Goal: Task Accomplishment & Management: Manage account settings

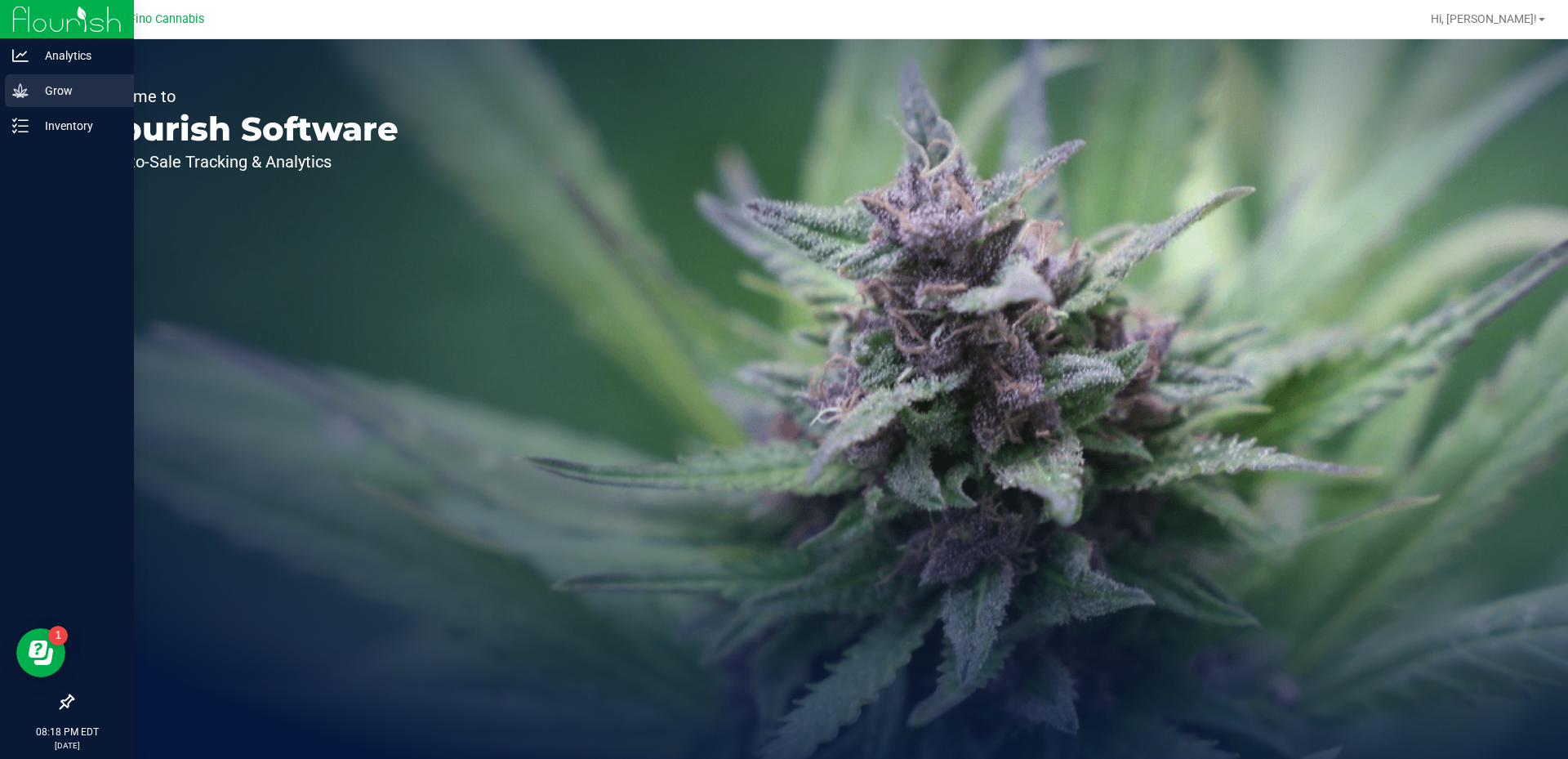
click at [53, 84] on p "Grow" at bounding box center [77, 90] width 98 height 20
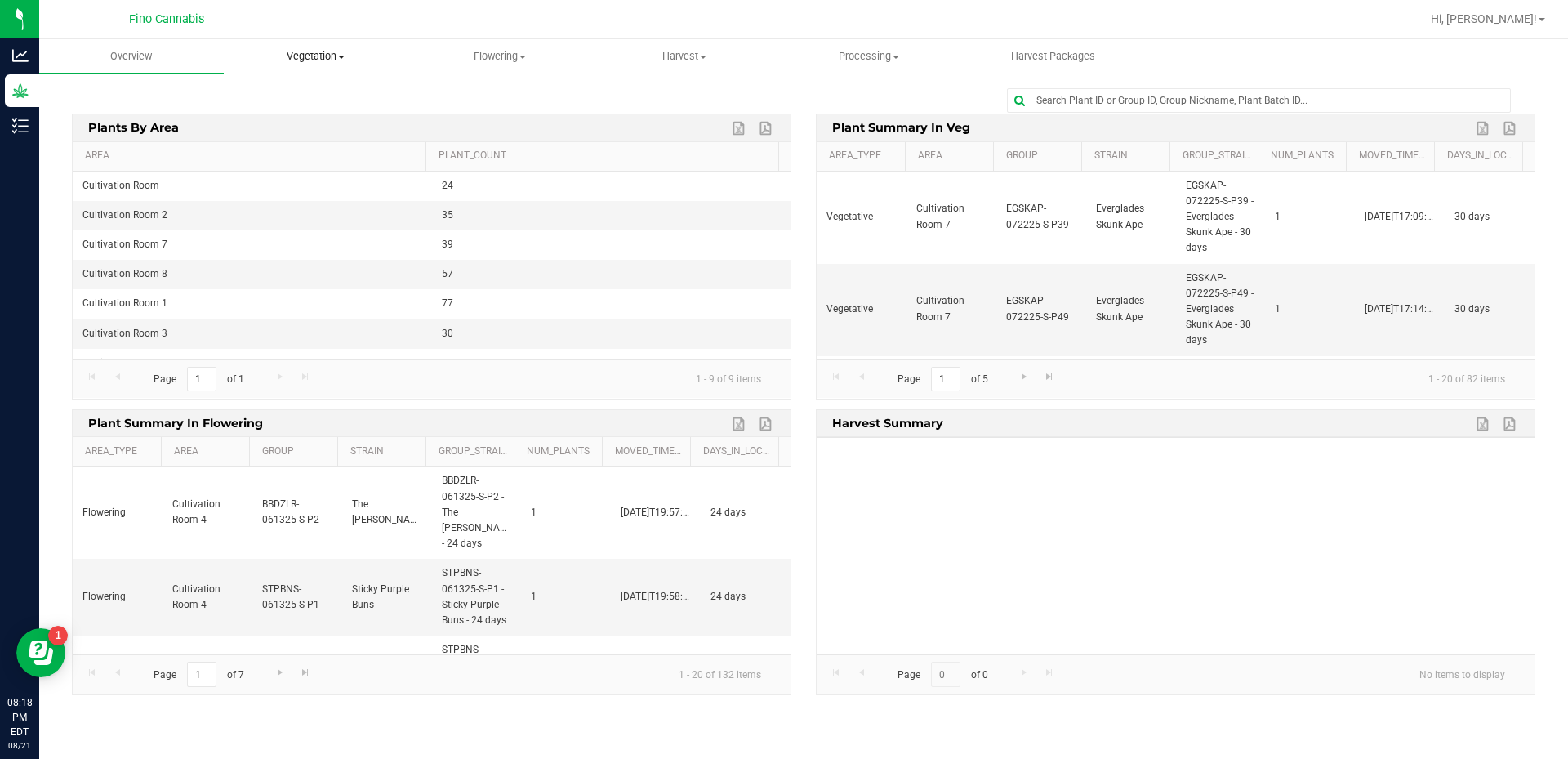
click at [322, 44] on uib-tab-heading "Vegetation Veg groups Veg plants Mother groups Mother plants Apply to plants Cr…" at bounding box center [316, 56] width 183 height 32
click at [486, 92] on div at bounding box center [803, 101] width 1463 height 25
click at [491, 60] on span "Flowering" at bounding box center [501, 55] width 183 height 14
click at [486, 123] on span "Flowering groups" at bounding box center [476, 118] width 135 height 14
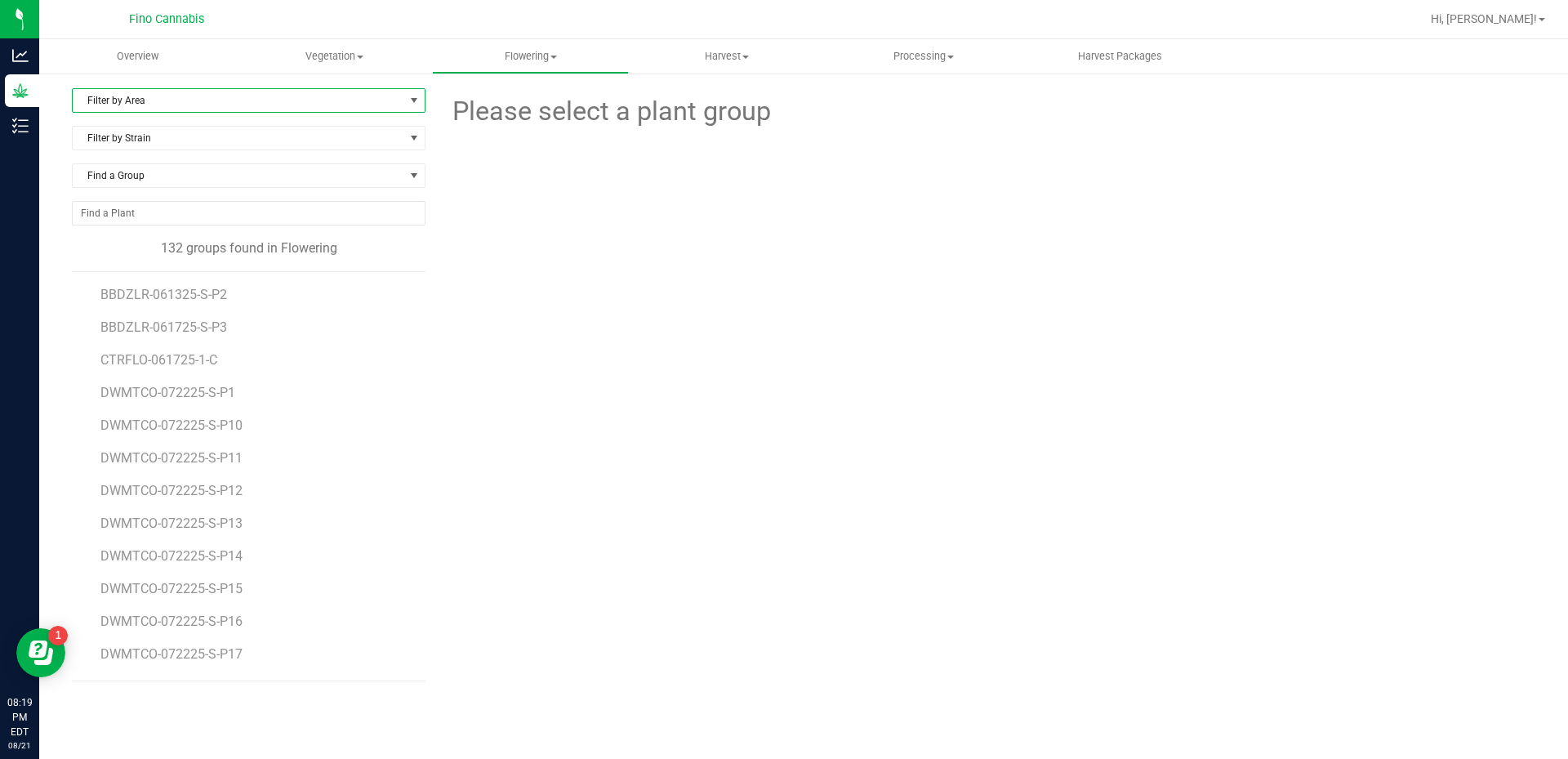
click at [376, 101] on span "Filter by Area" at bounding box center [238, 101] width 331 height 23
click at [263, 155] on li "Cultivation Room 1" at bounding box center [248, 153] width 352 height 25
click at [220, 291] on span "DWMTCO-072225-S-P1" at bounding box center [170, 294] width 139 height 15
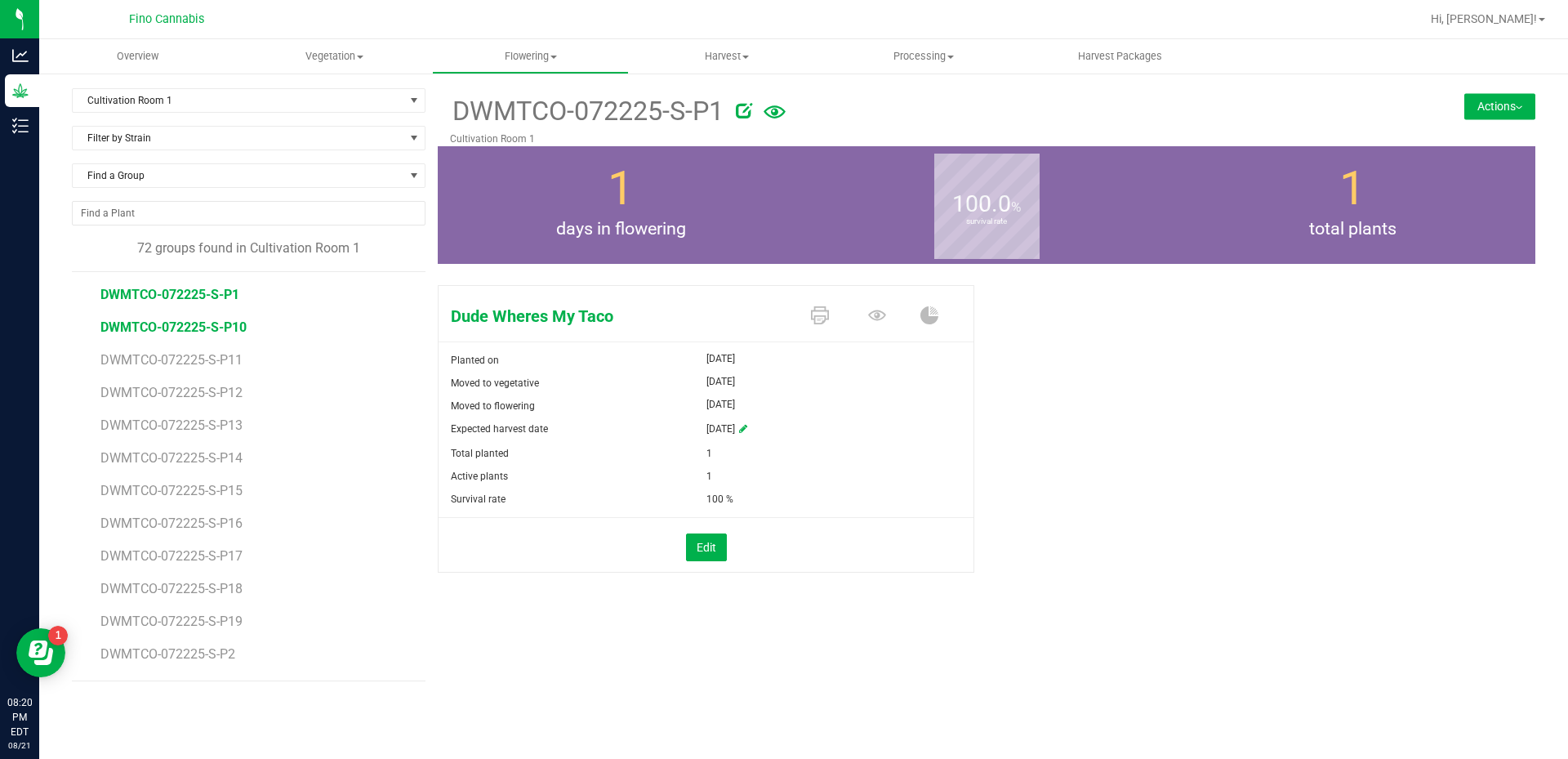
click at [219, 327] on span "DWMTCO-072225-S-P10" at bounding box center [174, 327] width 147 height 15
click at [201, 293] on span "DWMTCO-072225-S-P1" at bounding box center [170, 294] width 139 height 15
click at [537, 64] on uib-tab-heading "Flowering Create harvest Flowering groups Flowering plants Apply to plants Plan…" at bounding box center [530, 56] width 195 height 32
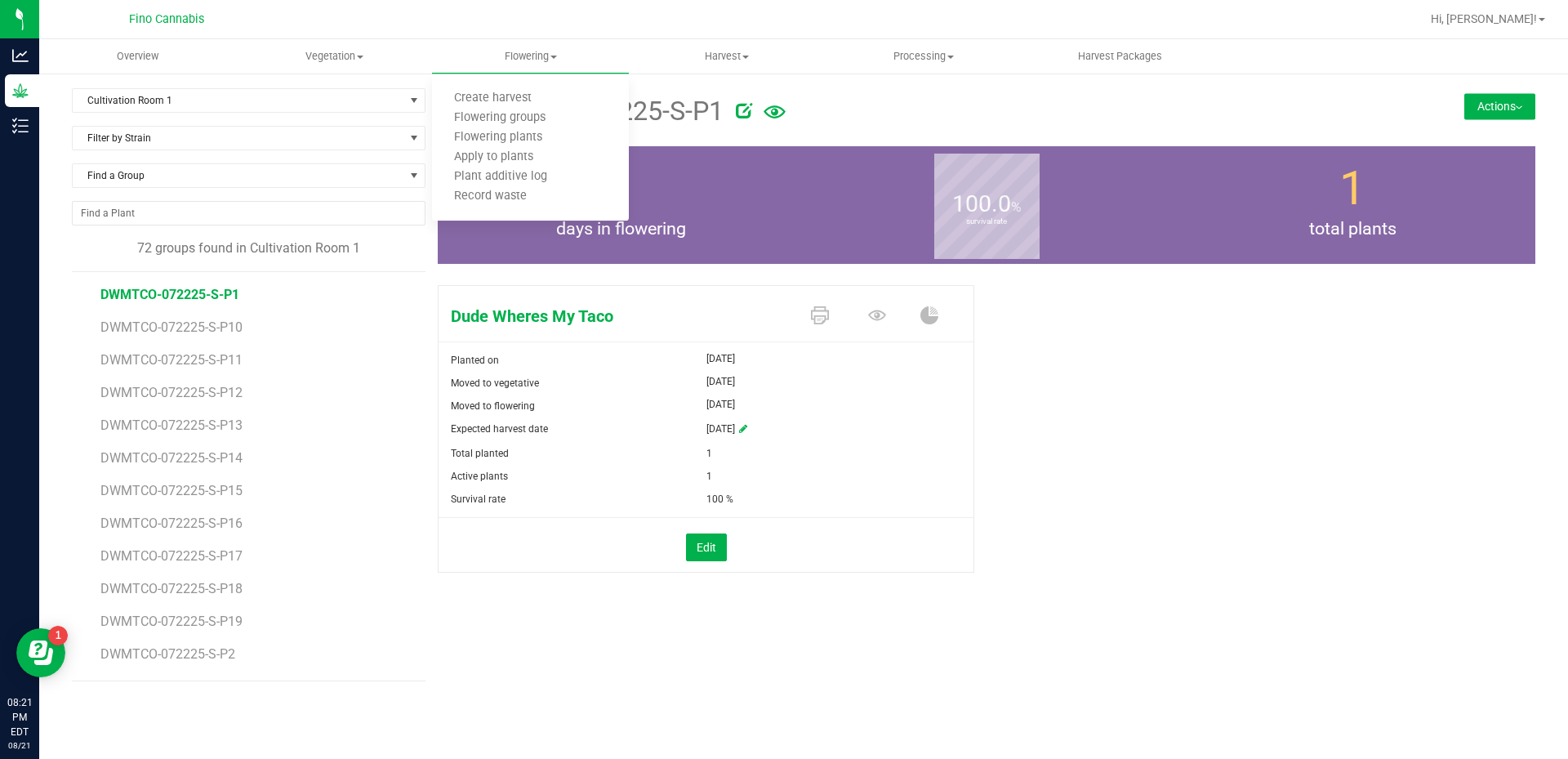
click at [486, 26] on div at bounding box center [856, 18] width 1128 height 31
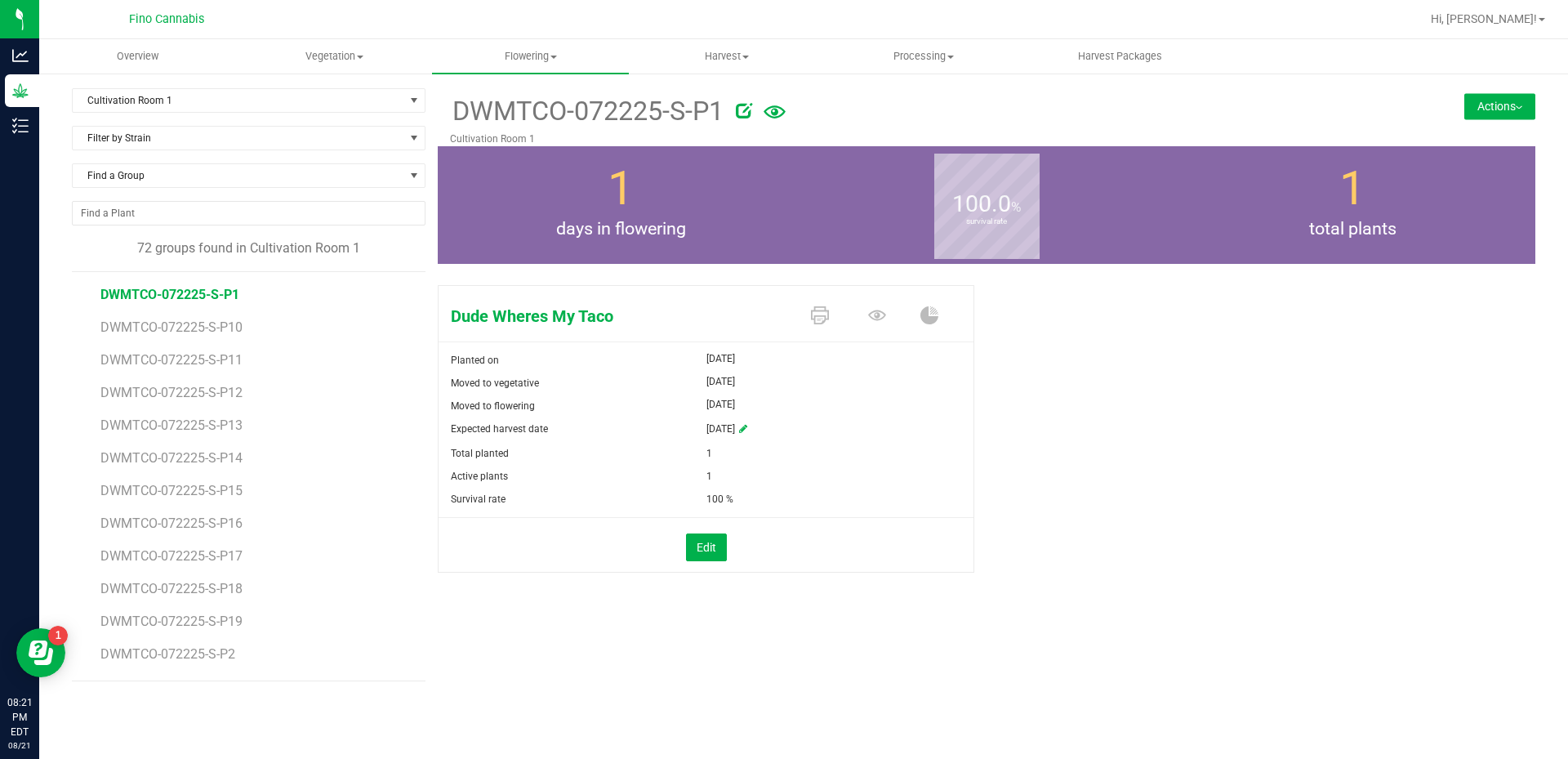
click at [486, 26] on div at bounding box center [856, 18] width 1128 height 31
click at [1199, 101] on div at bounding box center [1044, 108] width 617 height 32
click at [1507, 97] on button "Actions" at bounding box center [1499, 106] width 71 height 26
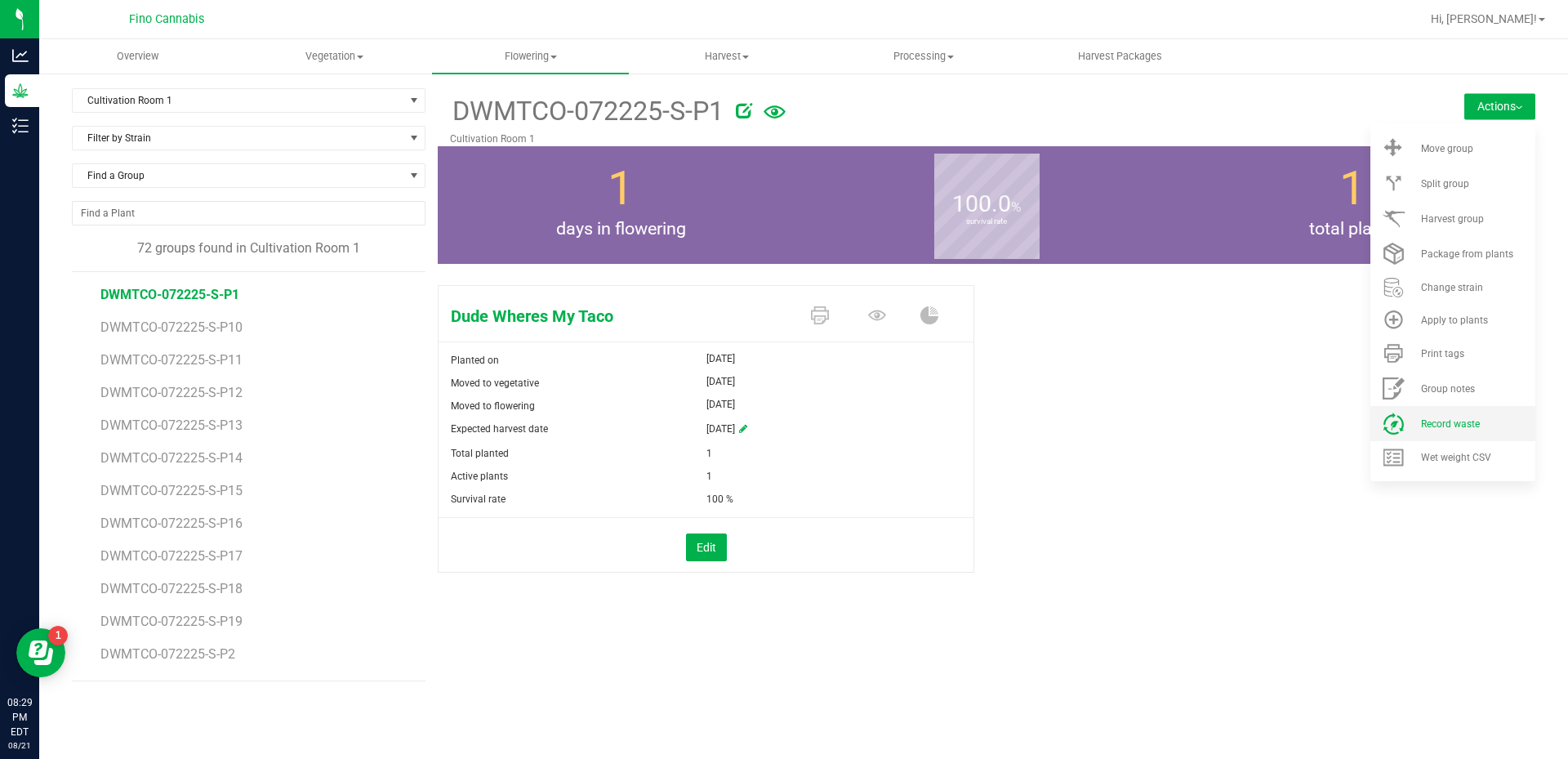
click at [1453, 425] on span "Record waste" at bounding box center [1451, 424] width 59 height 11
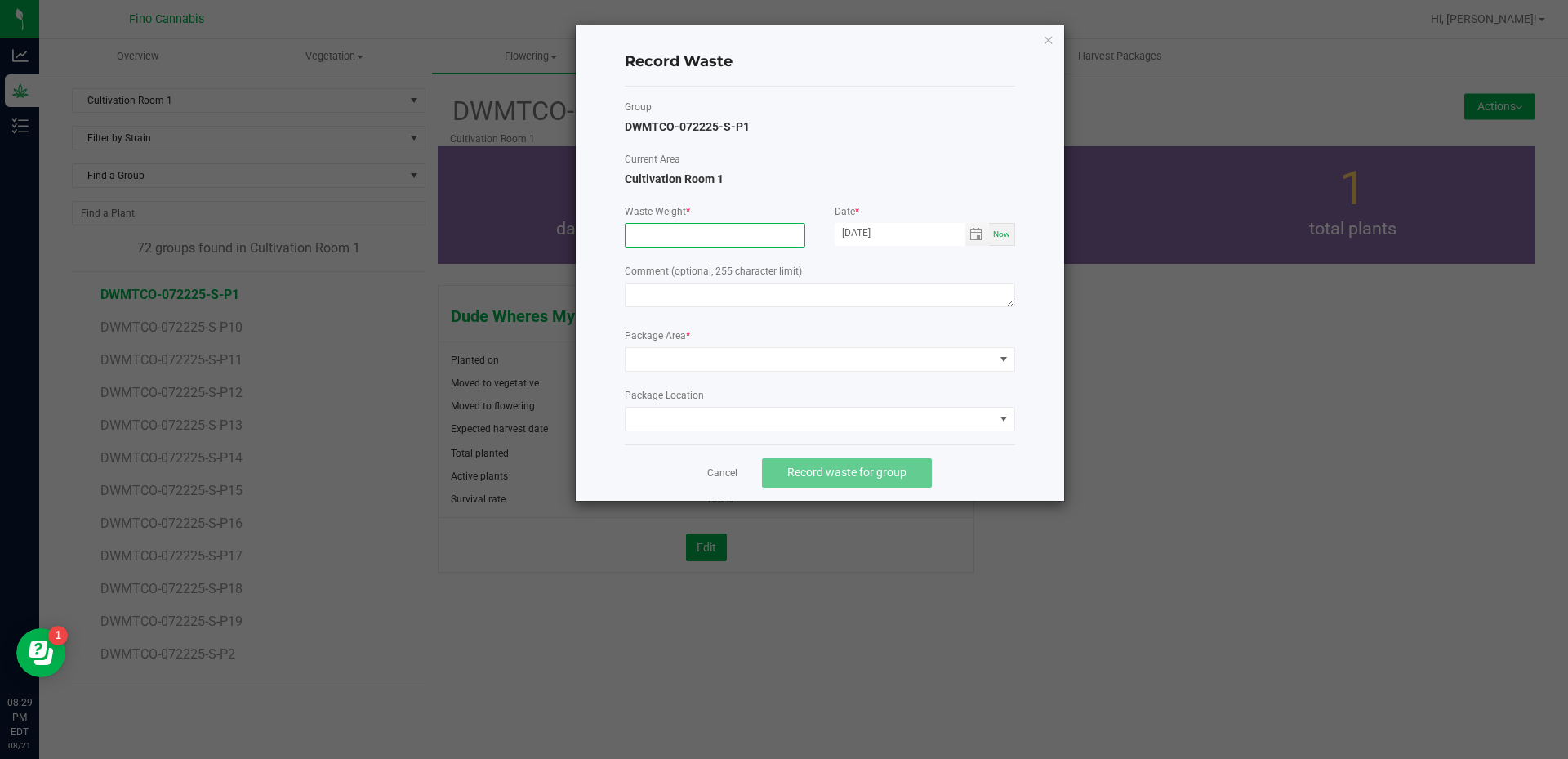
click at [698, 233] on input at bounding box center [715, 235] width 179 height 23
type input "122.6000 g"
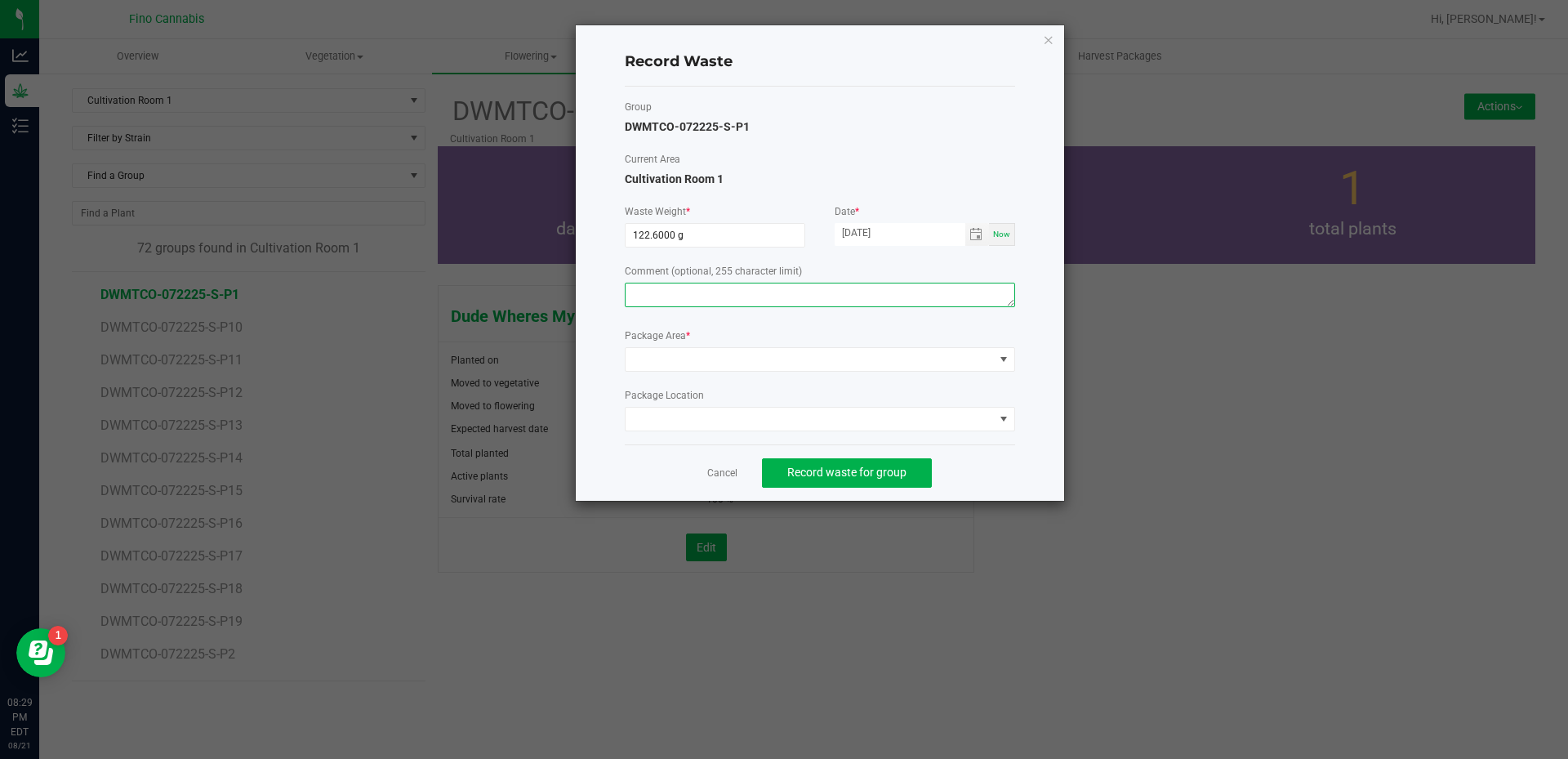
click at [699, 296] on textarea at bounding box center [820, 295] width 390 height 25
type textarea "Culled [DEMOGRAPHIC_DATA]"
click at [714, 349] on span at bounding box center [809, 359] width 368 height 23
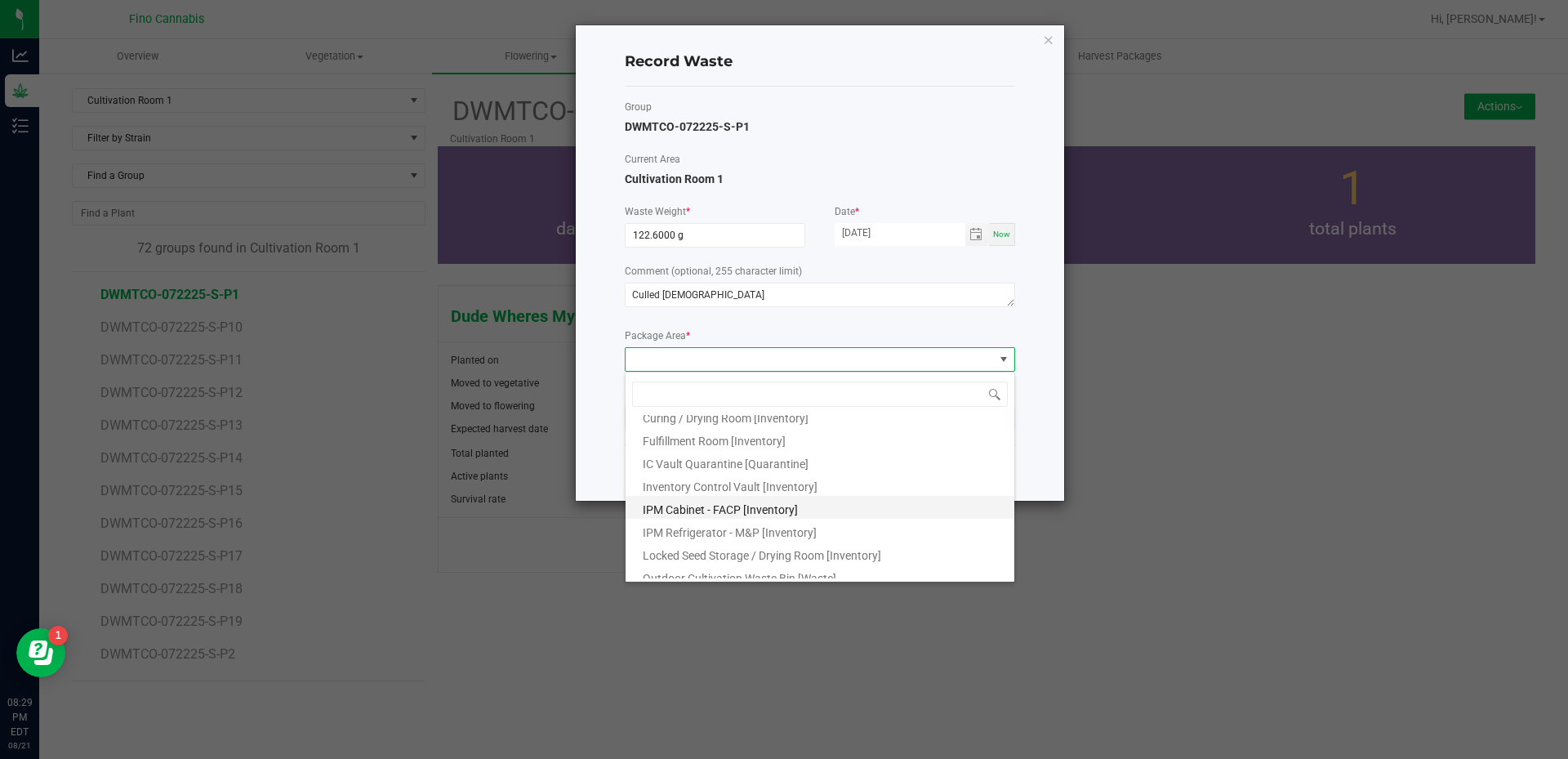
scroll to position [89, 0]
click at [789, 546] on span "Outdoor Cultivation Waste Bin [Waste]" at bounding box center [739, 547] width 193 height 13
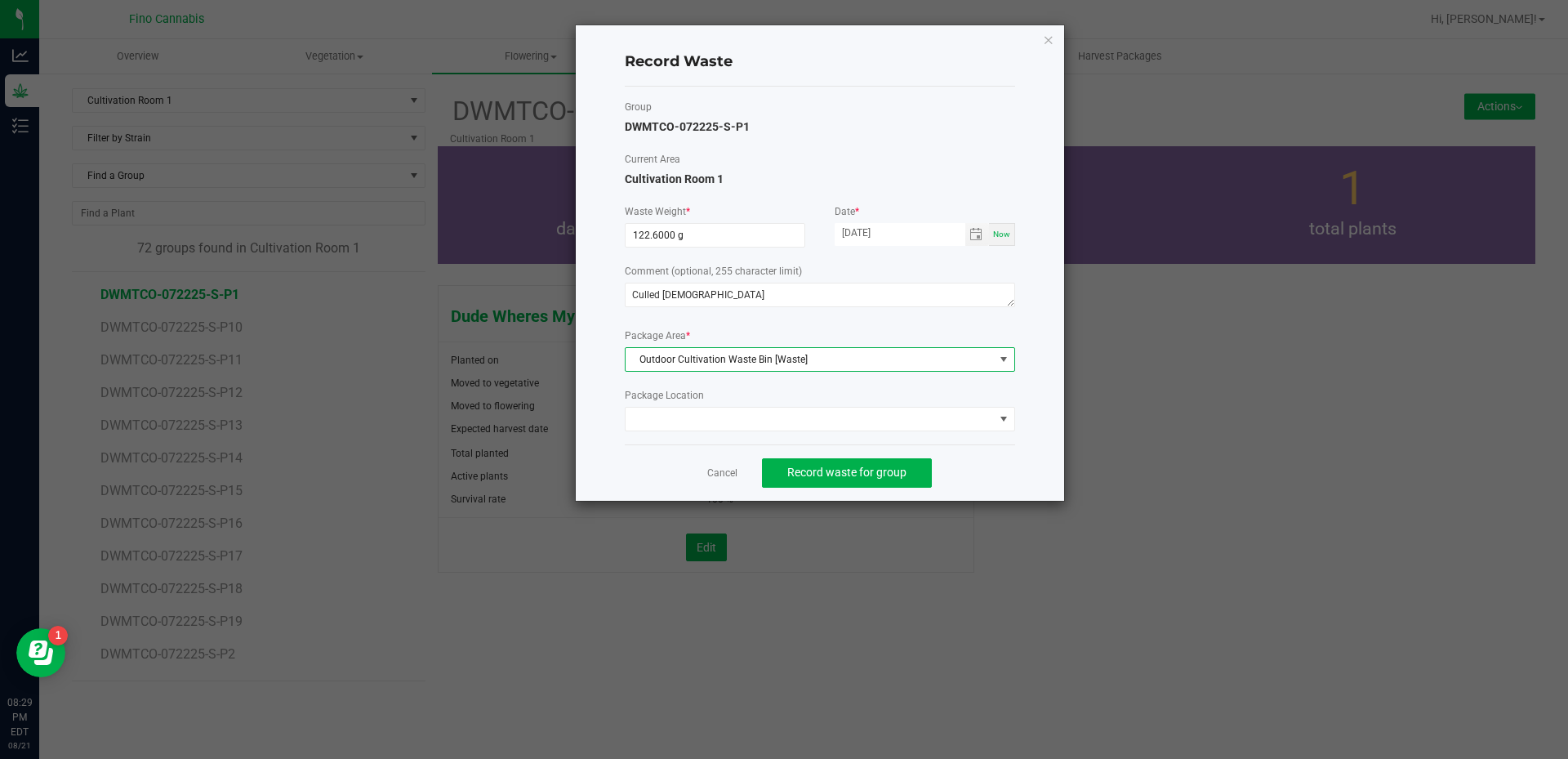
click at [1008, 482] on div "Cancel Record waste for group" at bounding box center [820, 472] width 390 height 56
click at [895, 474] on span "Record waste for group" at bounding box center [846, 472] width 119 height 13
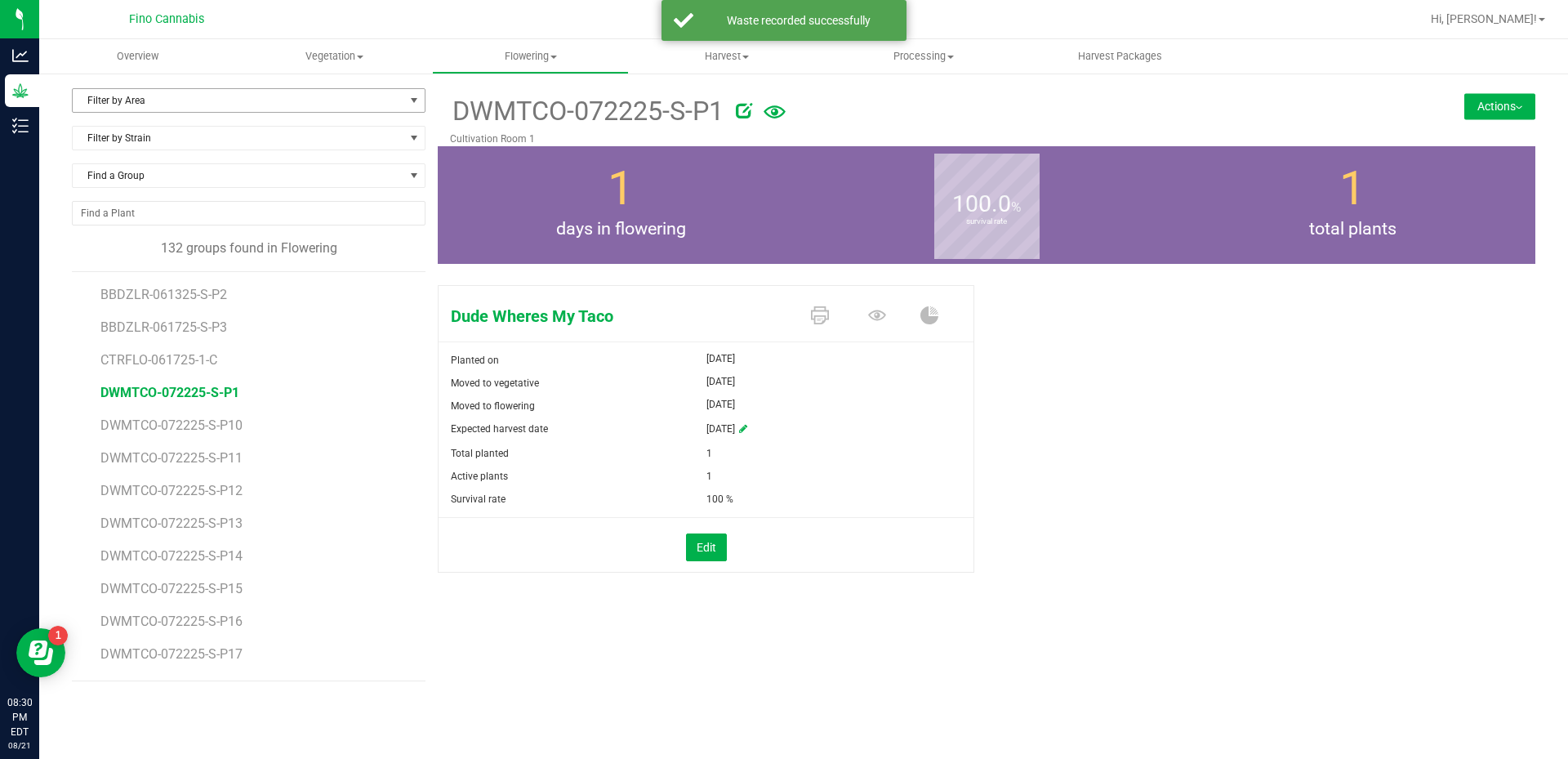
click at [193, 92] on span "Filter by Area" at bounding box center [238, 101] width 331 height 23
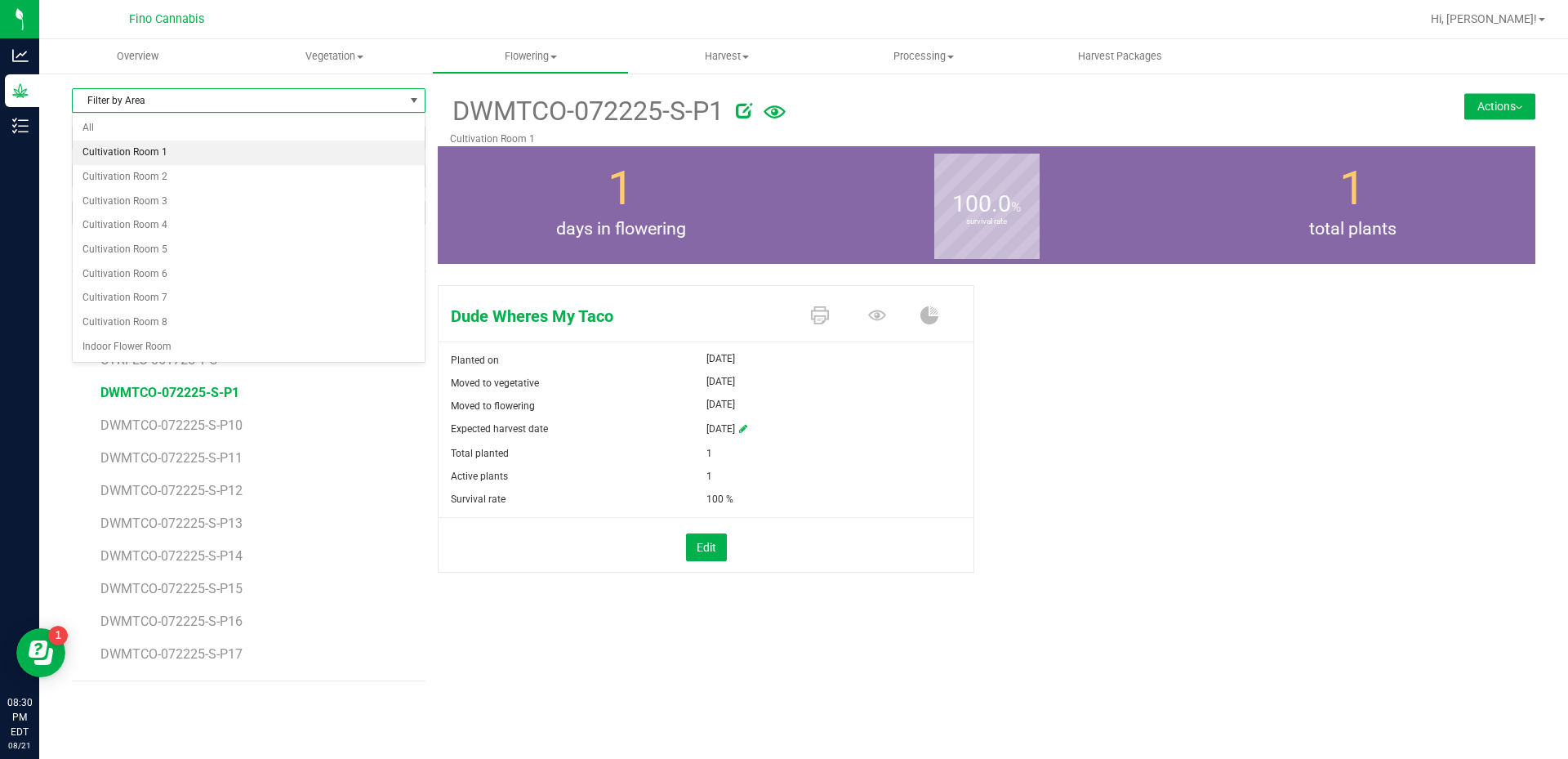
click at [176, 154] on li "Cultivation Room 1" at bounding box center [248, 153] width 352 height 25
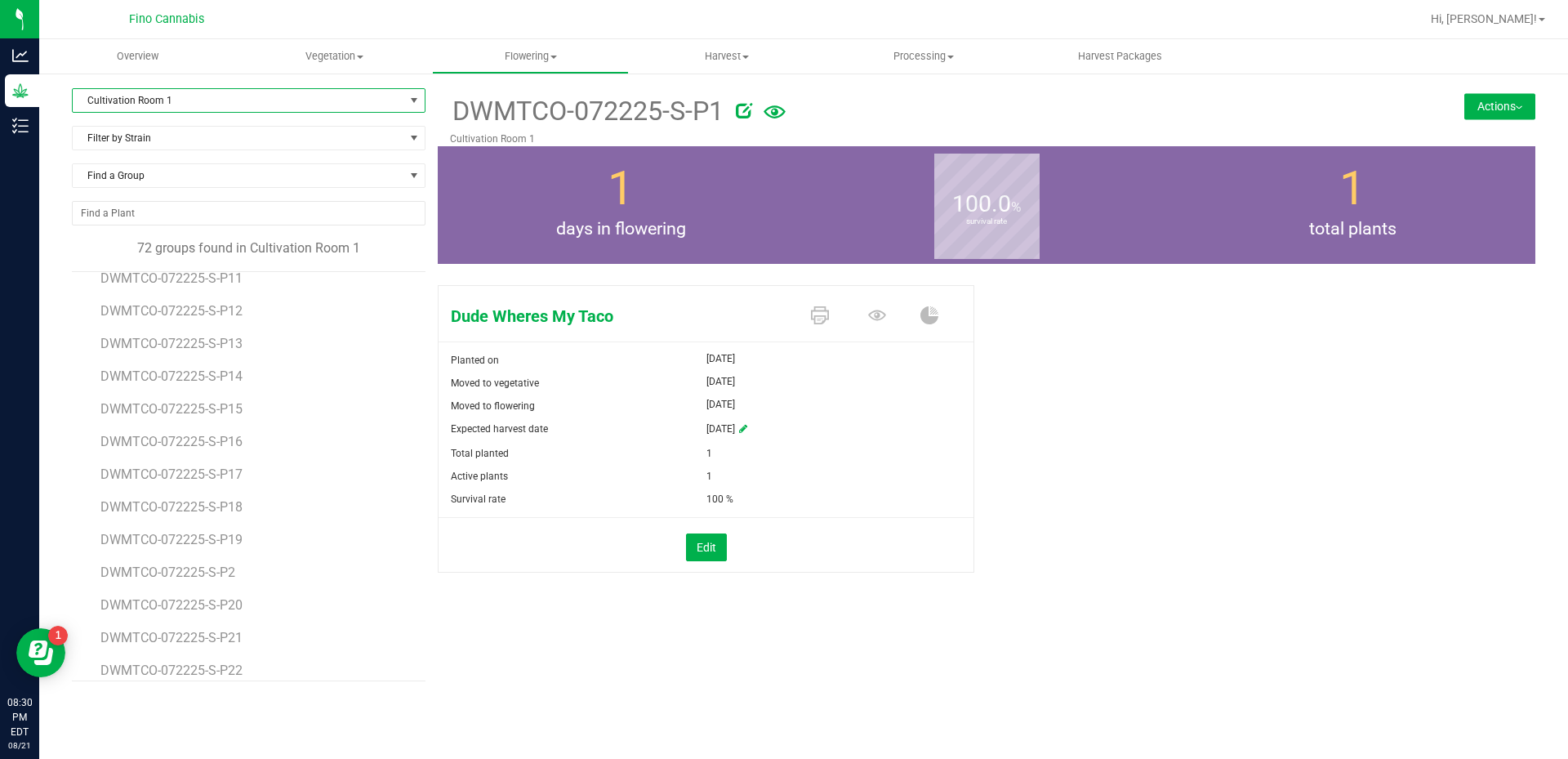
scroll to position [164, 0]
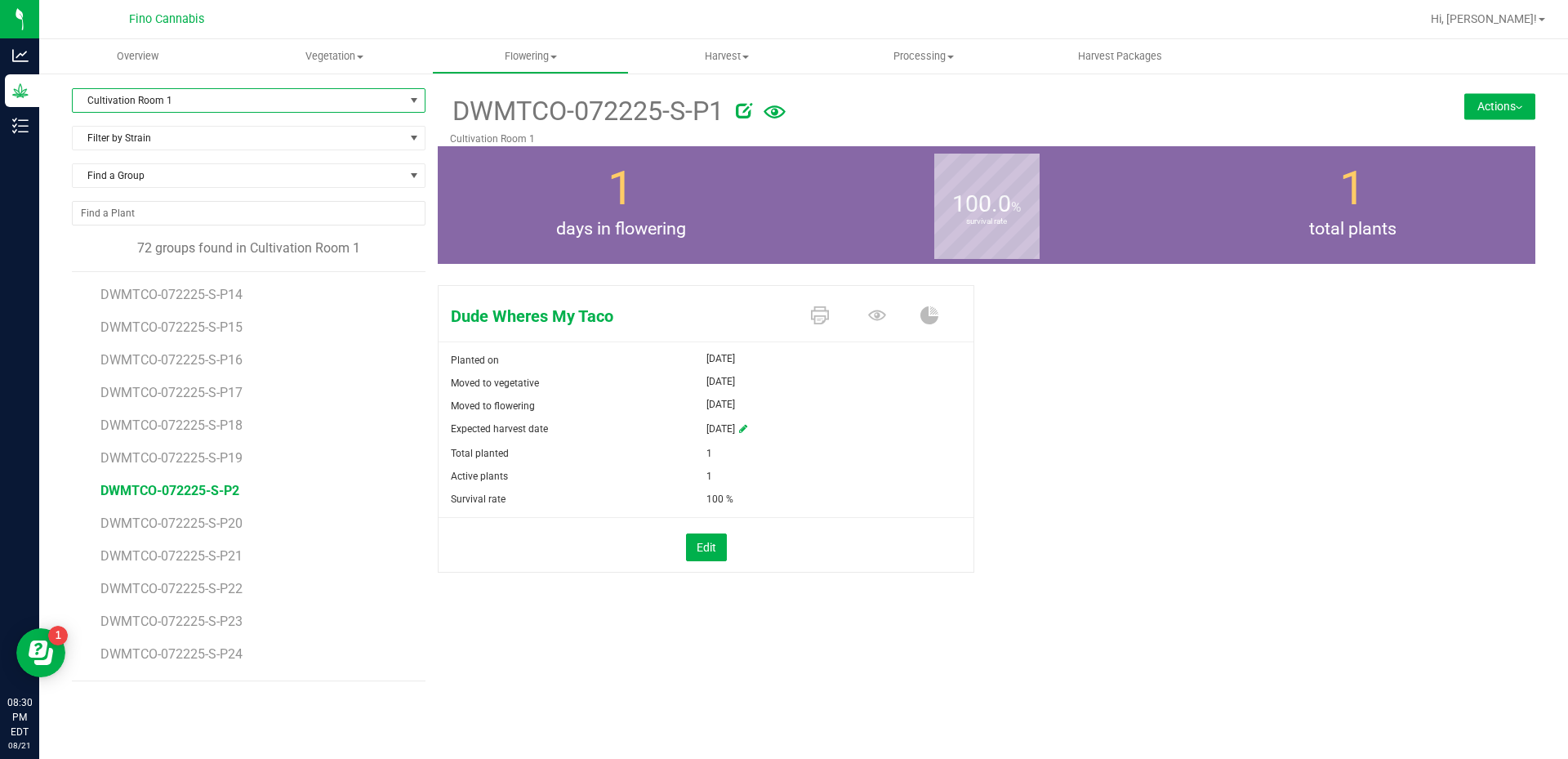
click at [207, 491] on span "DWMTCO-072225-S-P2" at bounding box center [170, 490] width 139 height 15
click at [1505, 102] on button "Actions" at bounding box center [1499, 106] width 71 height 26
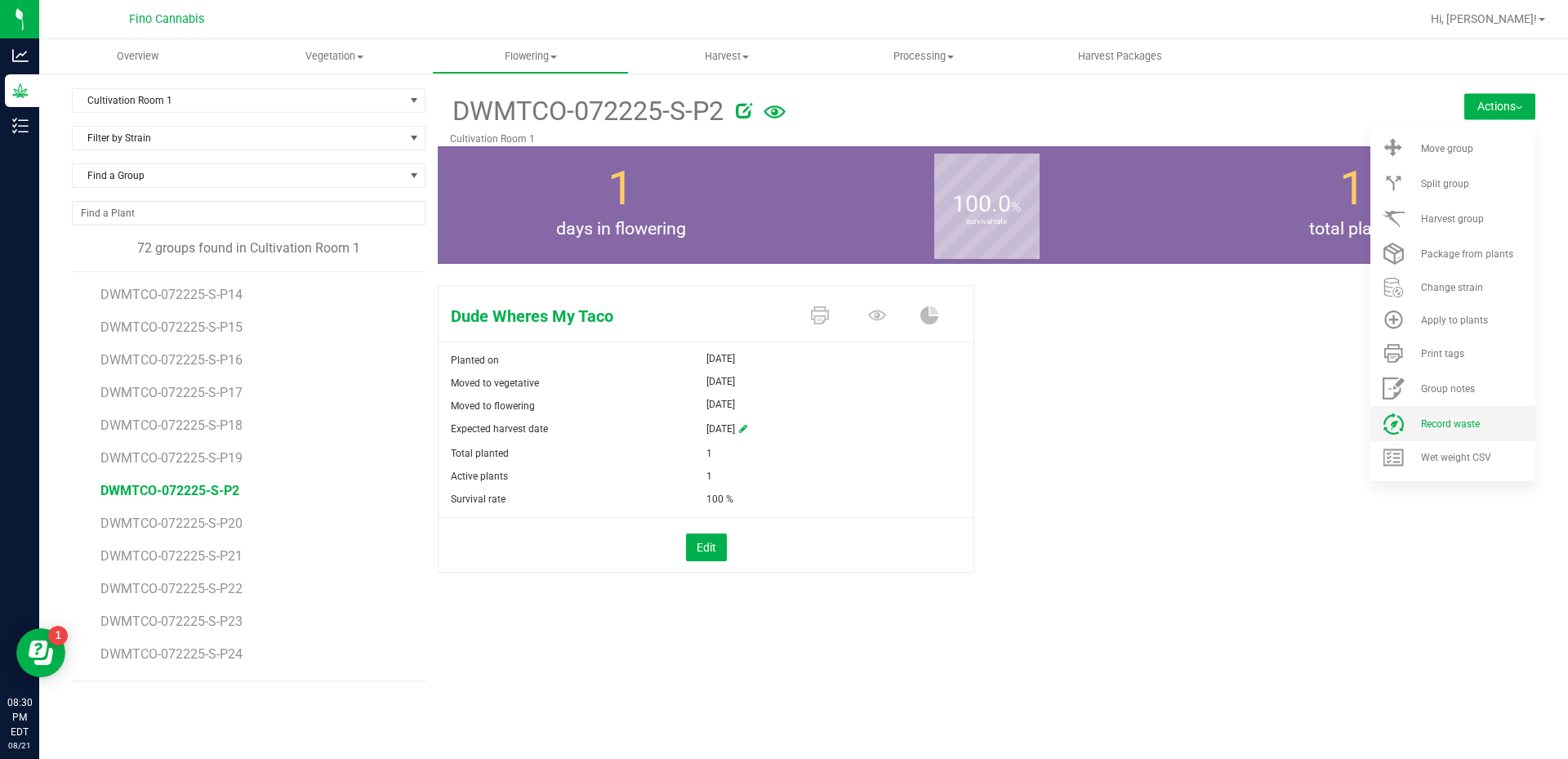
click at [1445, 410] on li "Record waste" at bounding box center [1452, 423] width 165 height 35
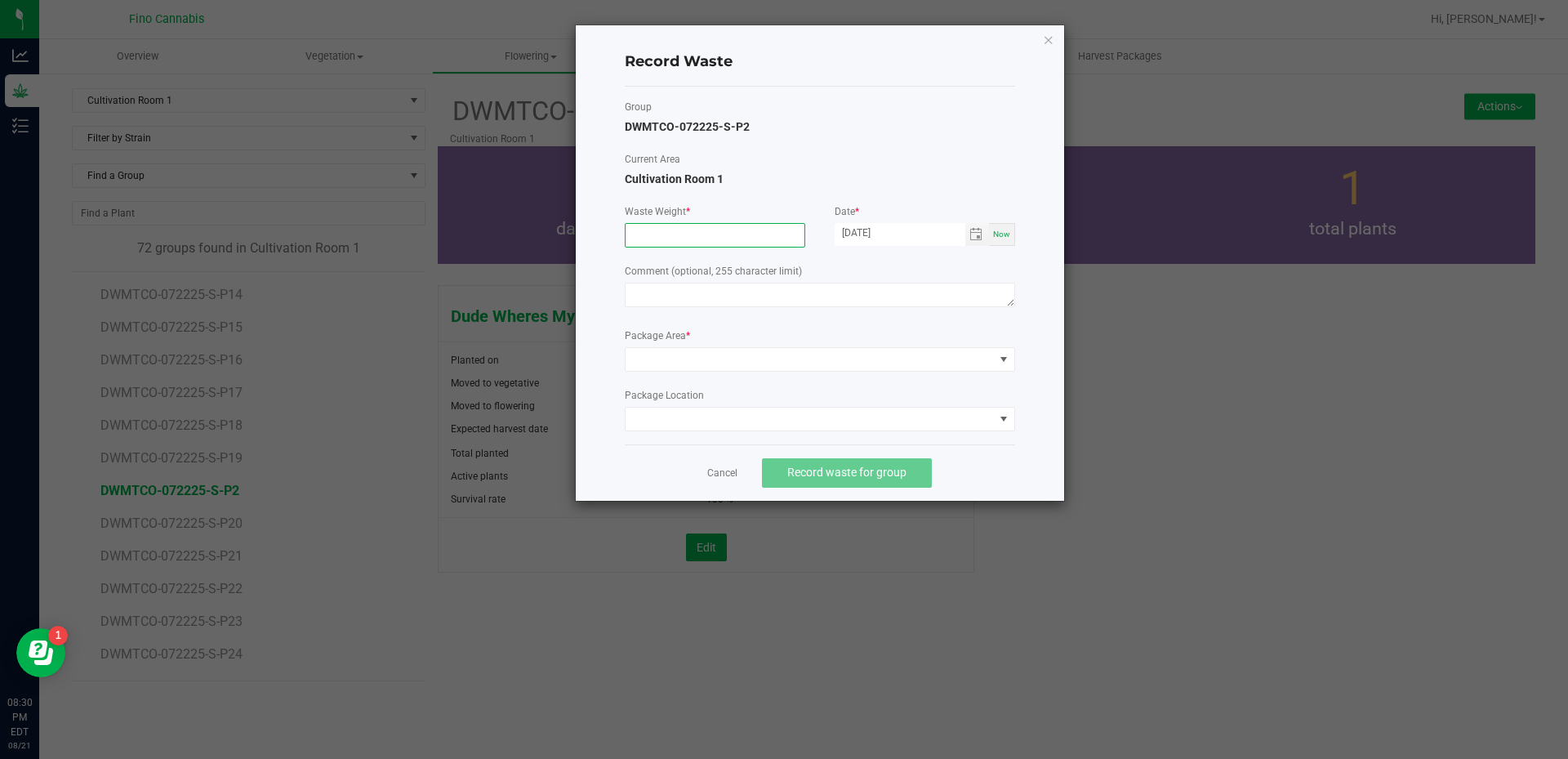
click at [678, 239] on input at bounding box center [715, 235] width 179 height 23
type input "122.6000 g"
click at [685, 287] on textarea at bounding box center [820, 295] width 390 height 25
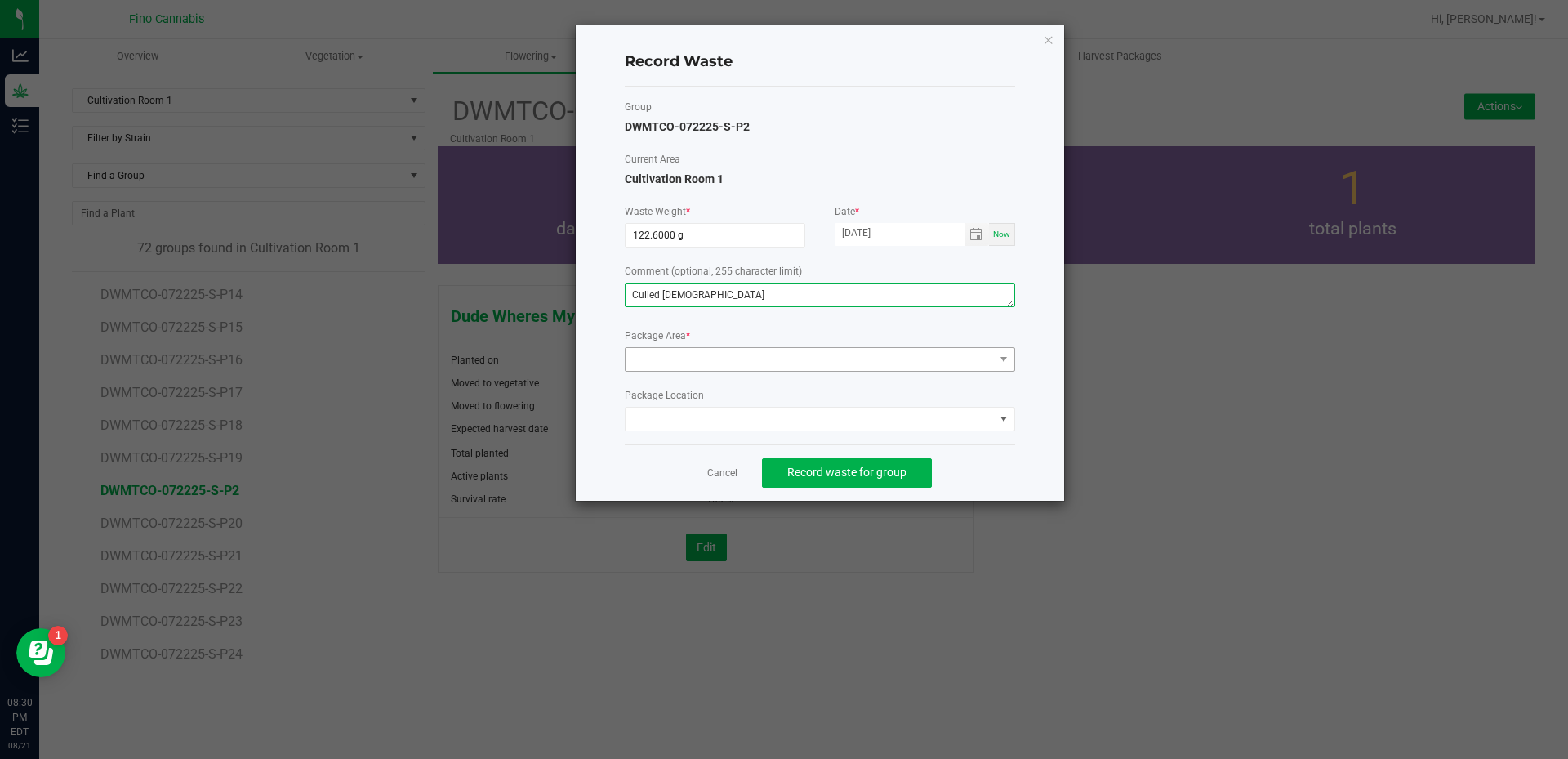
type textarea "Culled [DEMOGRAPHIC_DATA]"
click at [667, 359] on span at bounding box center [809, 359] width 368 height 23
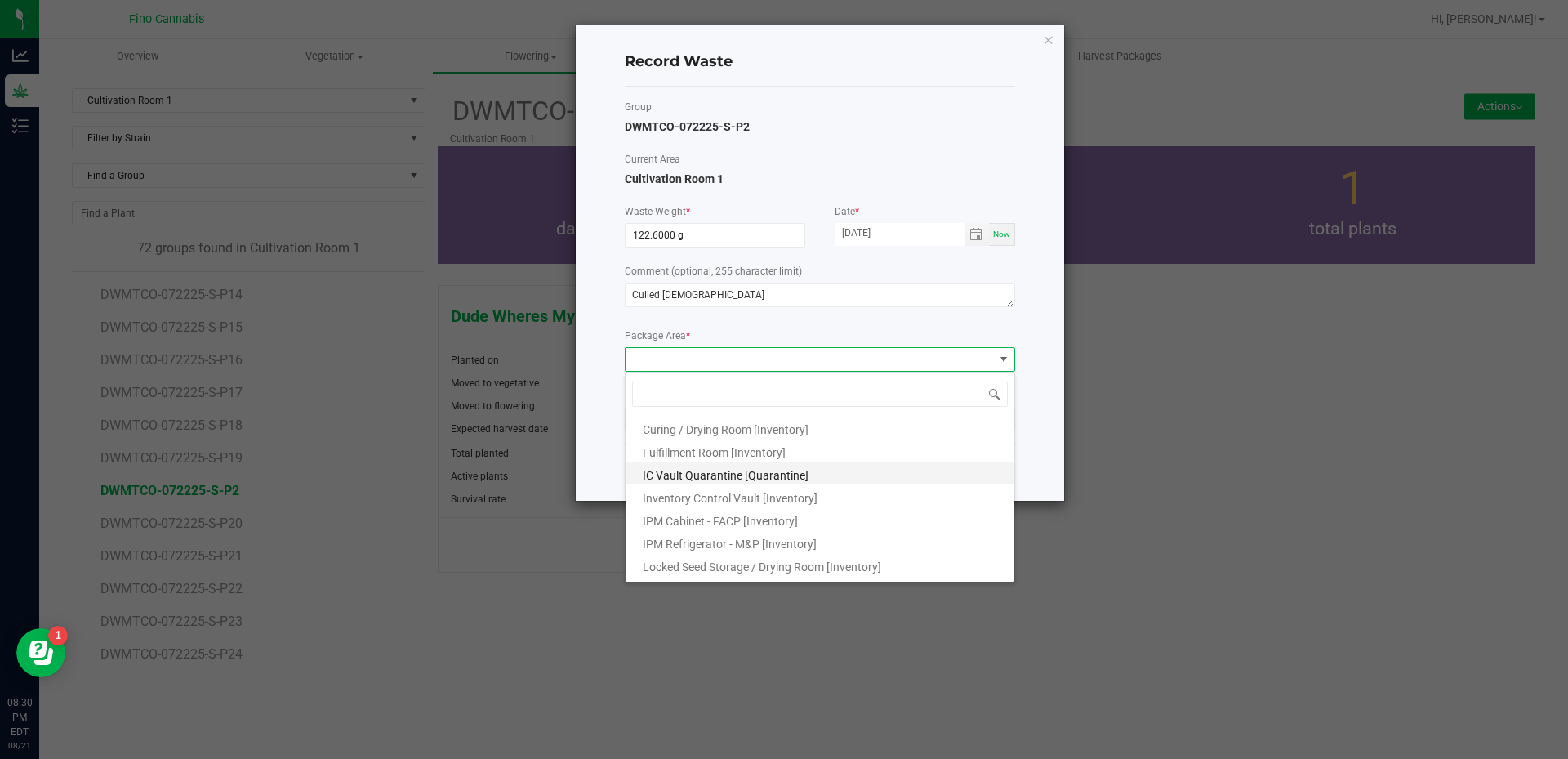
scroll to position [89, 0]
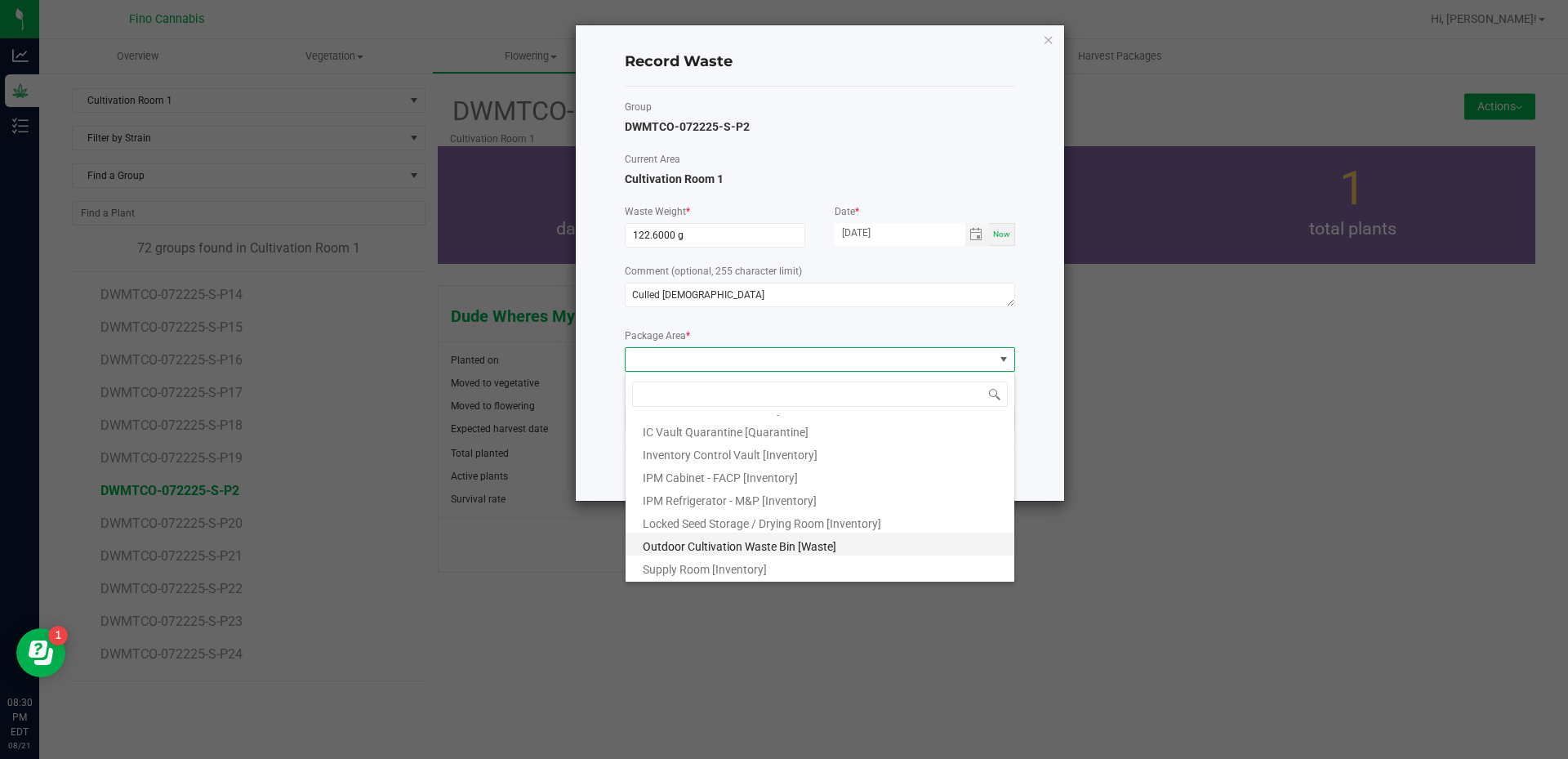
click at [740, 543] on span "Outdoor Cultivation Waste Bin [Waste]" at bounding box center [739, 547] width 193 height 13
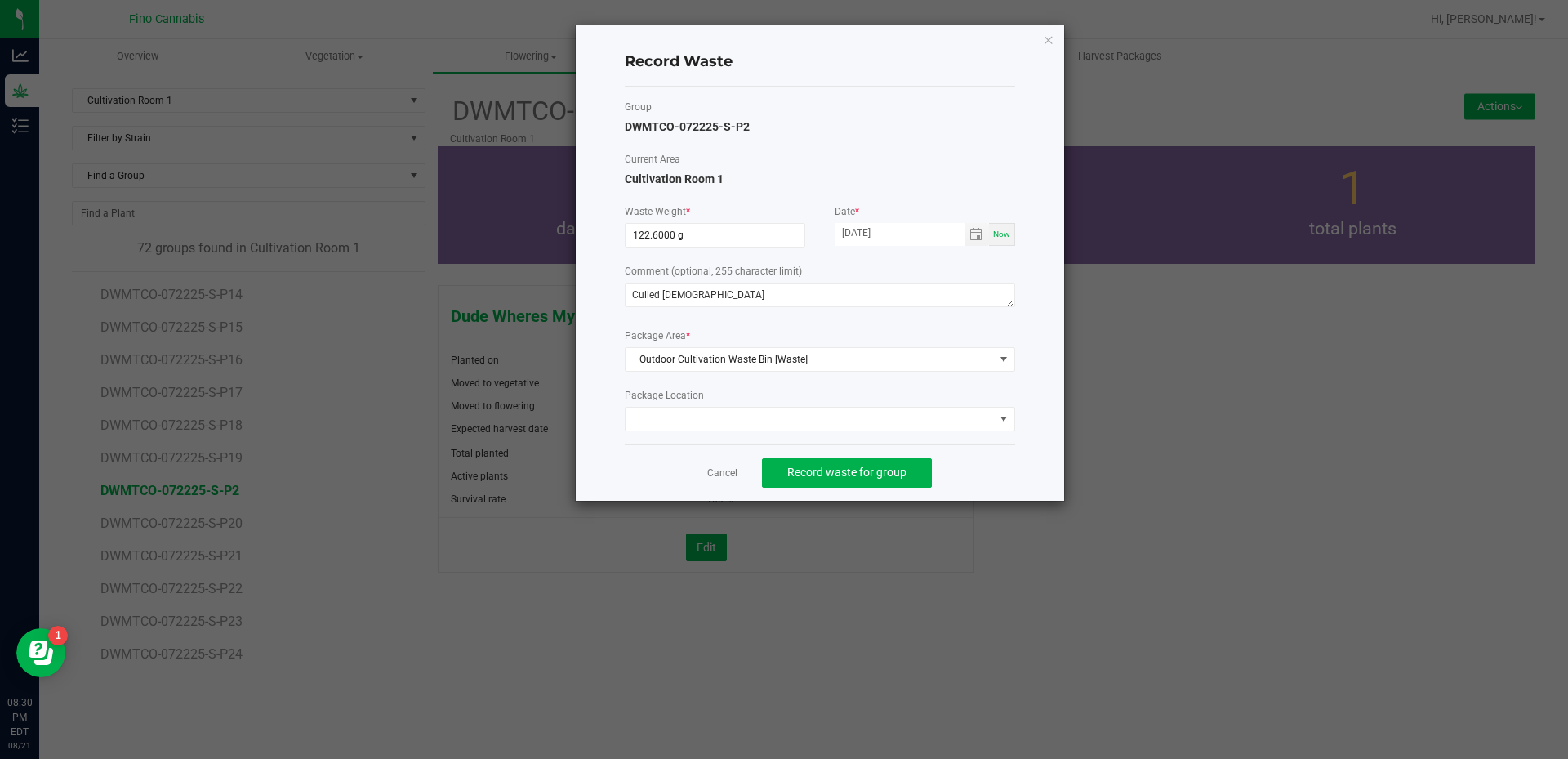
click at [1042, 448] on div "Record Waste Group DWMTCO-072225-S-P2 Current Area Cultivation Room 1 Waste Wei…" at bounding box center [820, 263] width 488 height 475
click at [859, 469] on span "Record waste for group" at bounding box center [846, 472] width 119 height 13
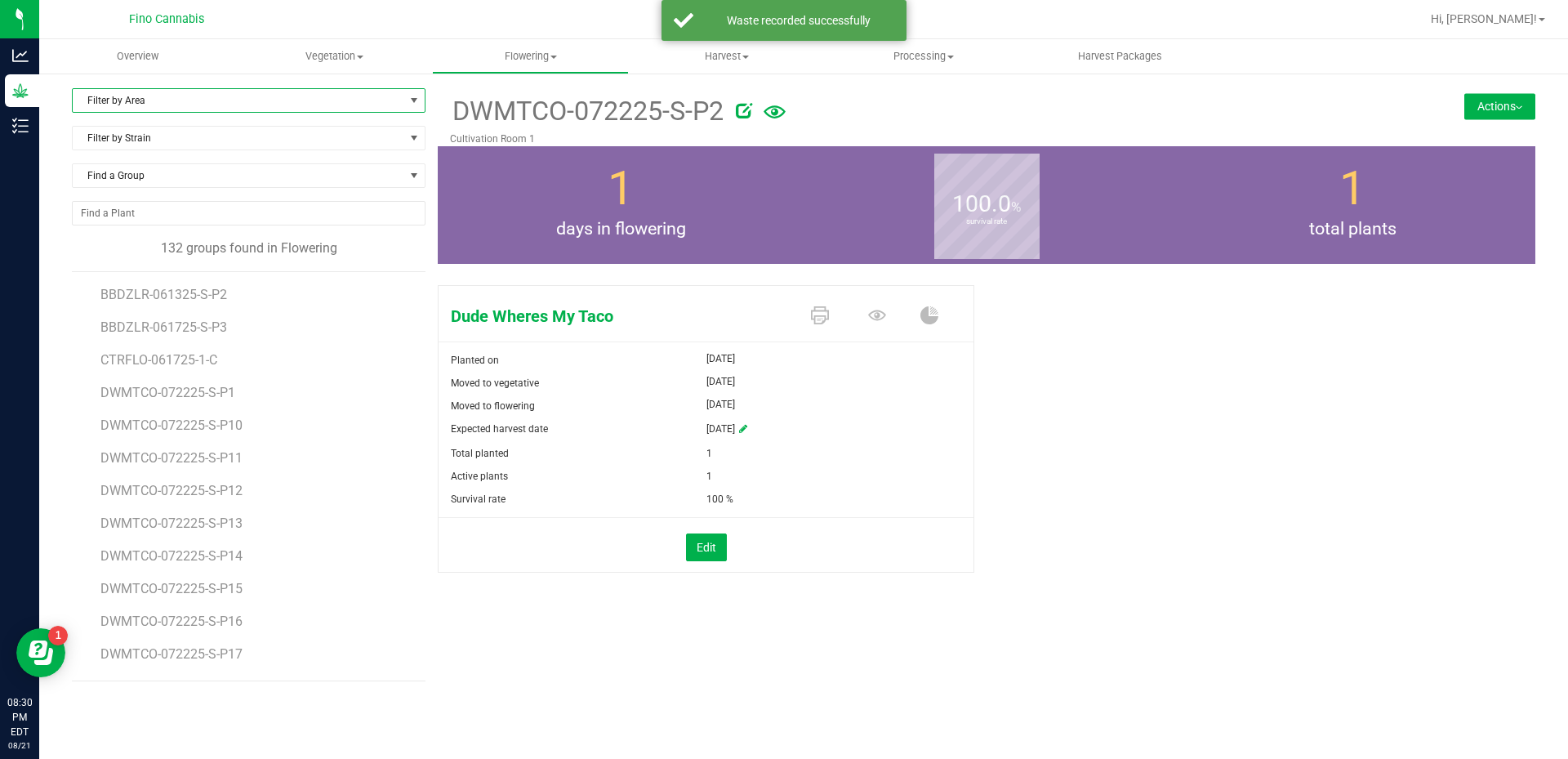
click at [116, 93] on span "Filter by Area" at bounding box center [238, 101] width 331 height 23
click at [132, 158] on li "Cultivation Room 1" at bounding box center [248, 153] width 352 height 25
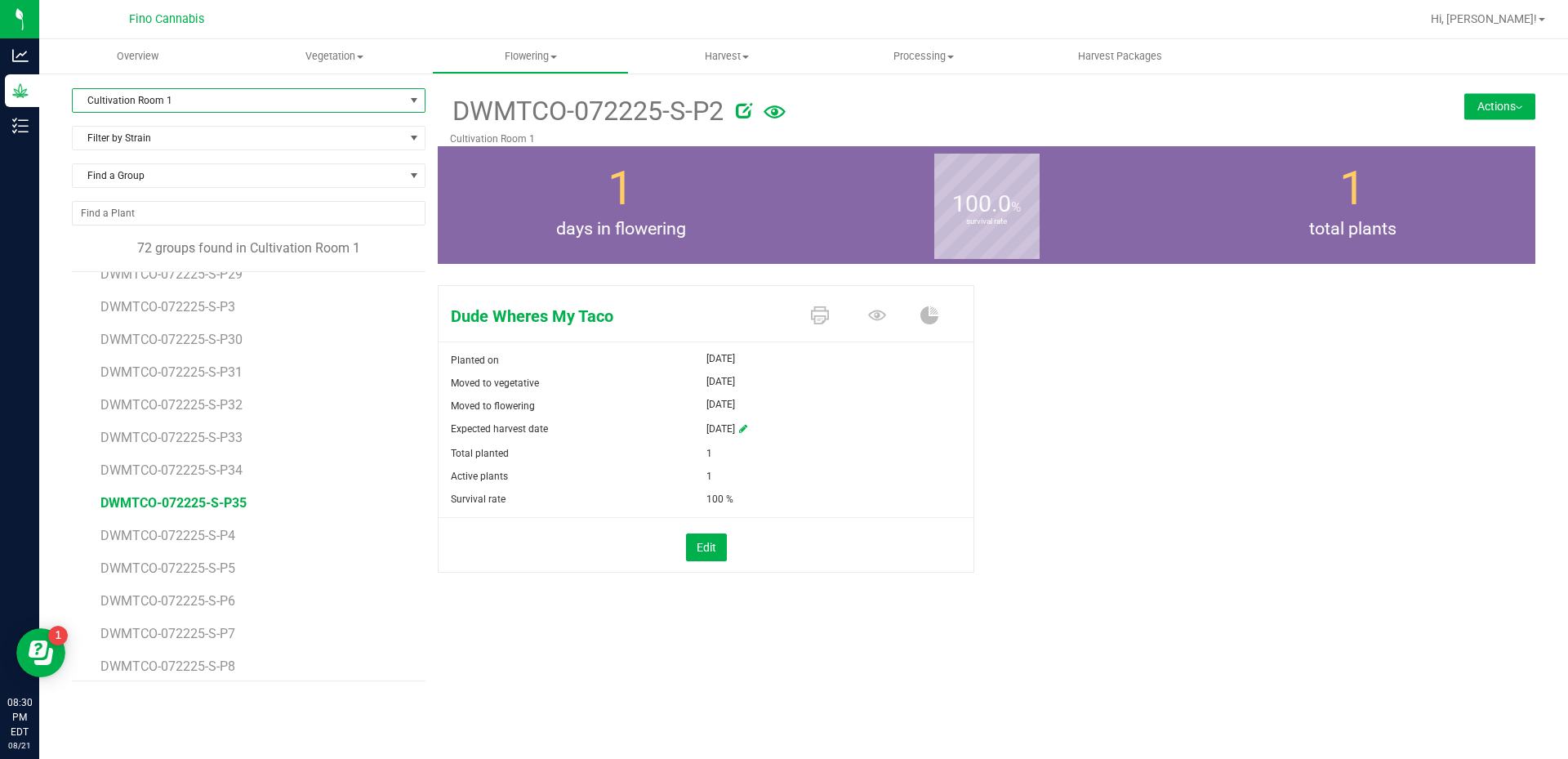
scroll to position [817, 0]
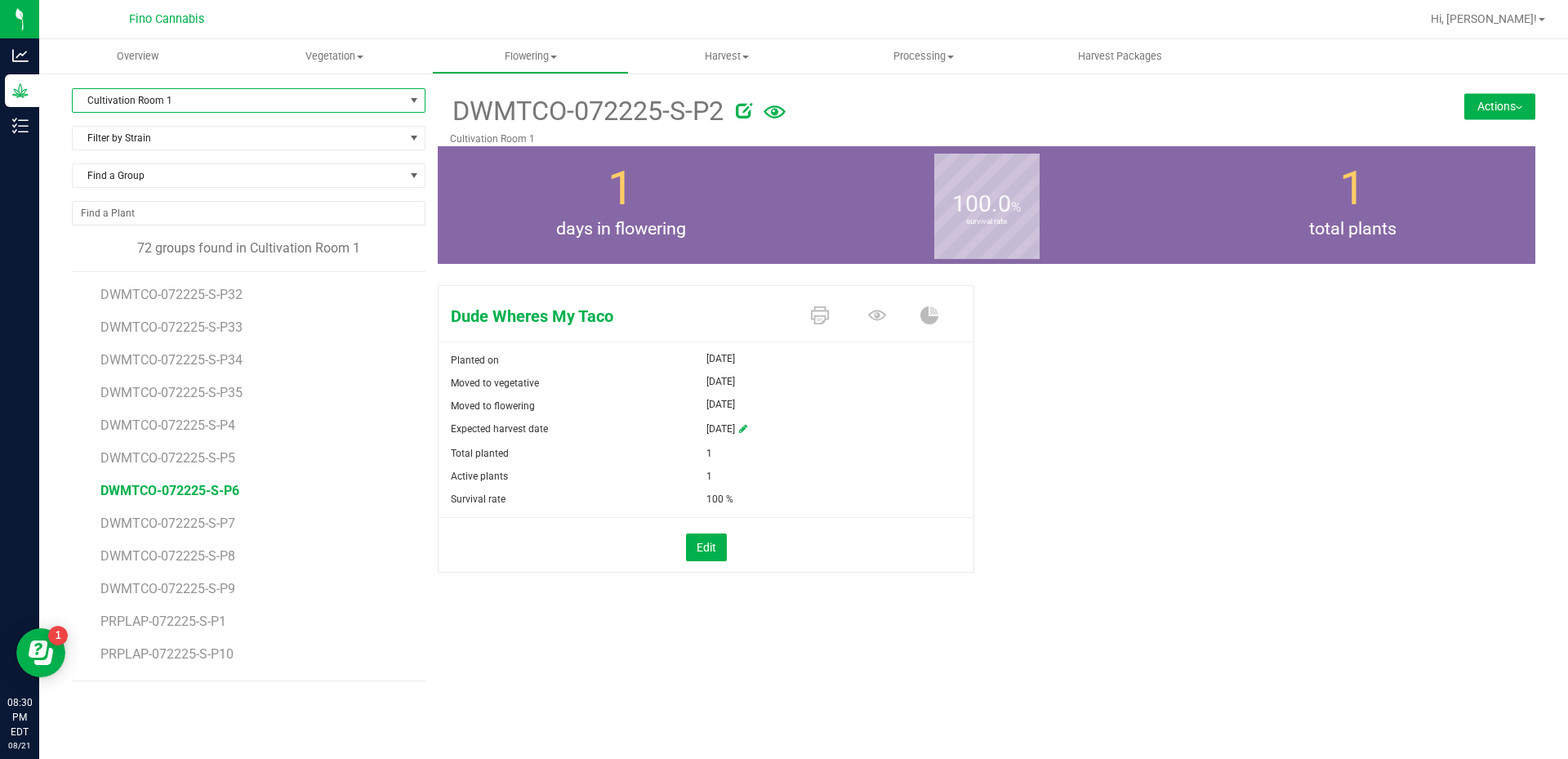
click at [226, 493] on span "DWMTCO-072225-S-P6" at bounding box center [170, 490] width 139 height 15
click at [1479, 99] on button "Actions" at bounding box center [1499, 106] width 71 height 26
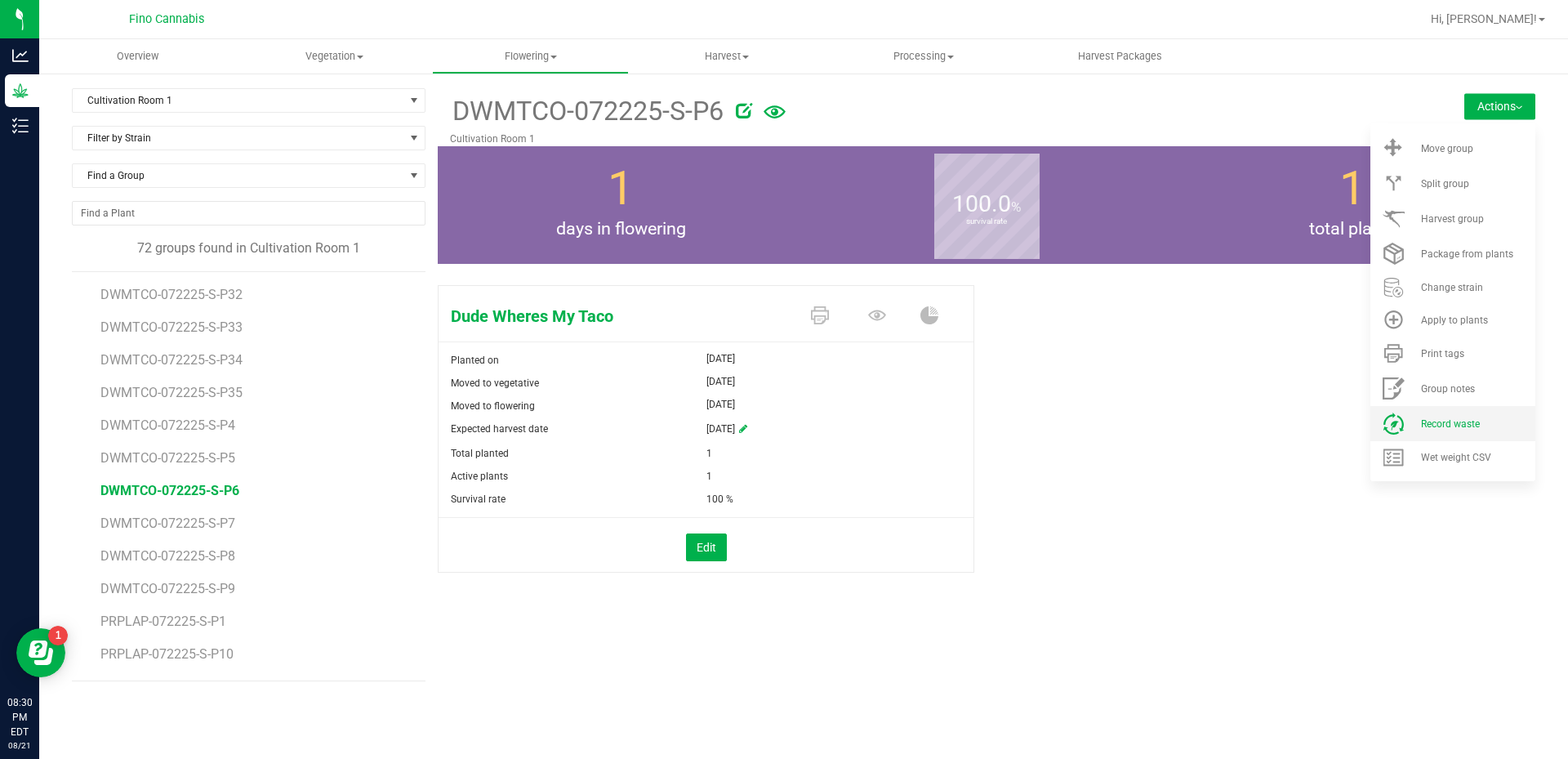
click at [1448, 429] on span "Record waste" at bounding box center [1451, 424] width 59 height 11
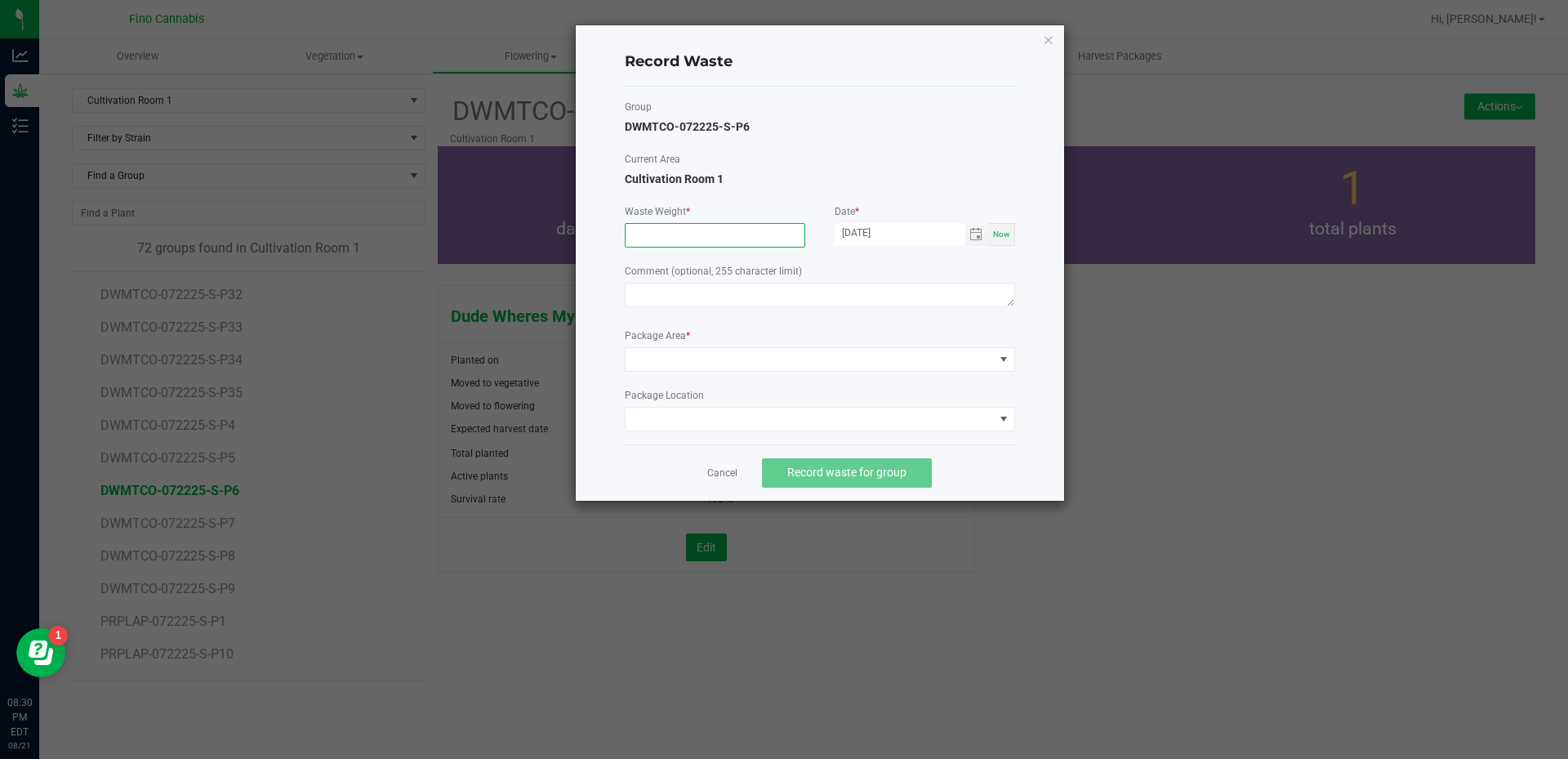
click at [655, 244] on input at bounding box center [715, 235] width 179 height 23
type input "122.6000 g"
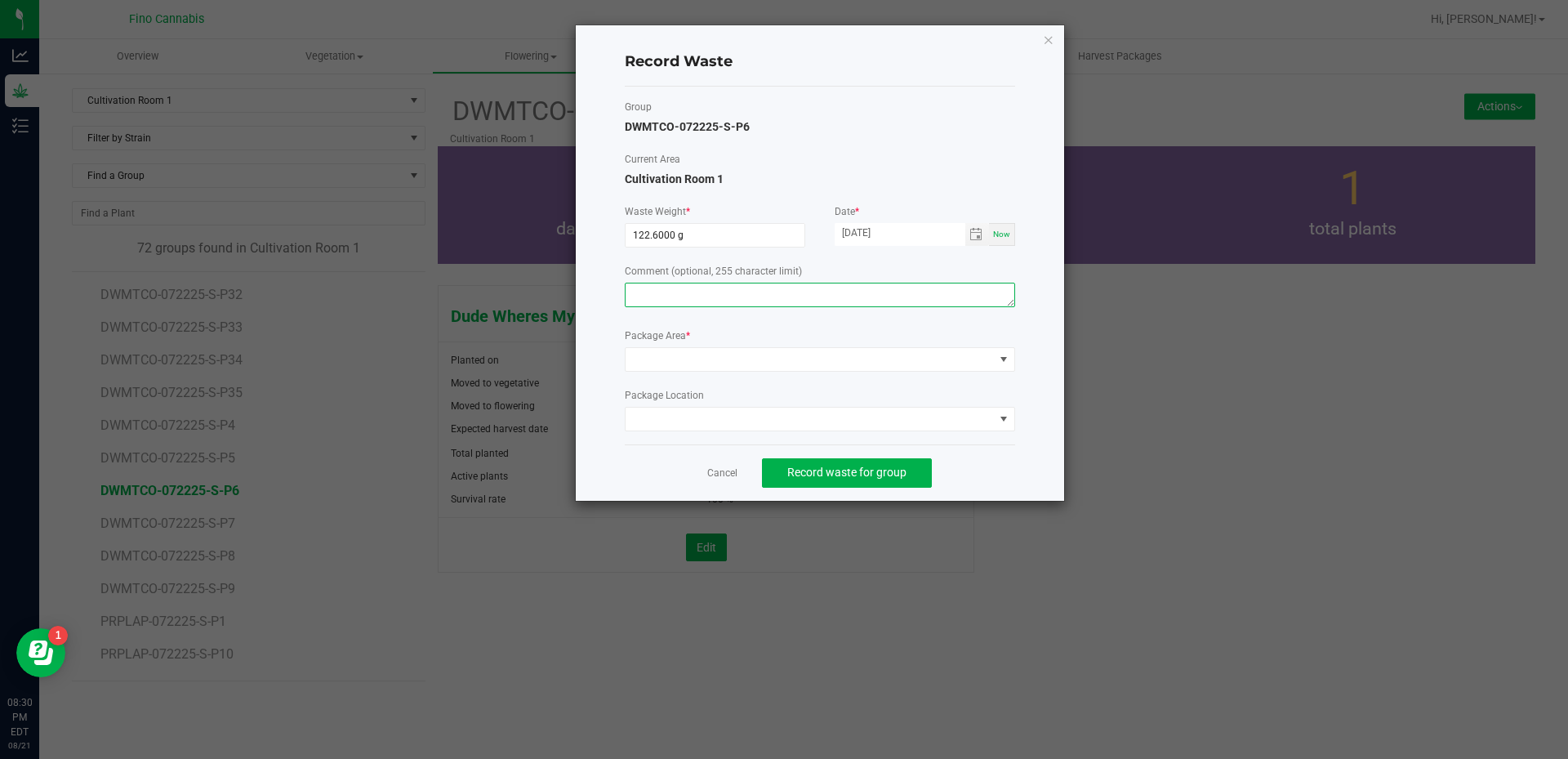
click at [679, 298] on textarea at bounding box center [820, 295] width 390 height 25
type textarea "Culled [DEMOGRAPHIC_DATA]"
drag, startPoint x: 685, startPoint y: 344, endPoint x: 686, endPoint y: 357, distance: 13.0
click at [686, 353] on div "Package Area *" at bounding box center [820, 350] width 390 height 43
click at [689, 368] on span at bounding box center [809, 359] width 368 height 23
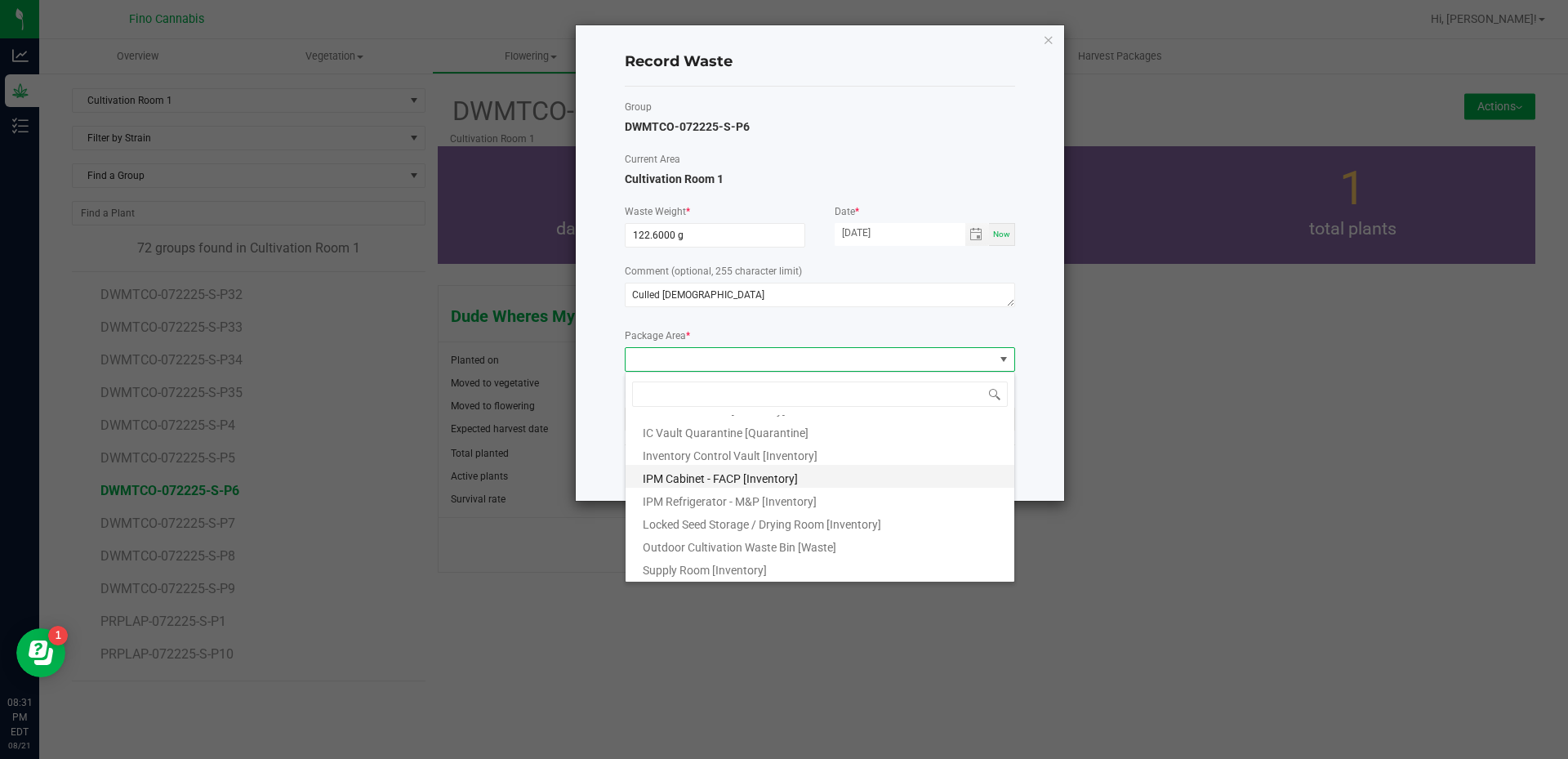
scroll to position [89, 0]
click at [731, 532] on li "Outdoor Cultivation Waste Bin [Waste]" at bounding box center [820, 544] width 388 height 23
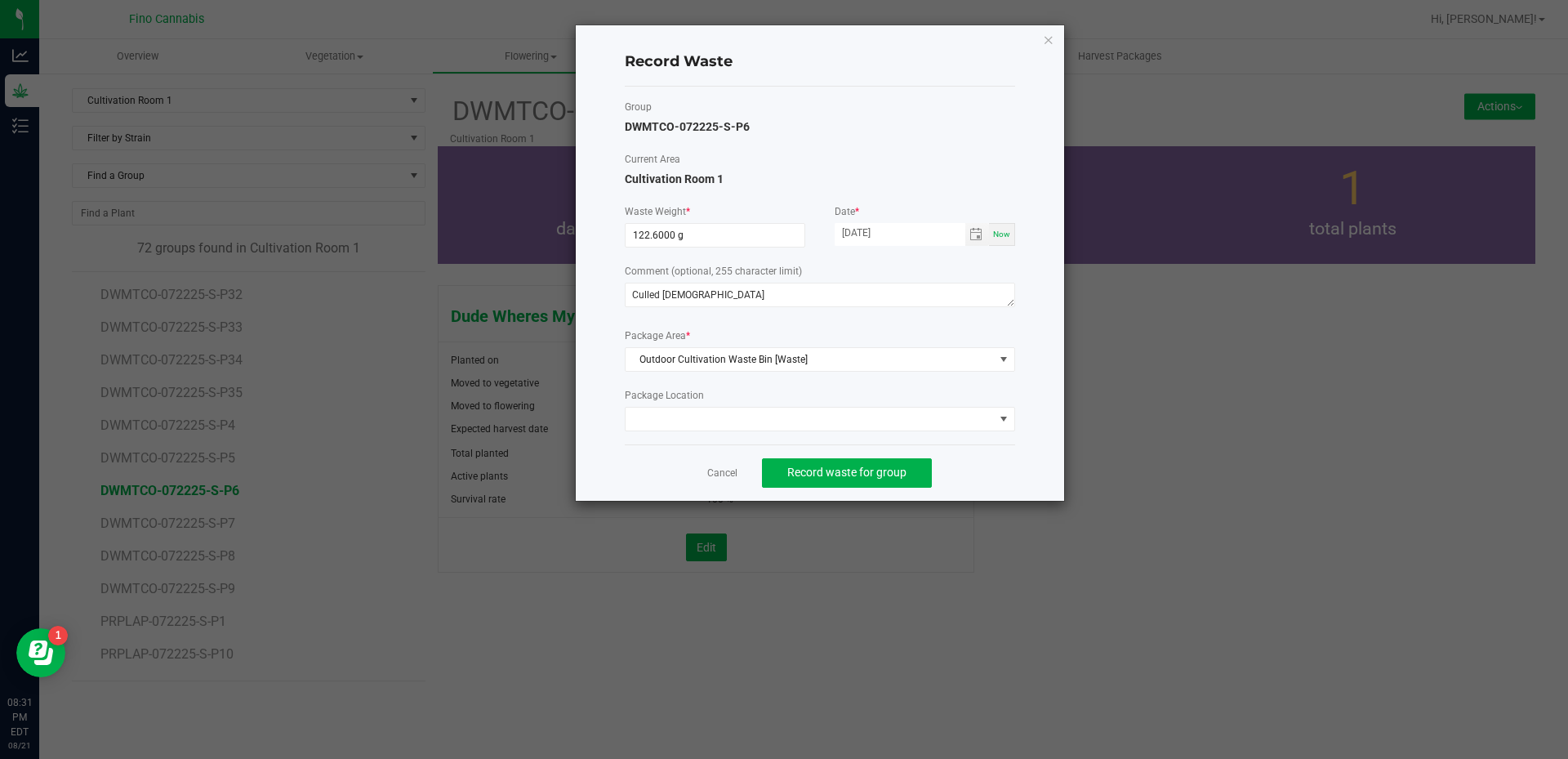
click at [1026, 445] on div "Record Waste Group DWMTCO-072225-S-P6 Current Area Cultivation Room 1 Waste Wei…" at bounding box center [820, 263] width 488 height 475
click at [861, 476] on span "Record waste for group" at bounding box center [846, 472] width 119 height 13
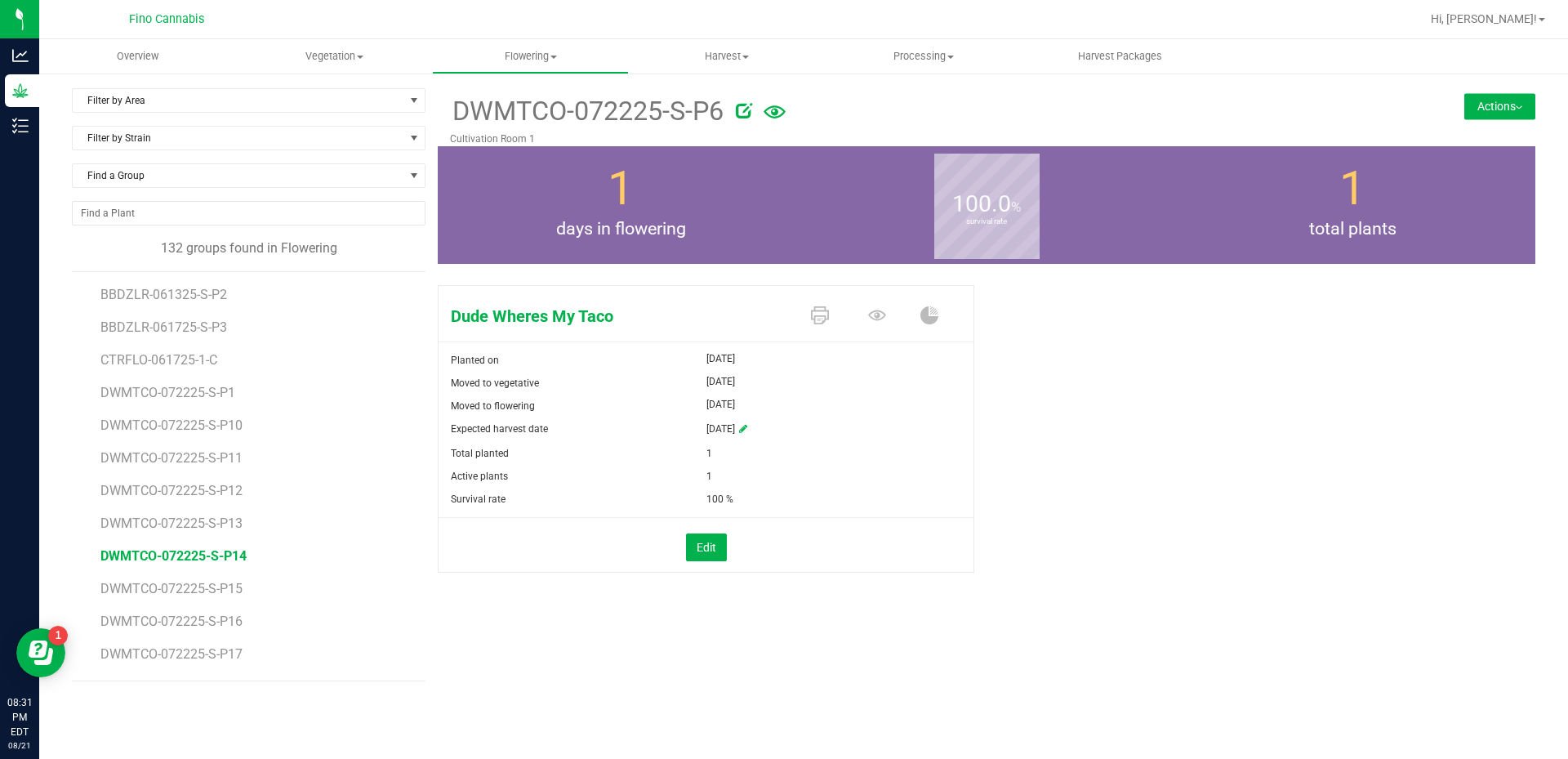
click at [217, 559] on span "DWMTCO-072225-S-P14" at bounding box center [174, 556] width 147 height 15
click at [1502, 109] on button "Actions" at bounding box center [1499, 106] width 71 height 26
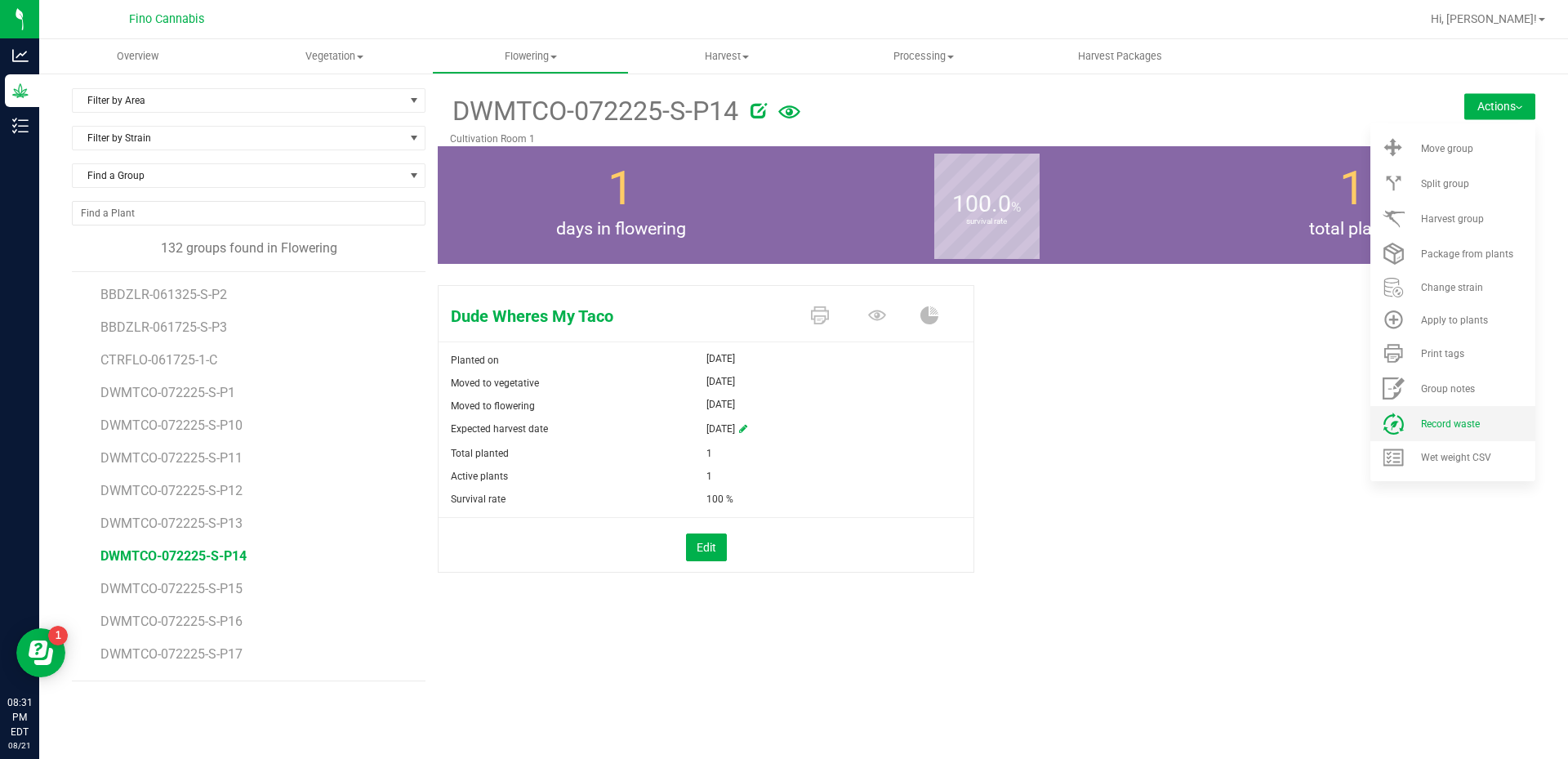
click at [1412, 420] on span at bounding box center [1393, 423] width 39 height 22
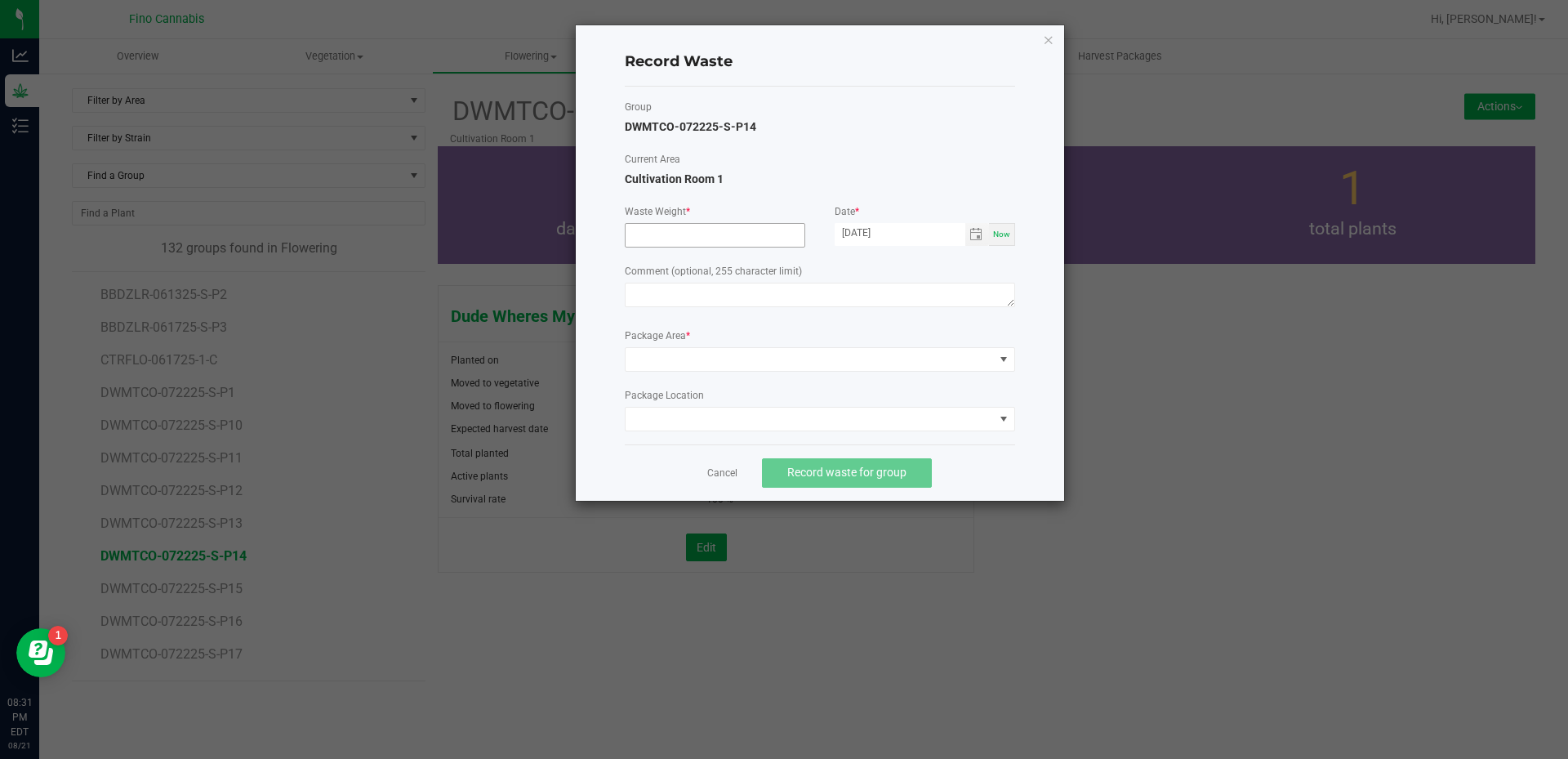
click at [737, 244] on input at bounding box center [715, 235] width 179 height 23
type input "122.6000 g"
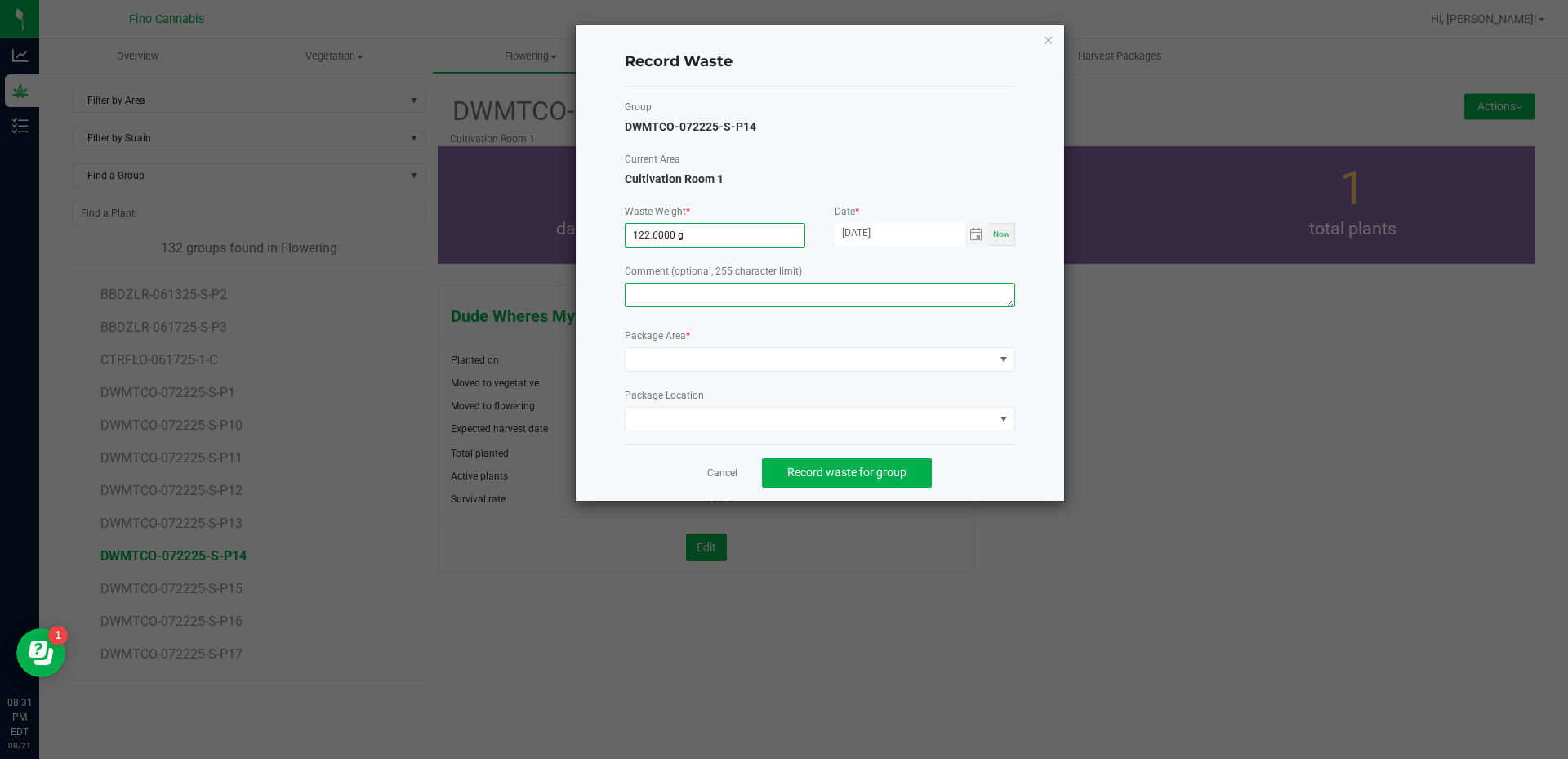
click at [733, 302] on textarea at bounding box center [820, 295] width 390 height 25
type textarea "Culled [DEMOGRAPHIC_DATA]"
drag, startPoint x: 728, startPoint y: 370, endPoint x: 715, endPoint y: 364, distance: 14.3
click at [715, 364] on span at bounding box center [809, 359] width 368 height 23
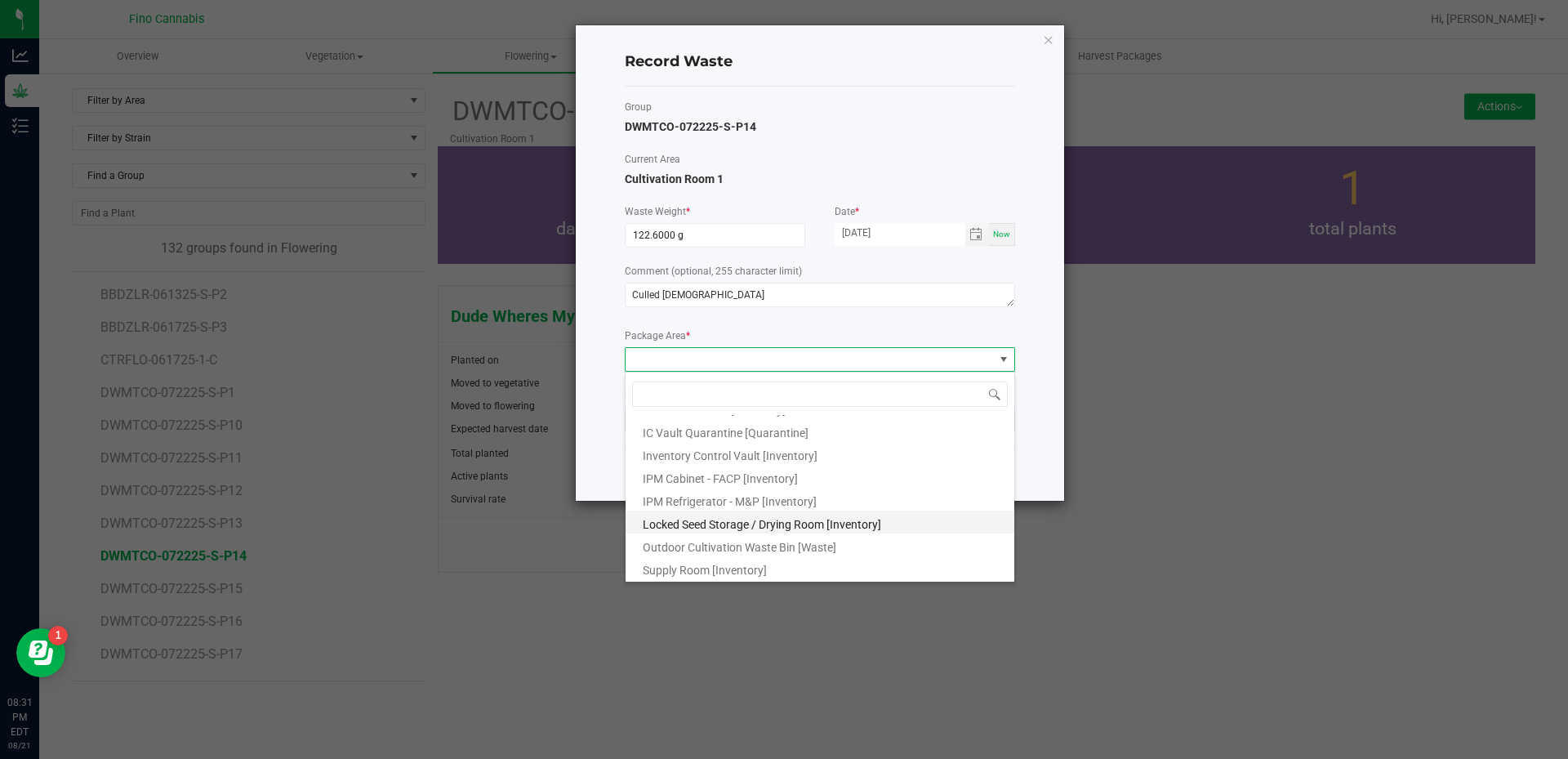
scroll to position [89, 0]
click at [720, 549] on span "Outdoor Cultivation Waste Bin [Waste]" at bounding box center [739, 547] width 193 height 13
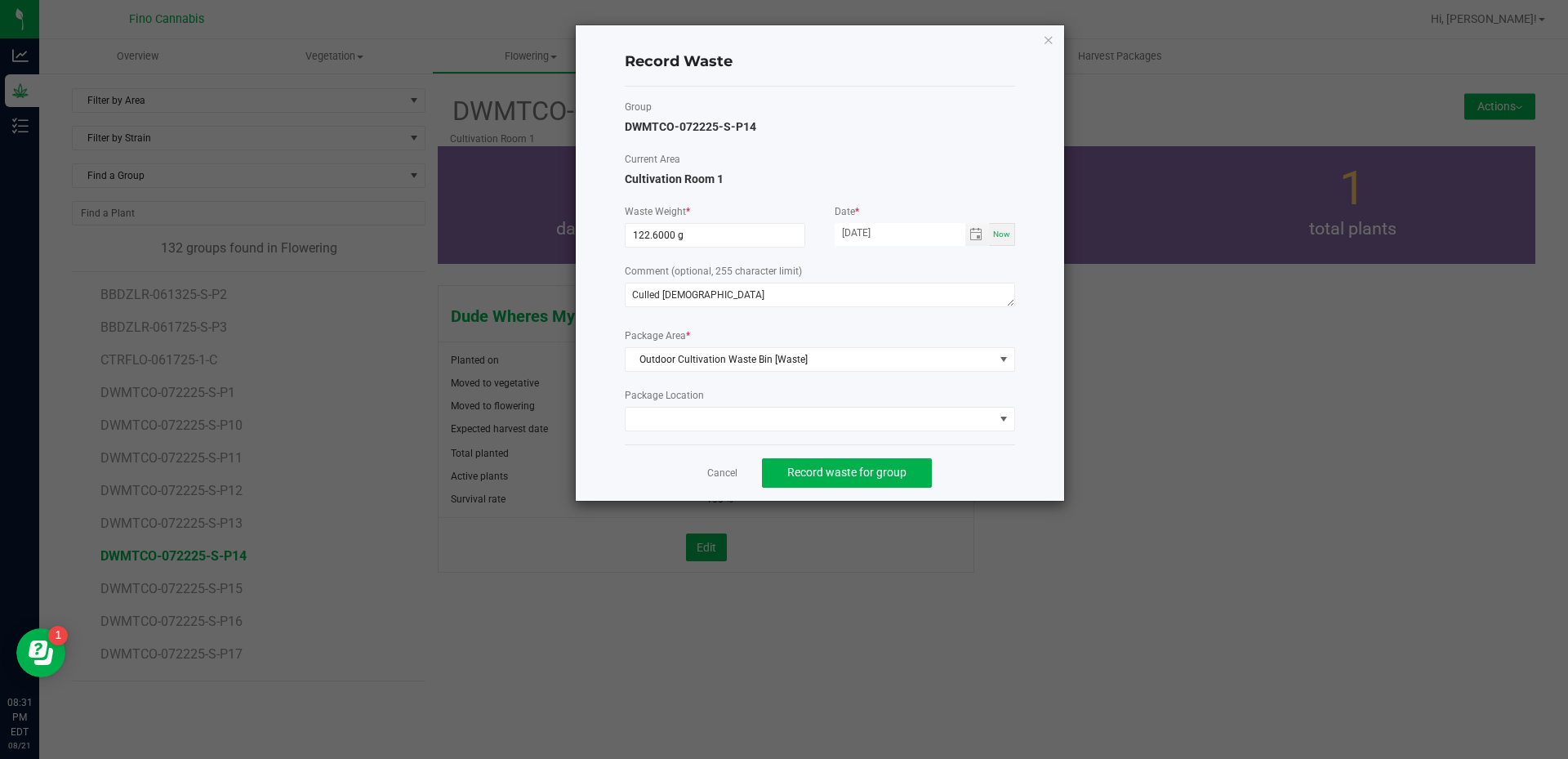
click at [1002, 460] on div "Cancel Record waste for group" at bounding box center [820, 472] width 390 height 56
click at [888, 469] on span "Record waste for group" at bounding box center [846, 472] width 119 height 13
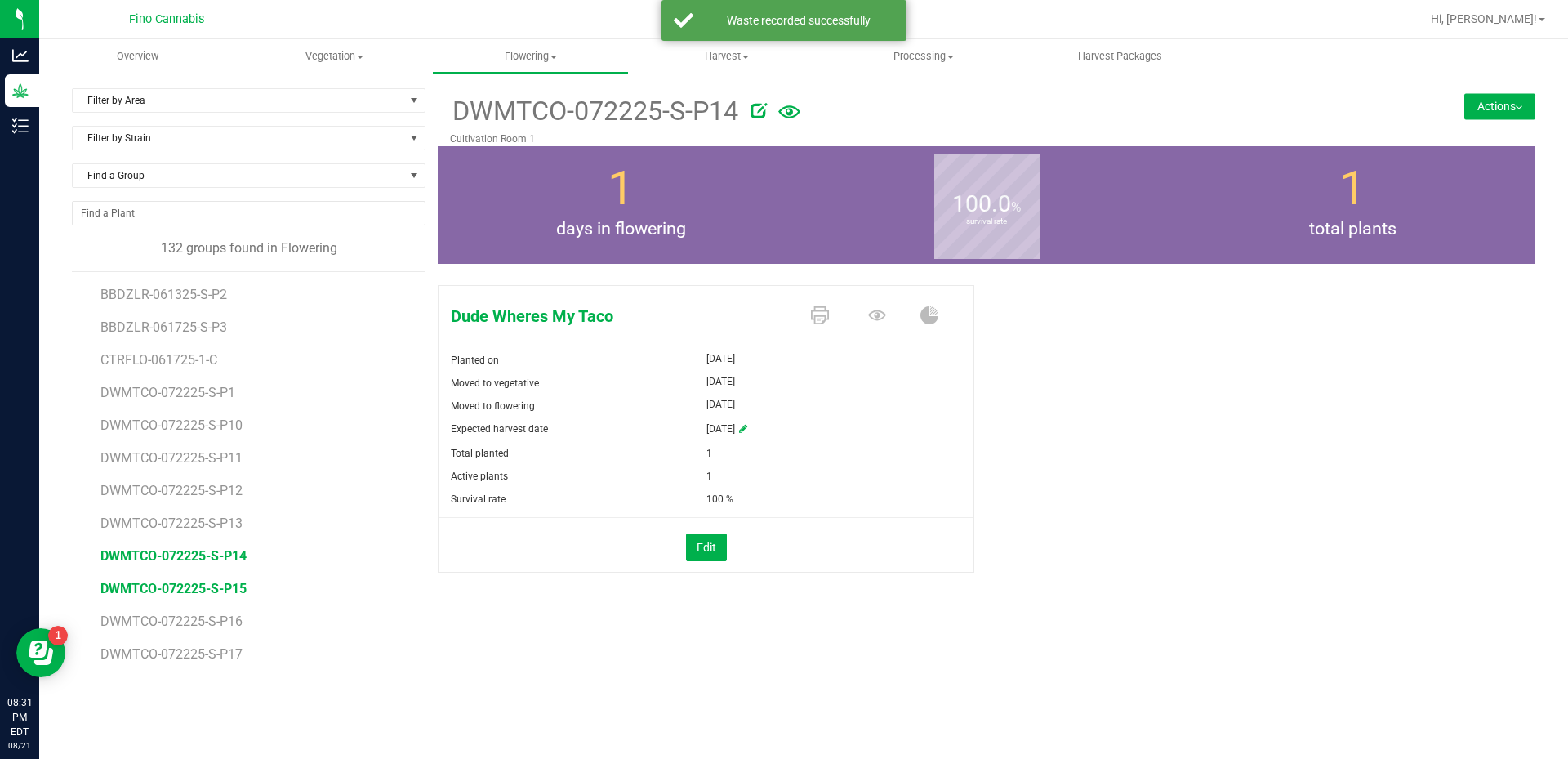
click at [232, 587] on span "DWMTCO-072225-S-P15" at bounding box center [174, 589] width 147 height 15
click at [1480, 108] on button "Actions" at bounding box center [1499, 106] width 71 height 26
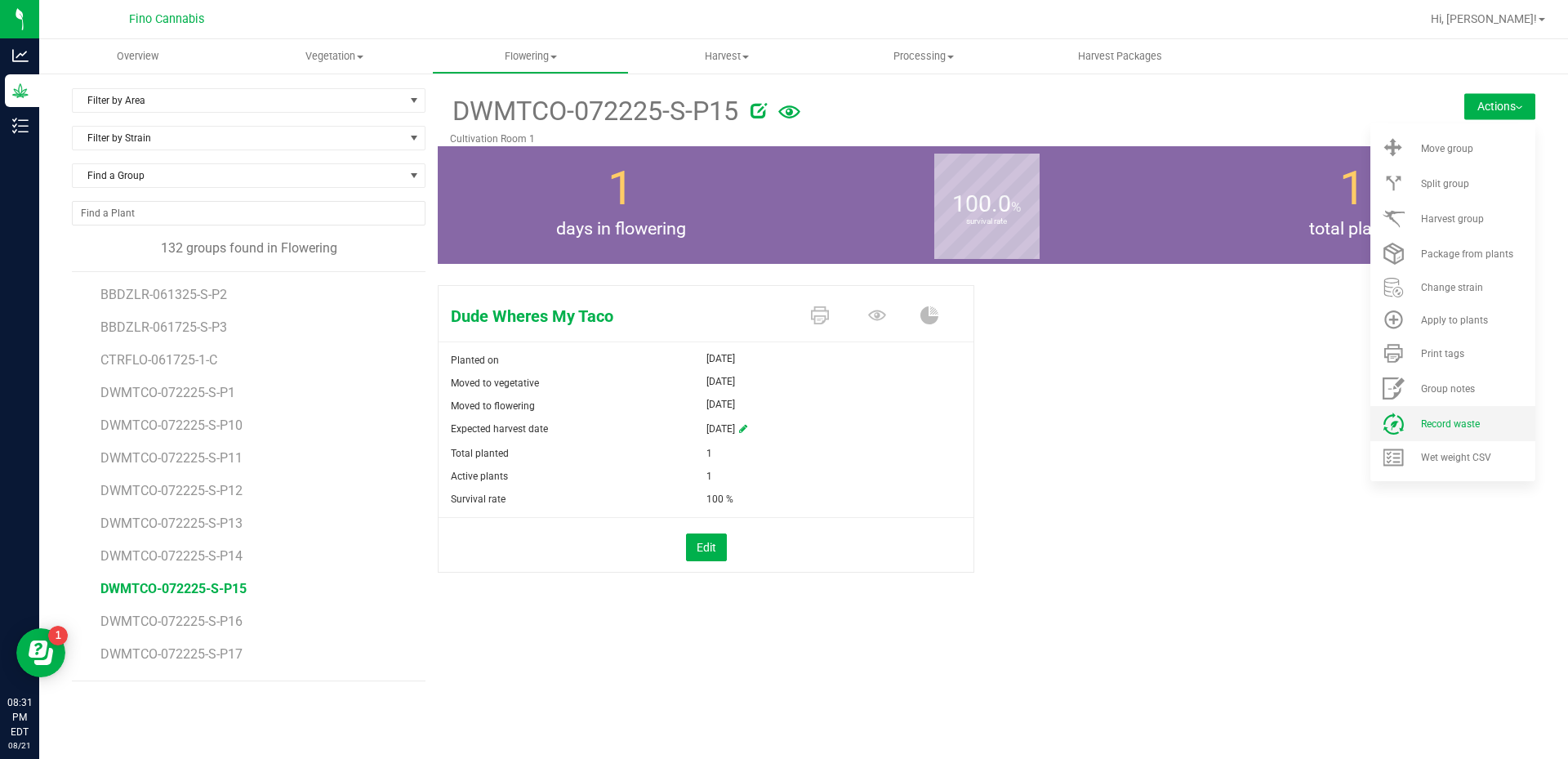
click at [1461, 418] on span "Record waste" at bounding box center [1451, 424] width 59 height 11
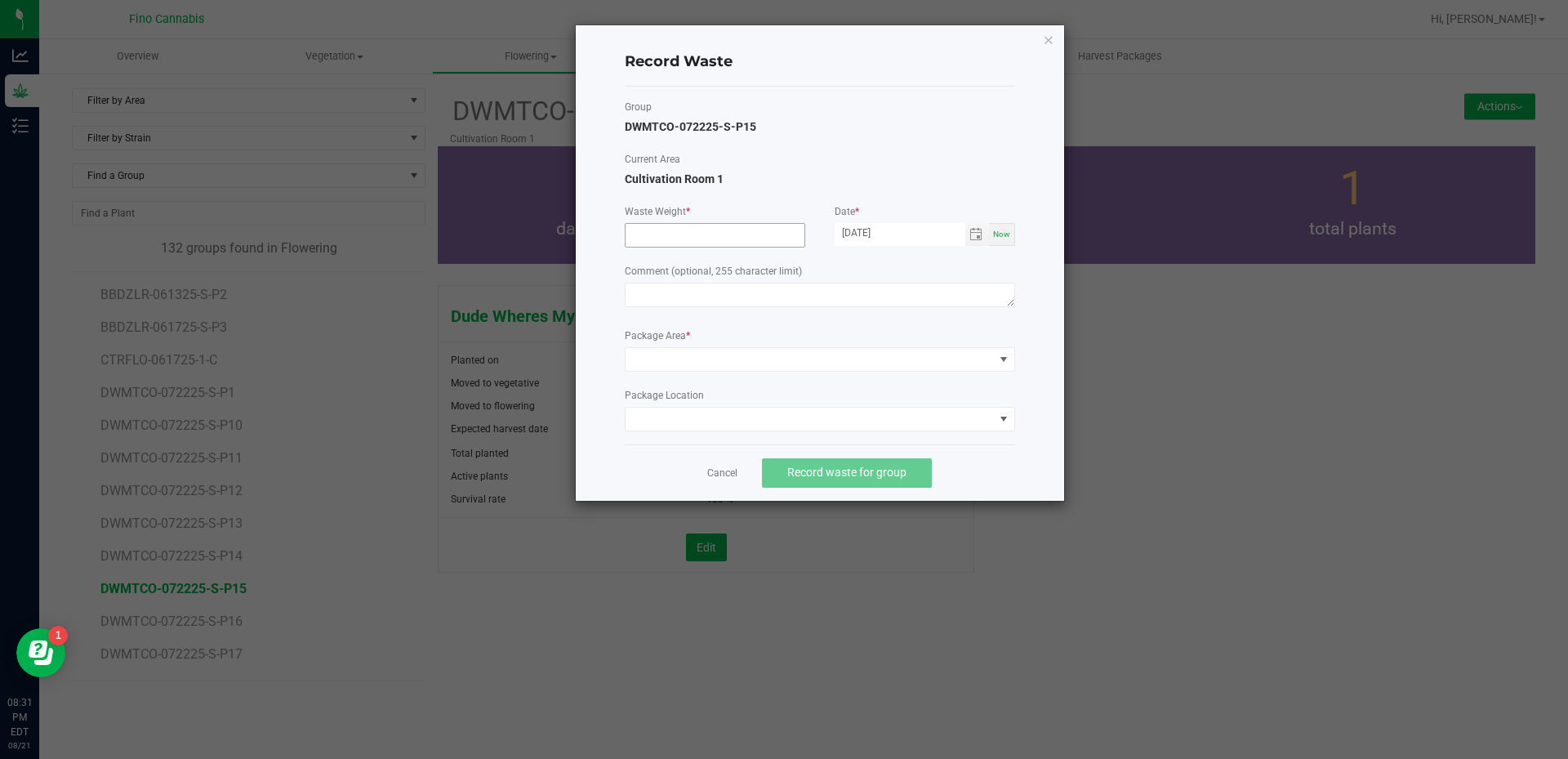
click at [692, 238] on input at bounding box center [715, 235] width 179 height 23
type input "122.6000 g"
click at [820, 288] on textarea at bounding box center [820, 295] width 390 height 25
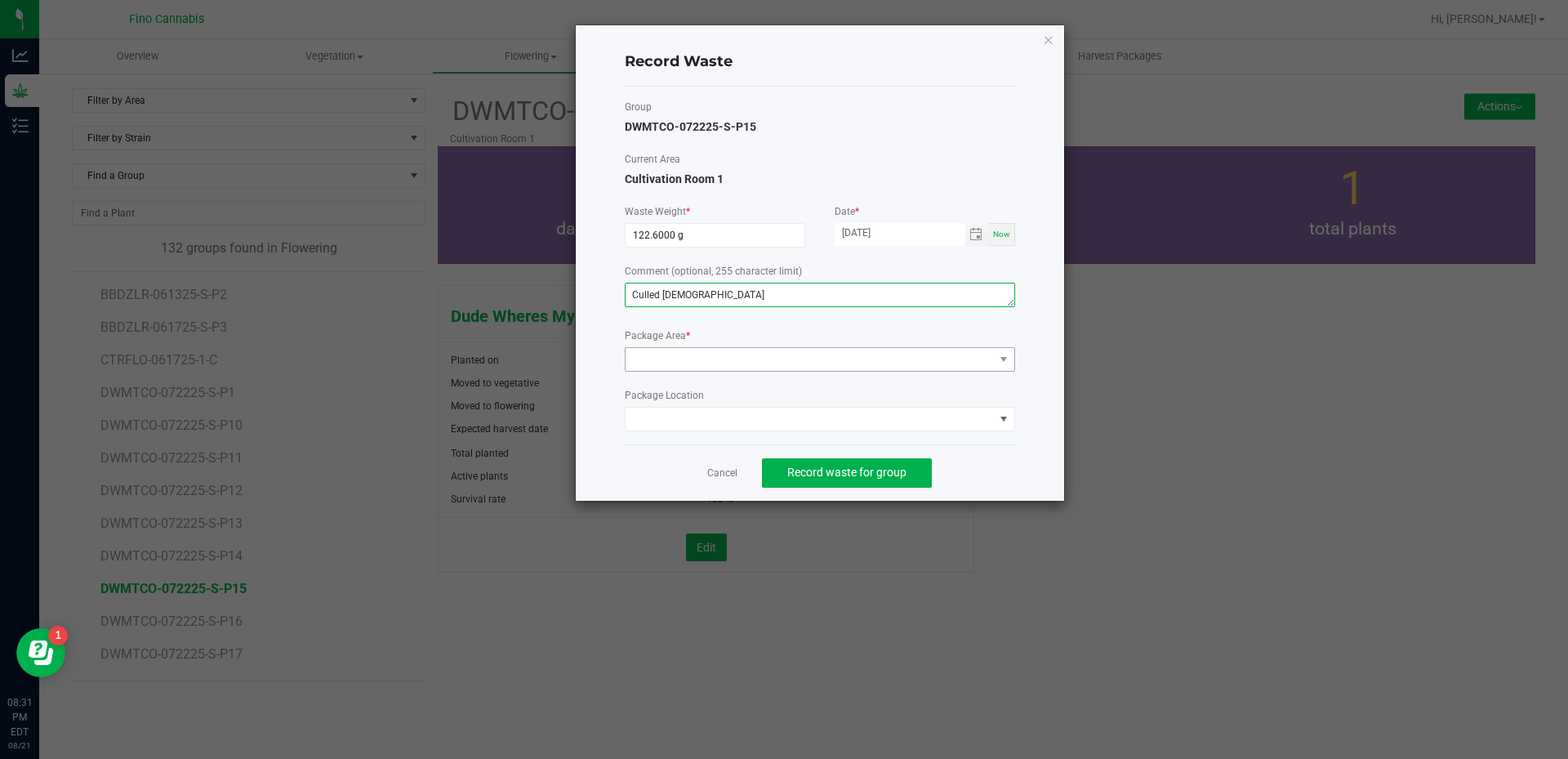
type textarea "Culled [DEMOGRAPHIC_DATA]"
click at [798, 362] on span at bounding box center [809, 359] width 368 height 23
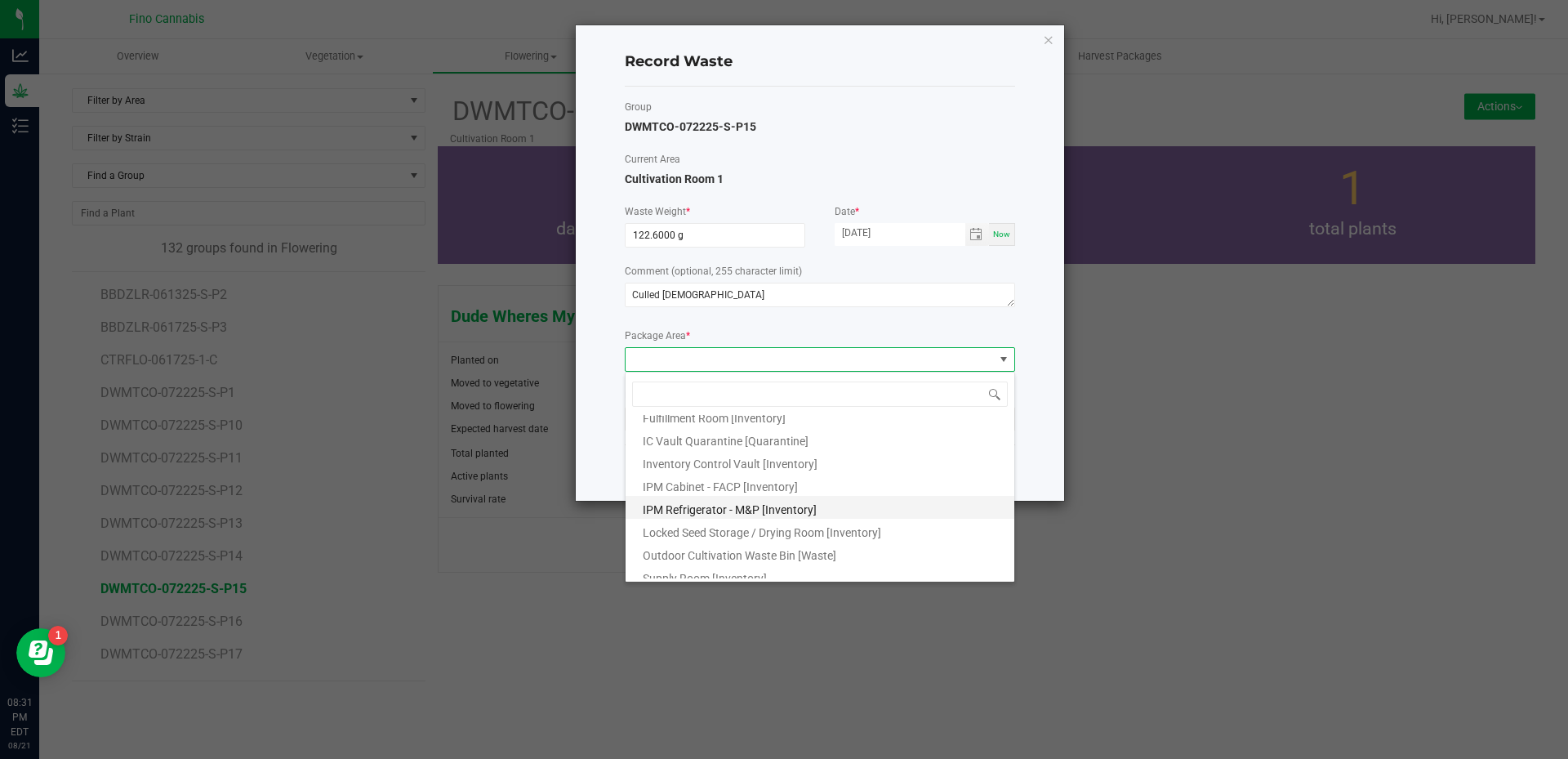
scroll to position [89, 0]
click at [785, 536] on li "Outdoor Cultivation Waste Bin [Waste]" at bounding box center [820, 544] width 388 height 23
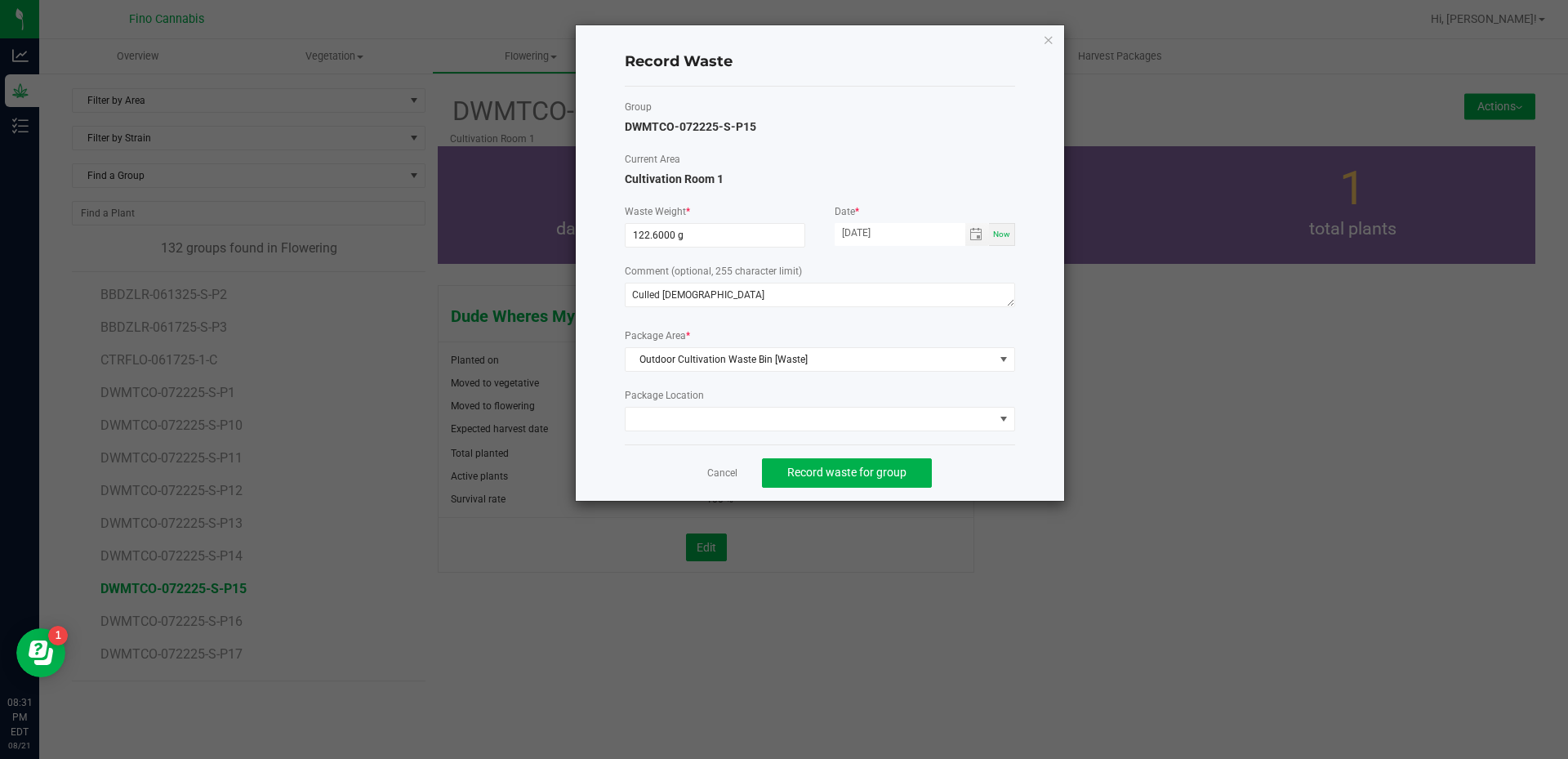
click at [1014, 465] on div "Cancel Record waste for group" at bounding box center [820, 472] width 390 height 56
click at [886, 475] on span "Record waste for group" at bounding box center [846, 472] width 119 height 13
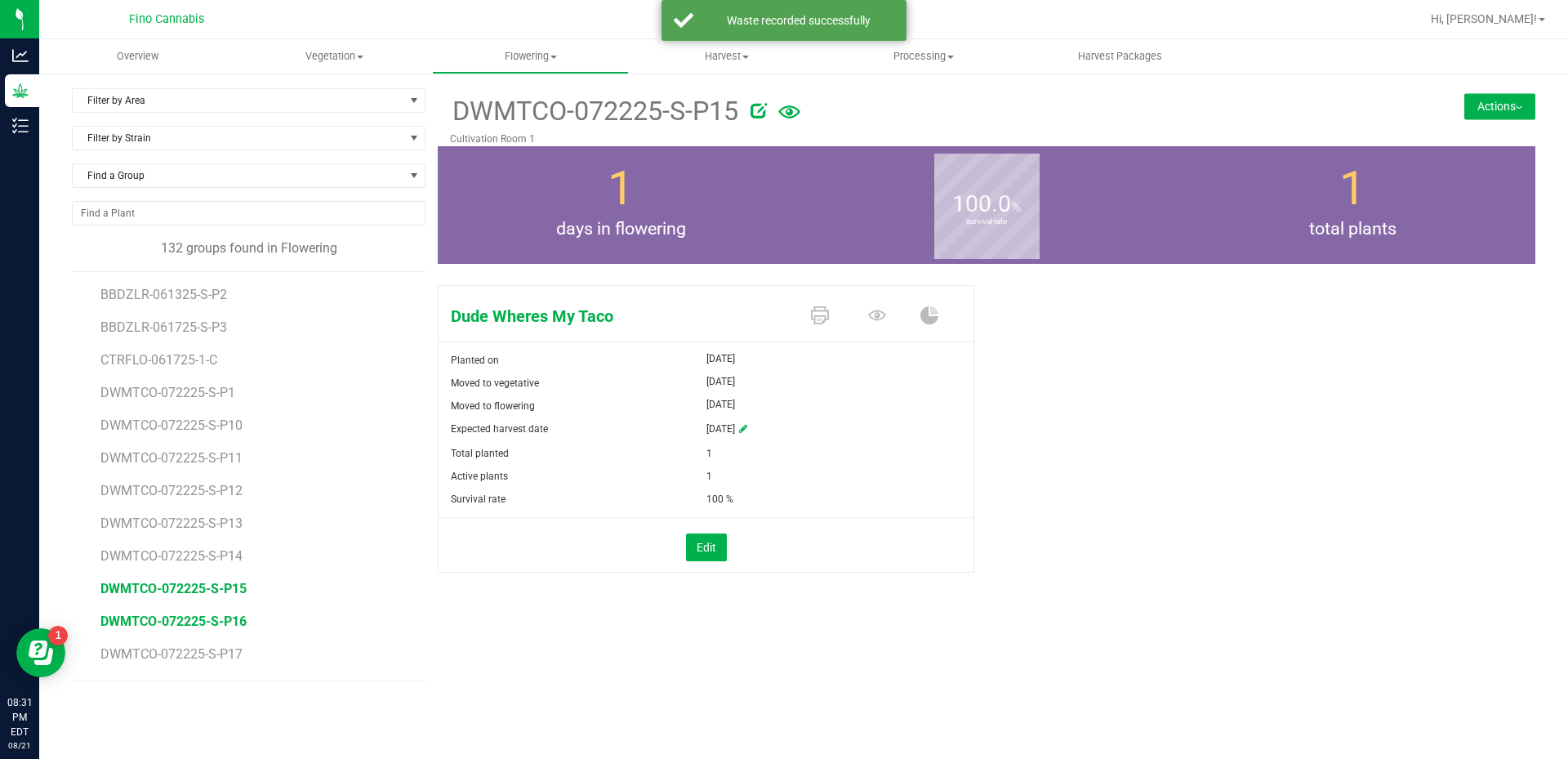
click at [219, 624] on span "DWMTCO-072225-S-P16" at bounding box center [174, 621] width 147 height 15
click at [1521, 108] on img at bounding box center [1518, 108] width 7 height 3
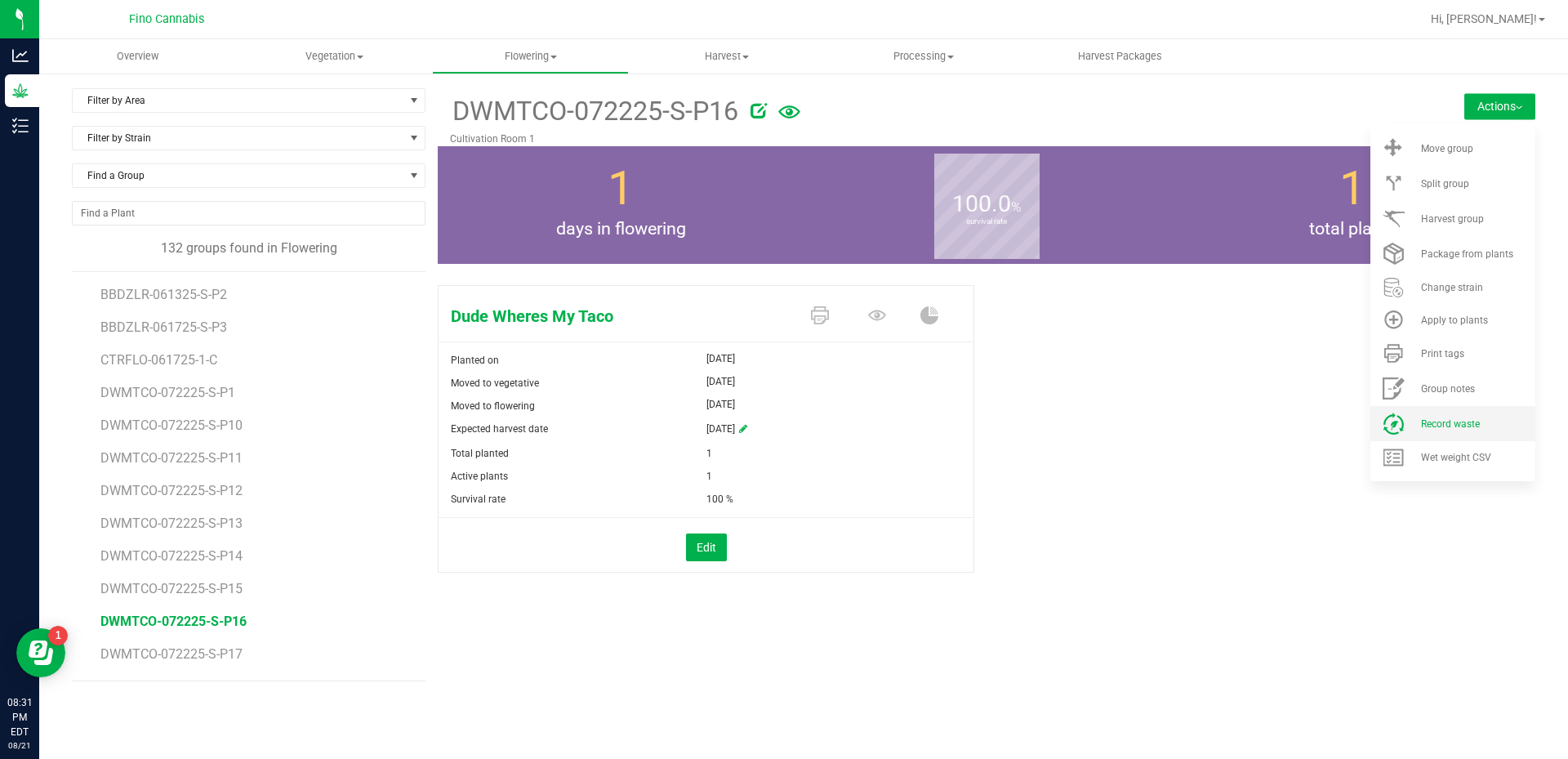
click at [1445, 429] on li "Record waste" at bounding box center [1452, 423] width 165 height 35
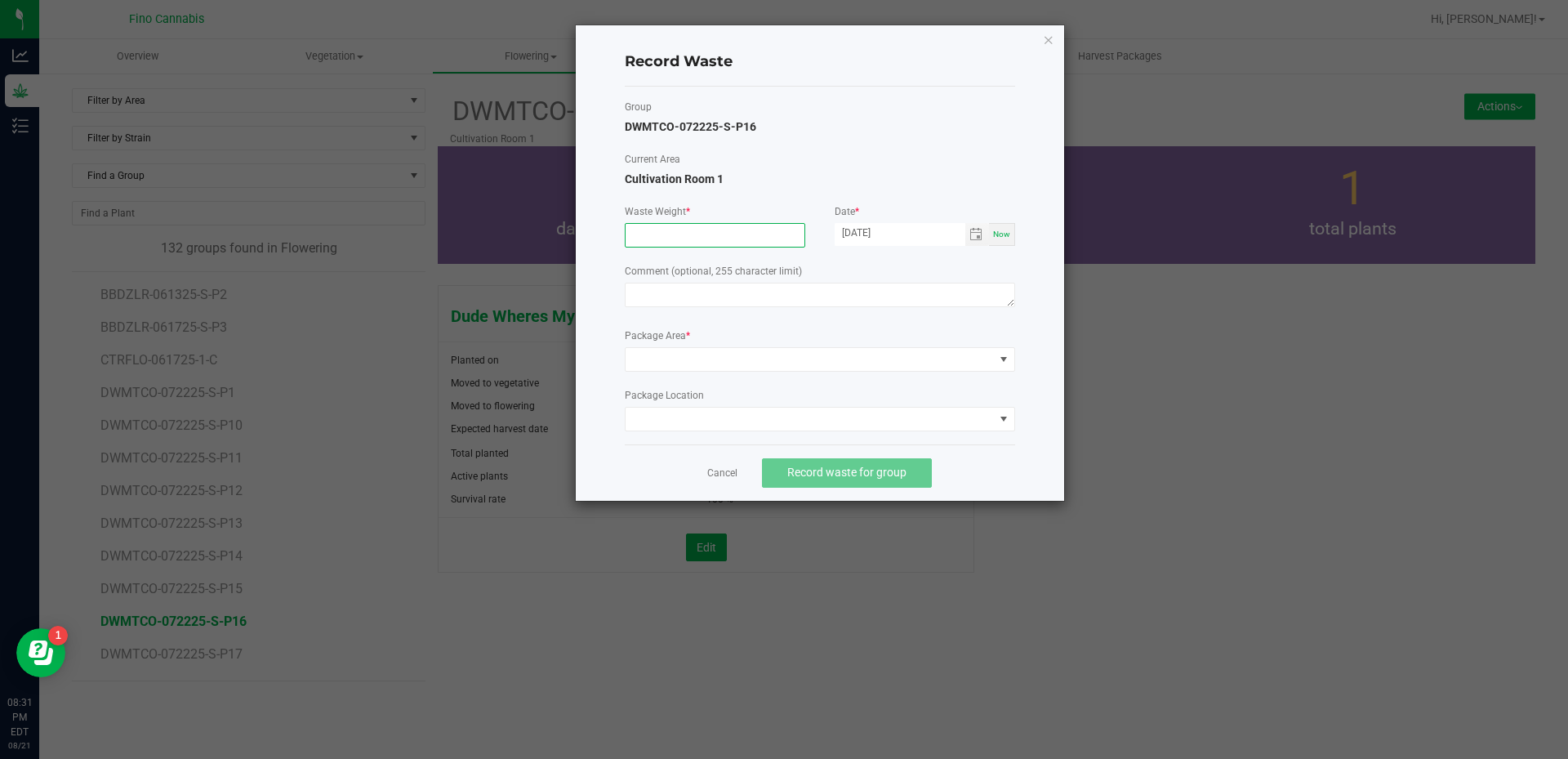
click at [698, 241] on input at bounding box center [715, 235] width 179 height 23
type input "122.6000 g"
click at [696, 298] on textarea at bounding box center [820, 295] width 390 height 25
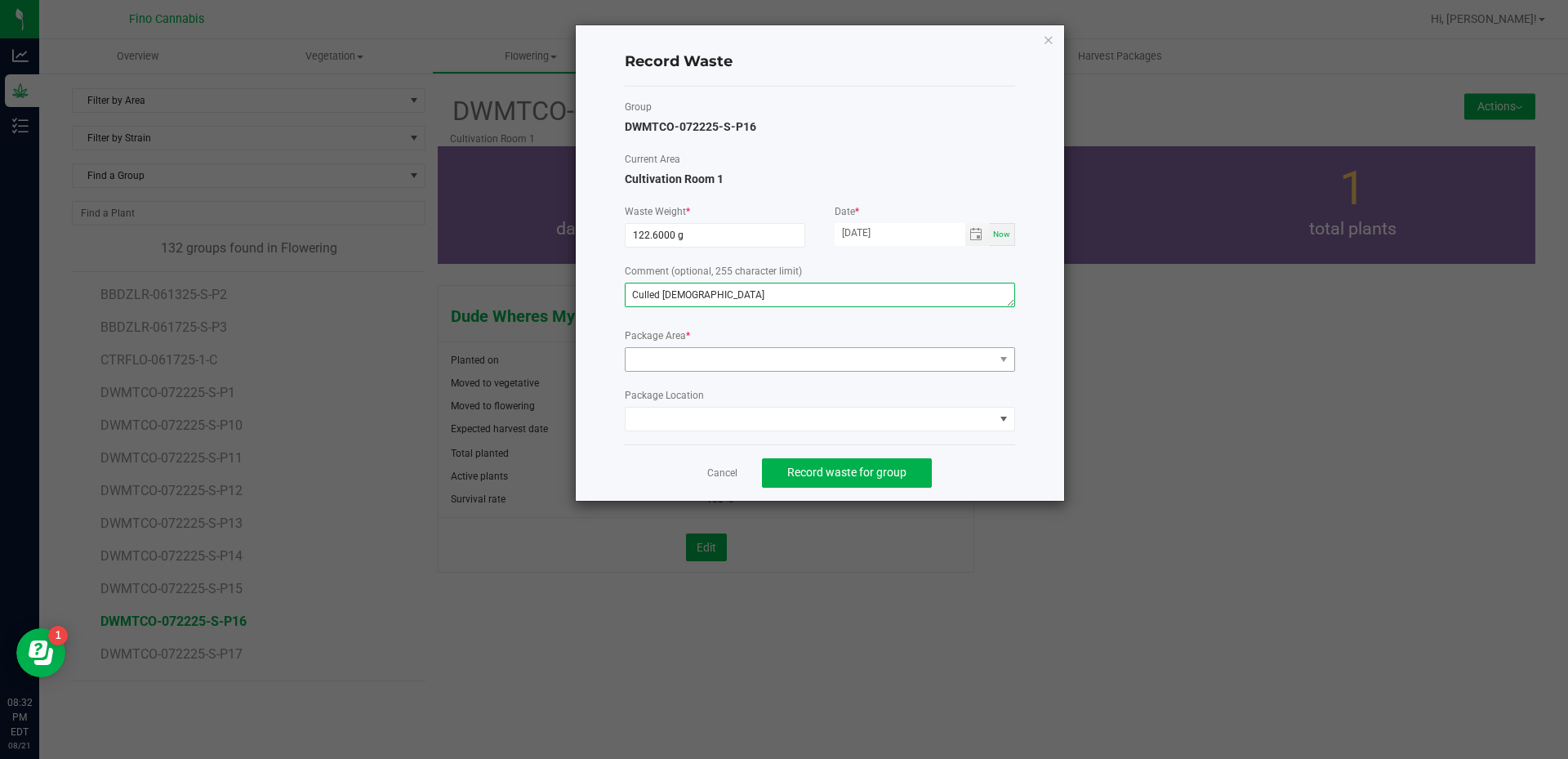
type textarea "Culled [DEMOGRAPHIC_DATA]"
click at [721, 363] on span at bounding box center [809, 359] width 368 height 23
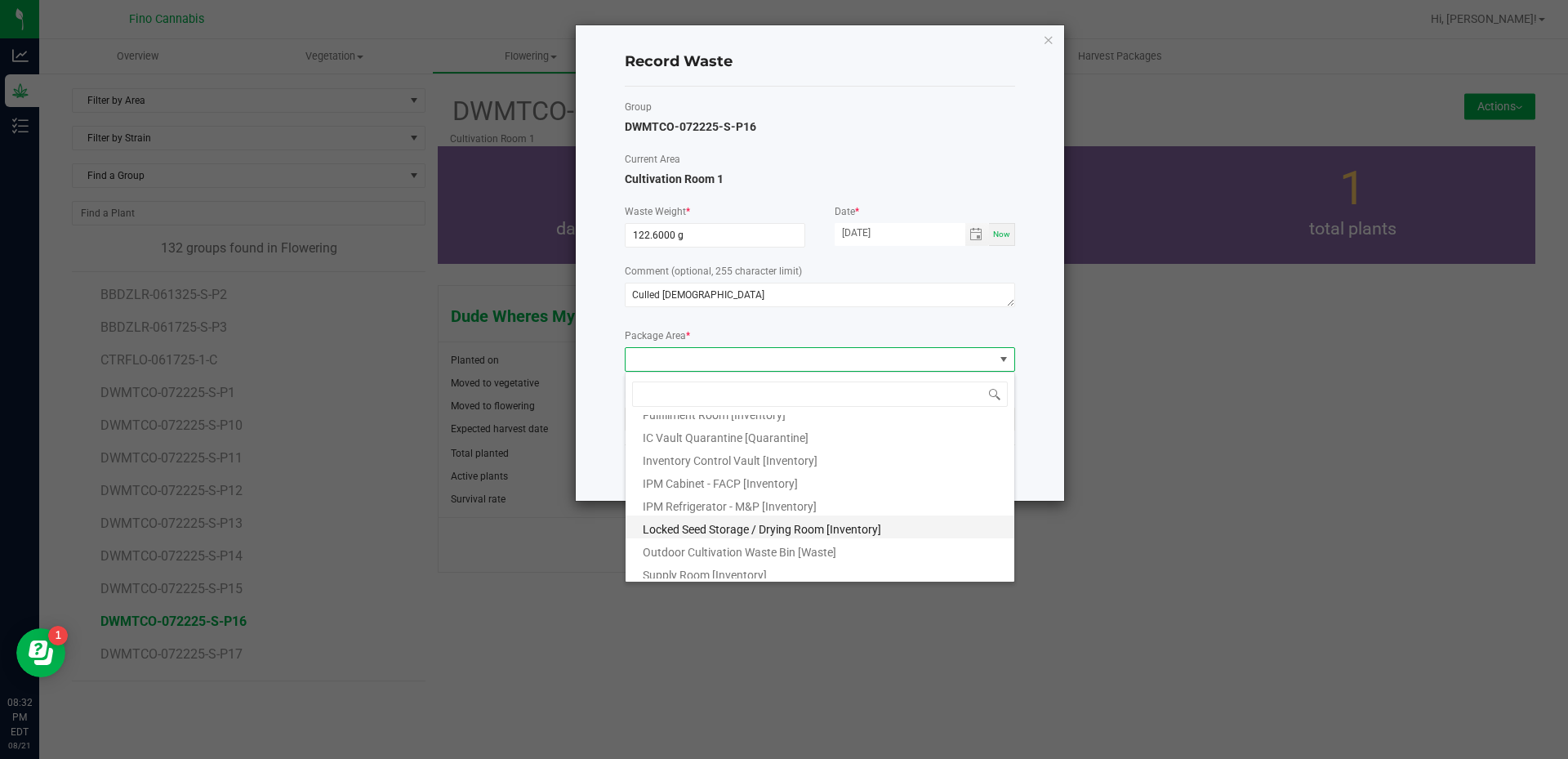
scroll to position [89, 0]
click at [695, 540] on span "Outdoor Cultivation Waste Bin [Waste]" at bounding box center [739, 547] width 193 height 13
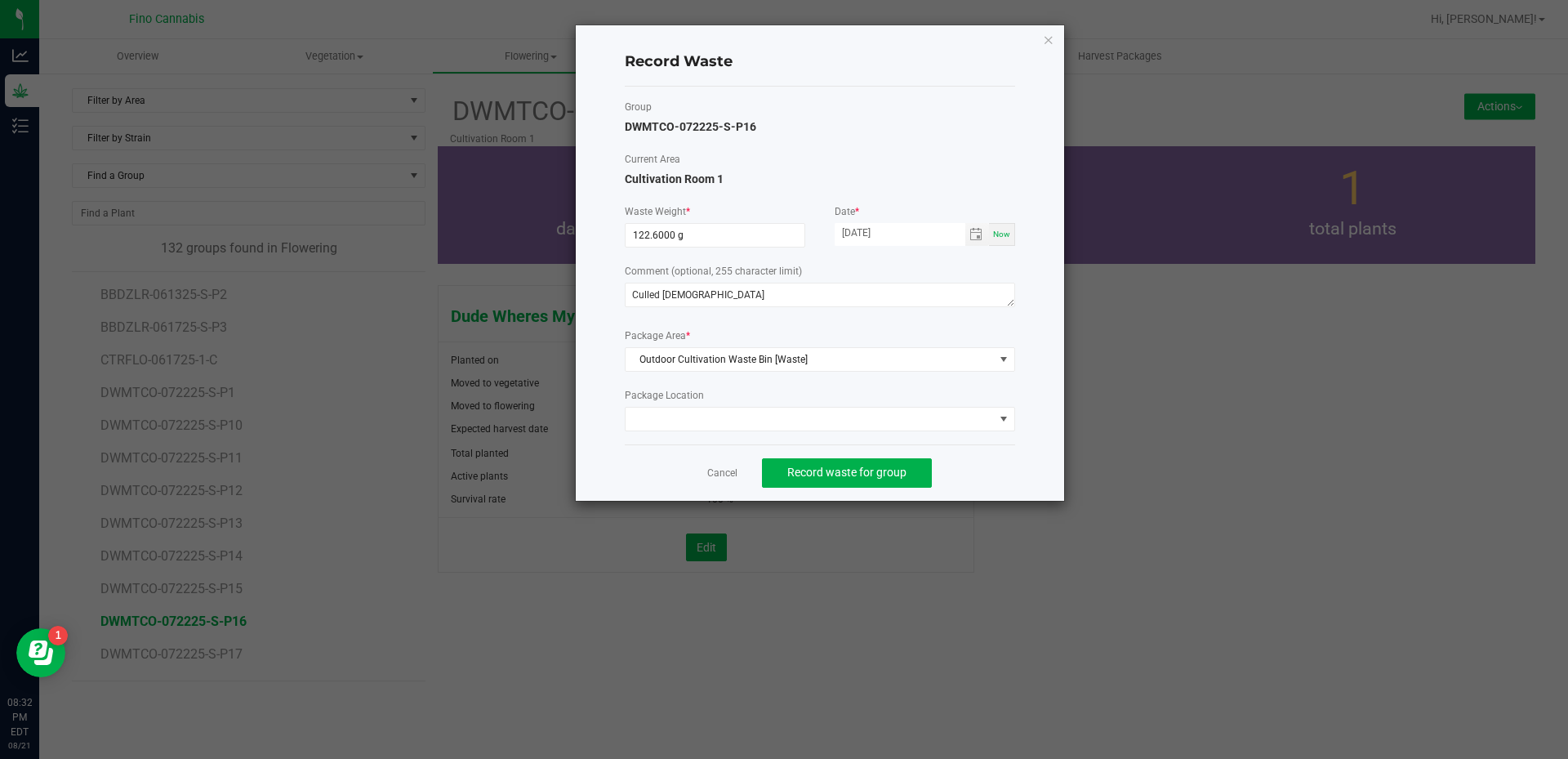
click at [1020, 463] on div "Record Waste Group DWMTCO-072225-S-P16 Current Area Cultivation Room 1 Waste We…" at bounding box center [820, 263] width 488 height 475
click at [867, 474] on span "Record waste for group" at bounding box center [846, 472] width 119 height 13
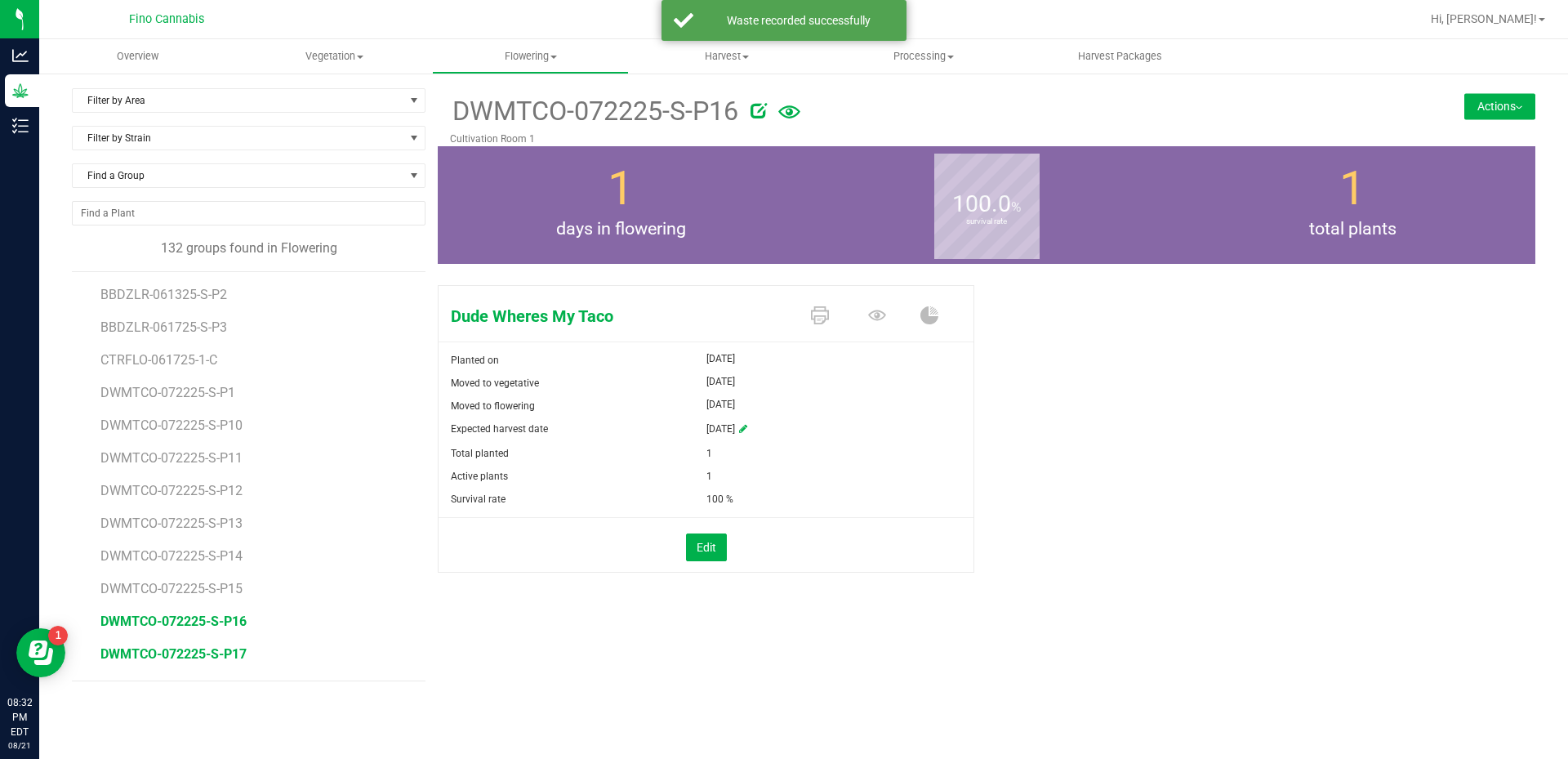
click at [201, 649] on span "DWMTCO-072225-S-P17" at bounding box center [174, 654] width 147 height 15
click at [1517, 107] on img at bounding box center [1518, 108] width 7 height 3
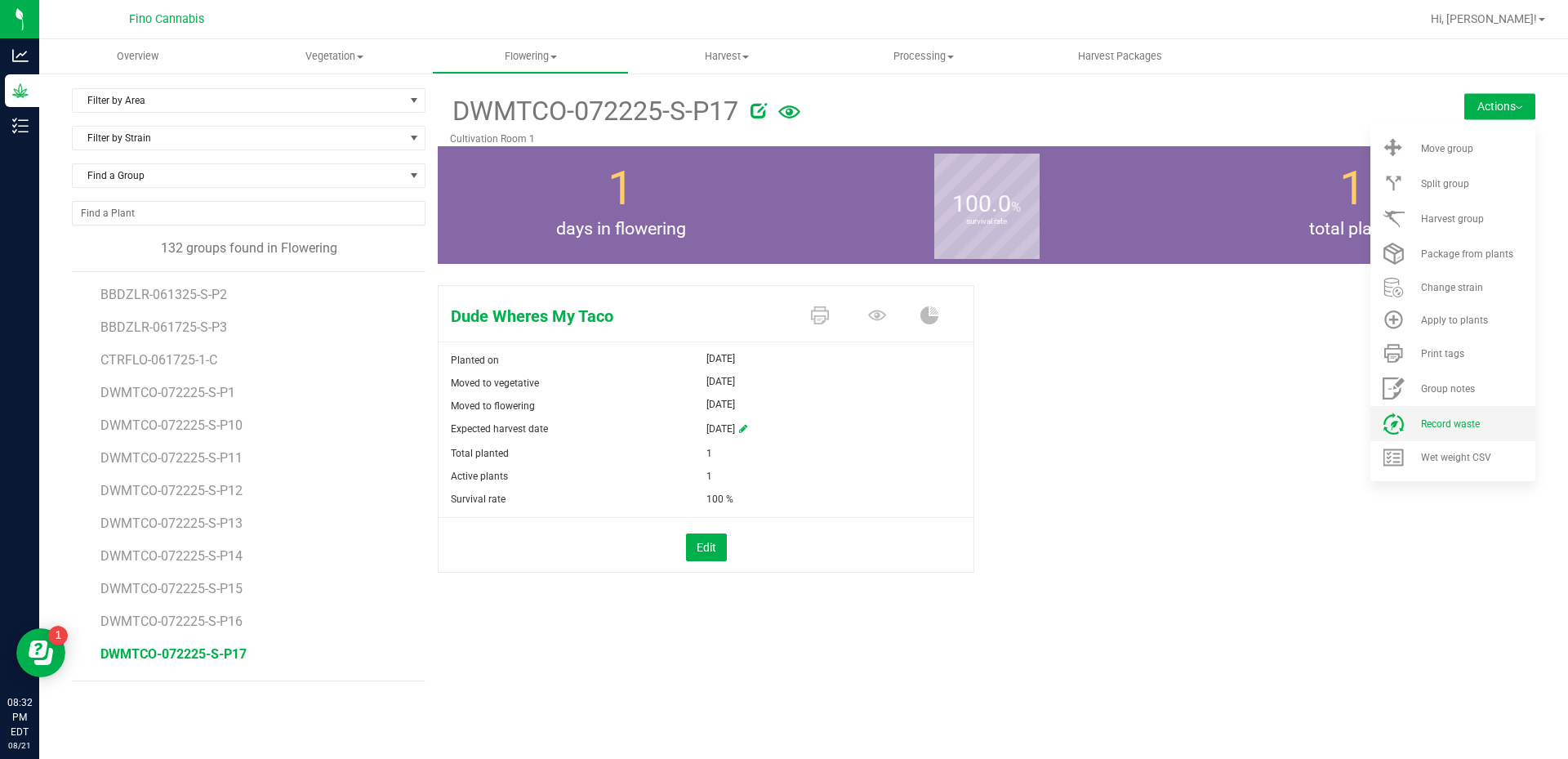
click at [1449, 426] on span "Record waste" at bounding box center [1451, 424] width 59 height 11
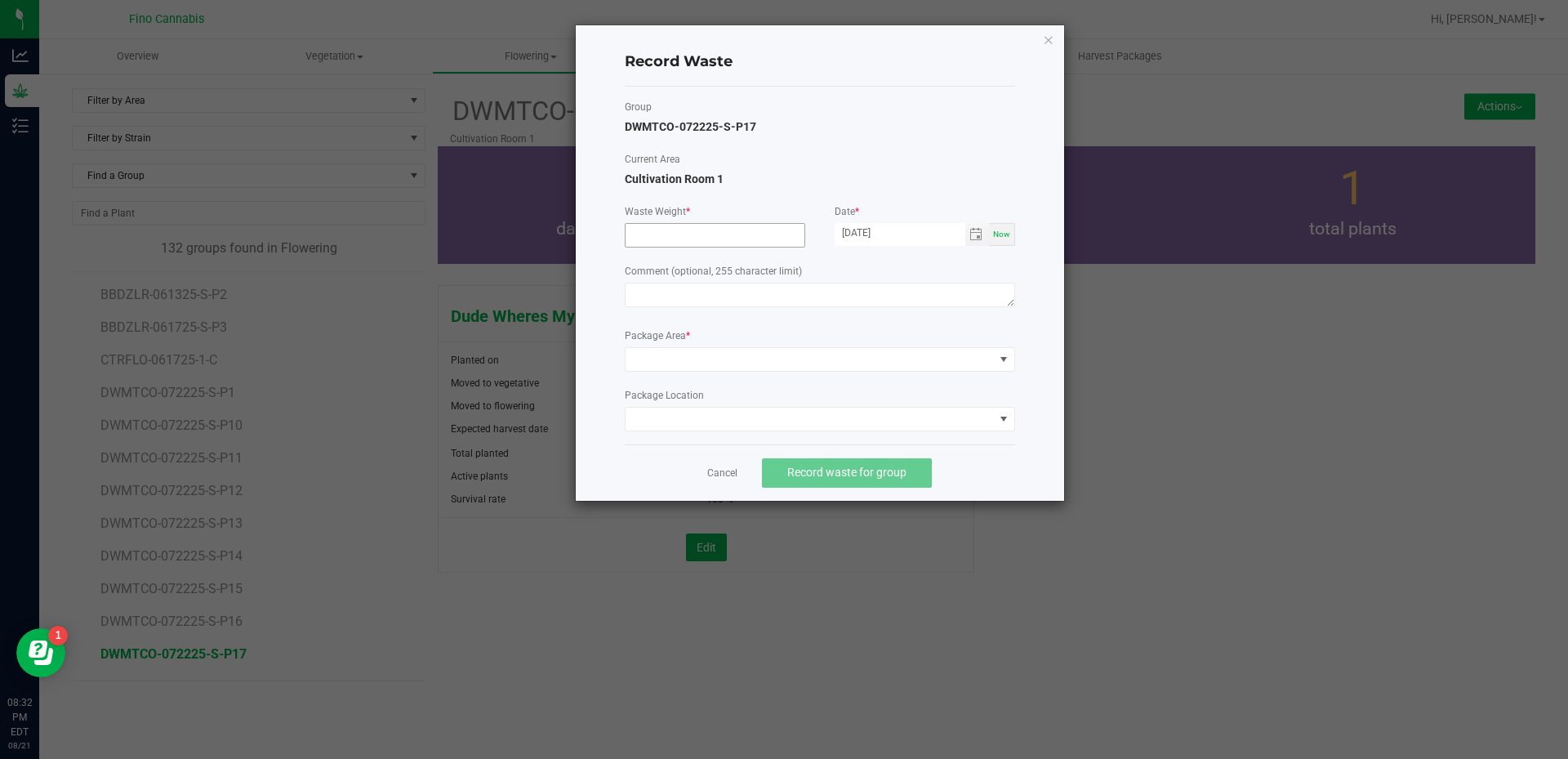
click at [652, 230] on input at bounding box center [715, 235] width 179 height 23
type input "122.6000 g"
click at [652, 301] on textarea at bounding box center [820, 295] width 390 height 25
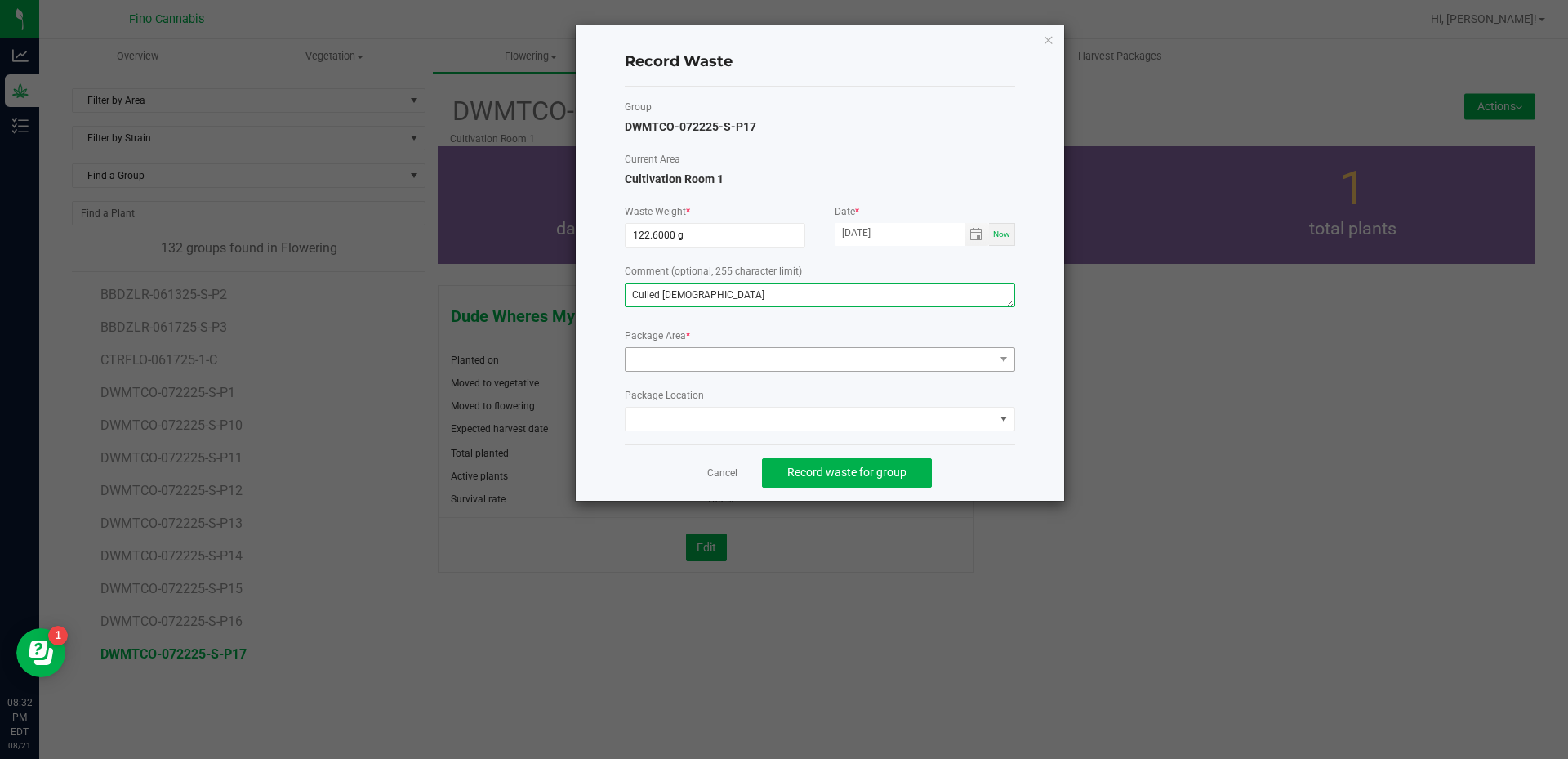
type textarea "Culled [DEMOGRAPHIC_DATA]"
click at [695, 355] on span at bounding box center [809, 359] width 368 height 23
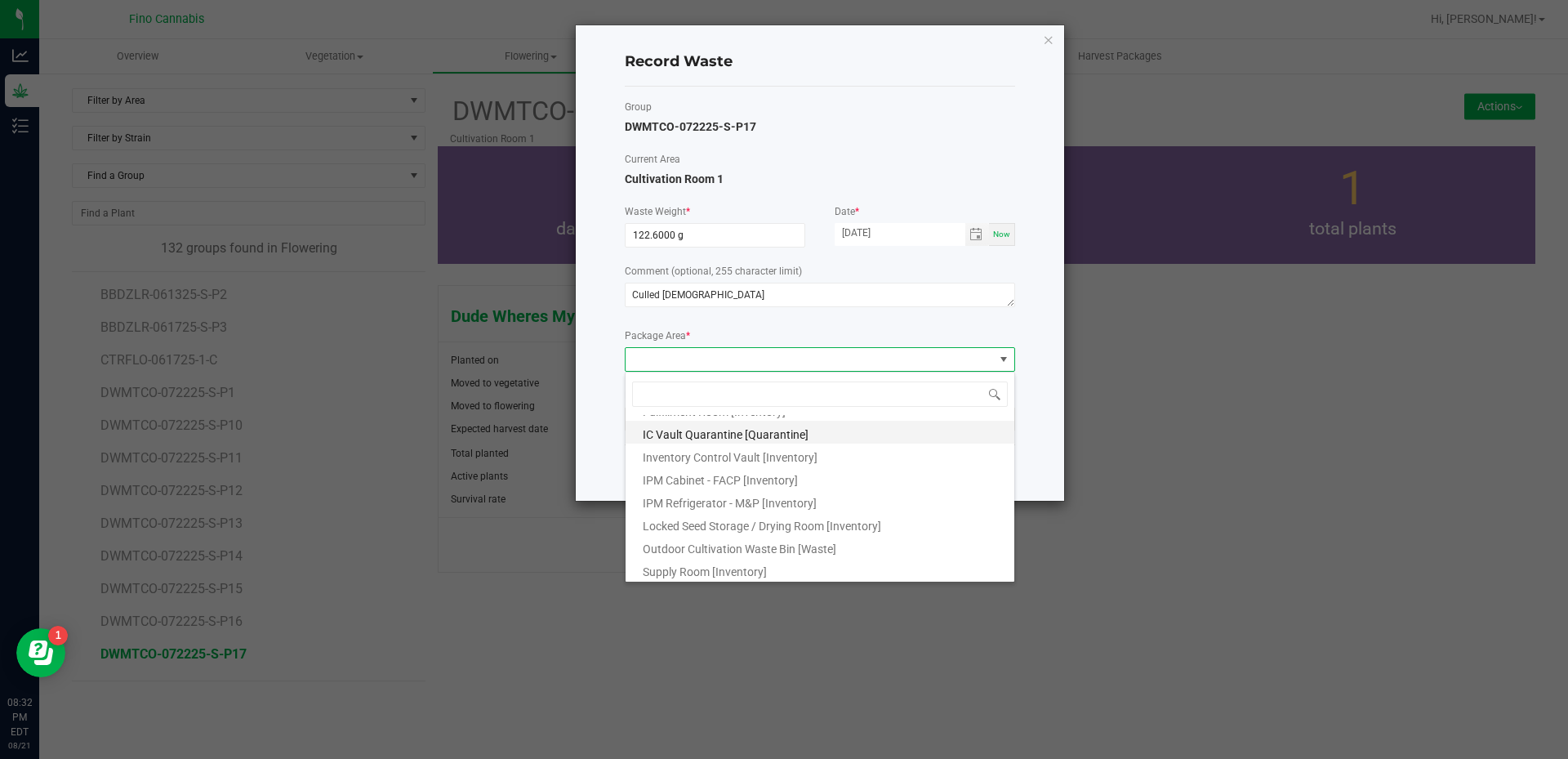
scroll to position [89, 0]
click at [687, 549] on span "Outdoor Cultivation Waste Bin [Waste]" at bounding box center [739, 547] width 193 height 13
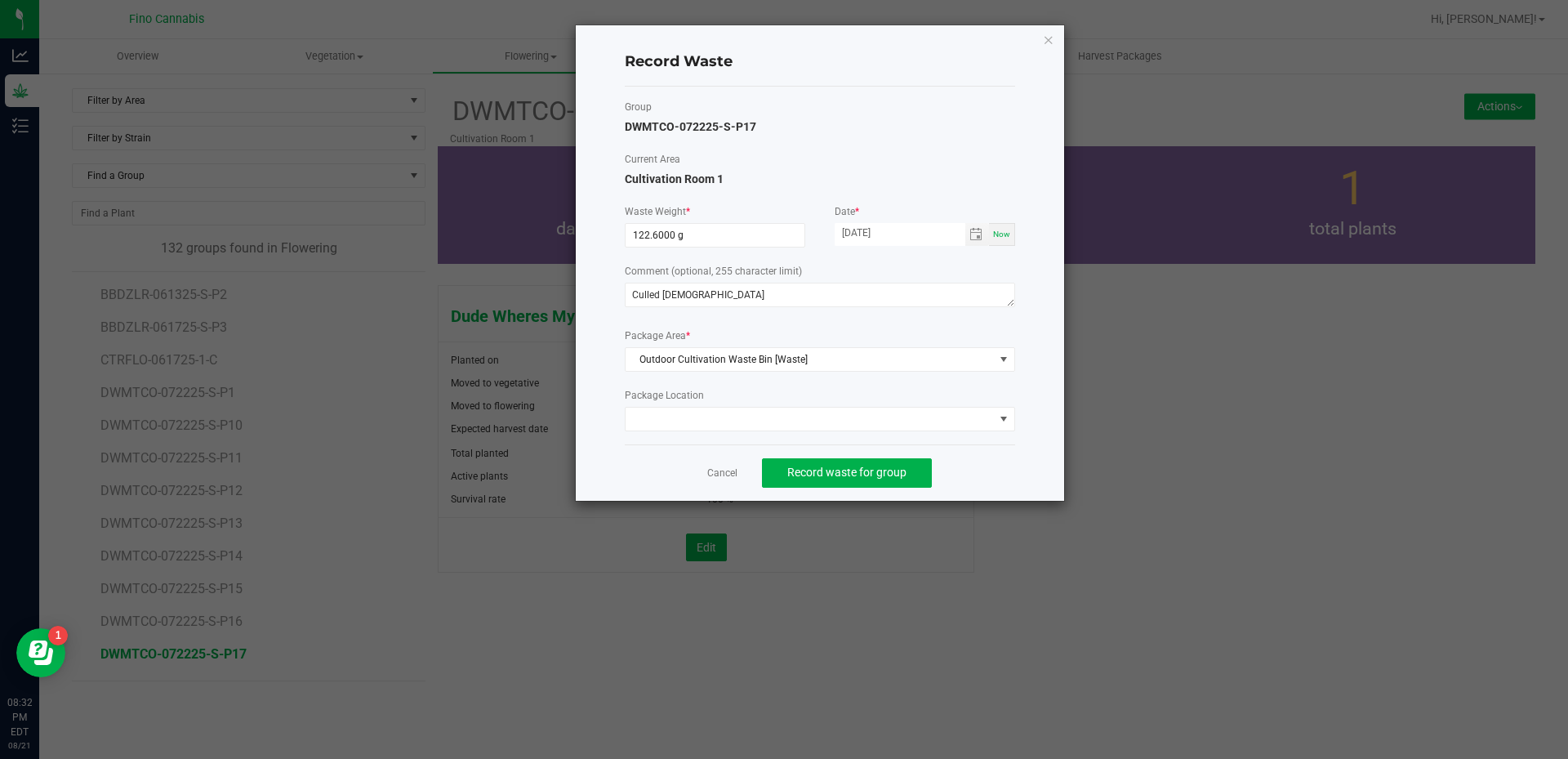
click at [976, 469] on div "Cancel Record waste for group" at bounding box center [820, 472] width 390 height 56
click at [808, 475] on span "Record waste for group" at bounding box center [846, 472] width 119 height 13
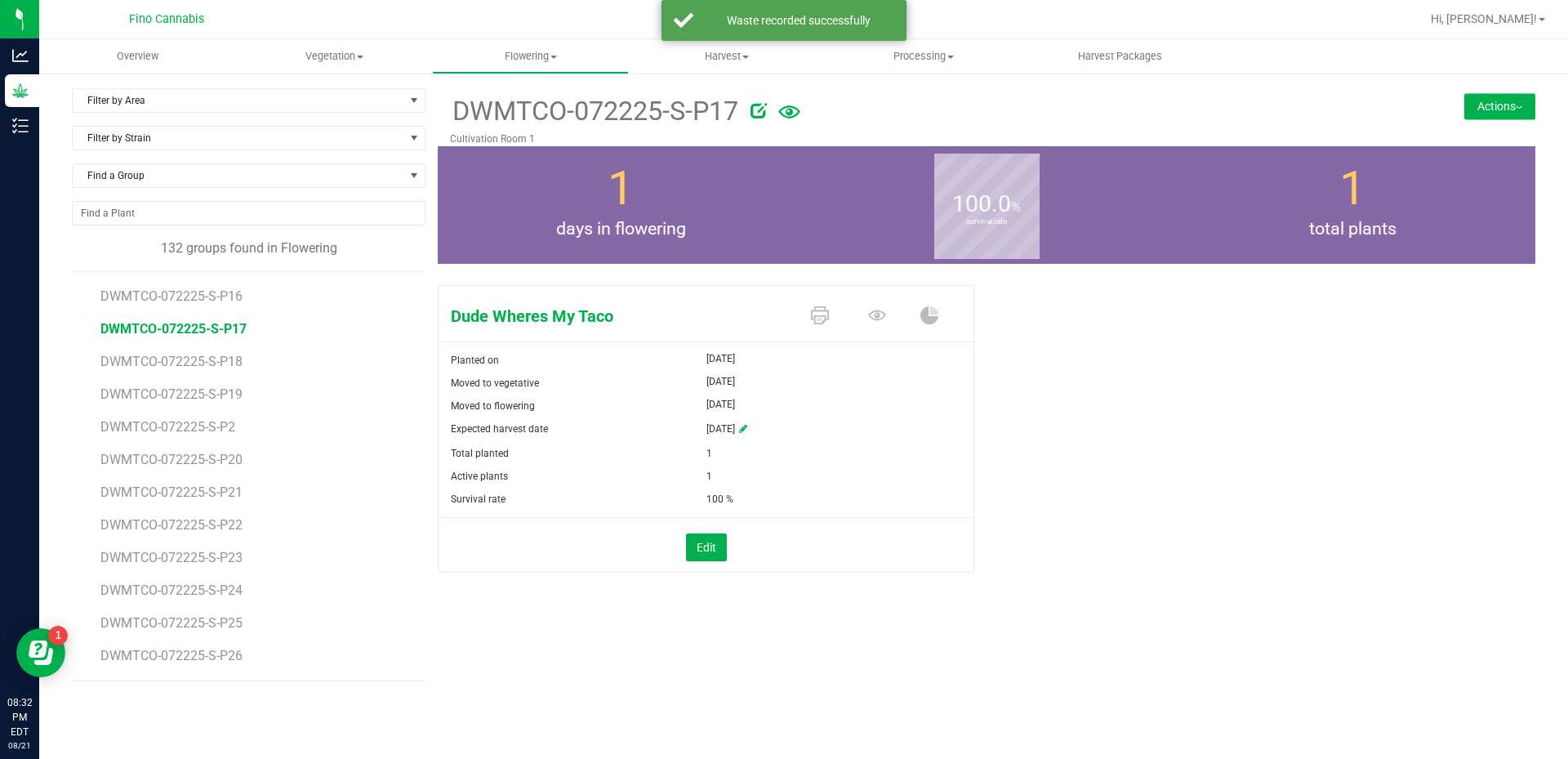
scroll to position [327, 0]
click at [215, 465] on span "DWMTCO-072225-S-P20" at bounding box center [174, 458] width 147 height 15
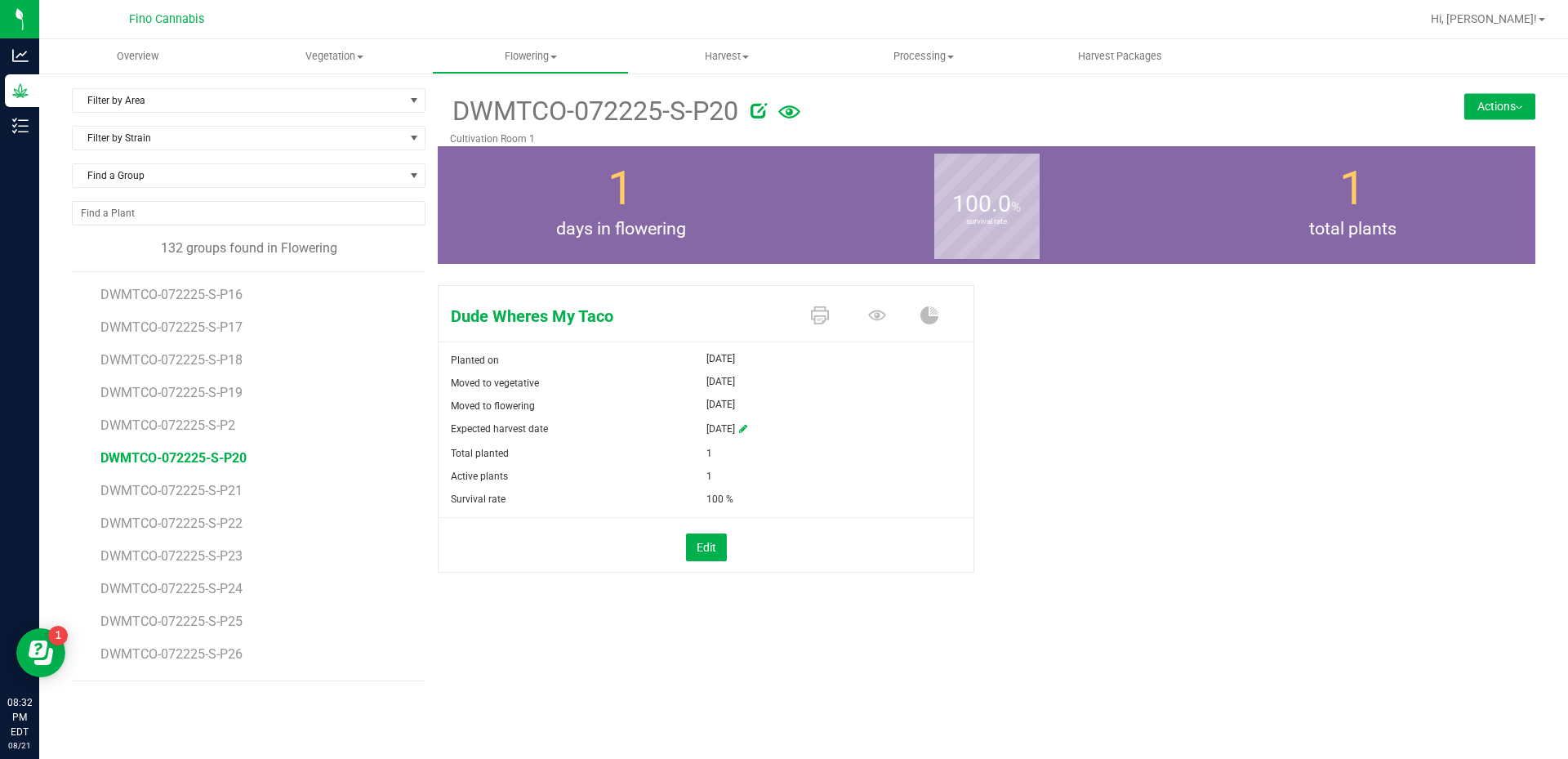
click at [1498, 116] on button "Actions" at bounding box center [1499, 106] width 71 height 26
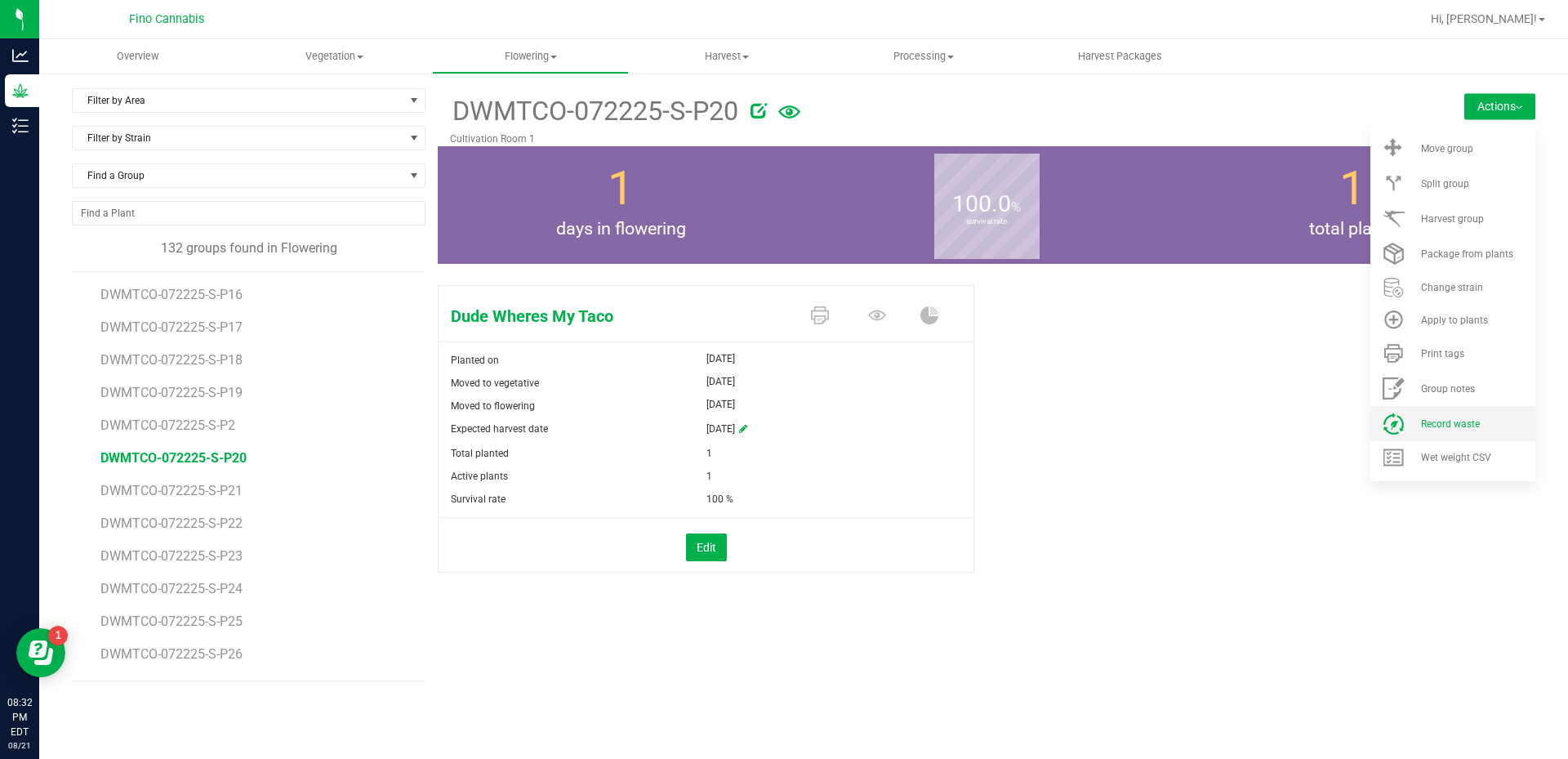
click at [1443, 421] on span "Record waste" at bounding box center [1451, 424] width 59 height 11
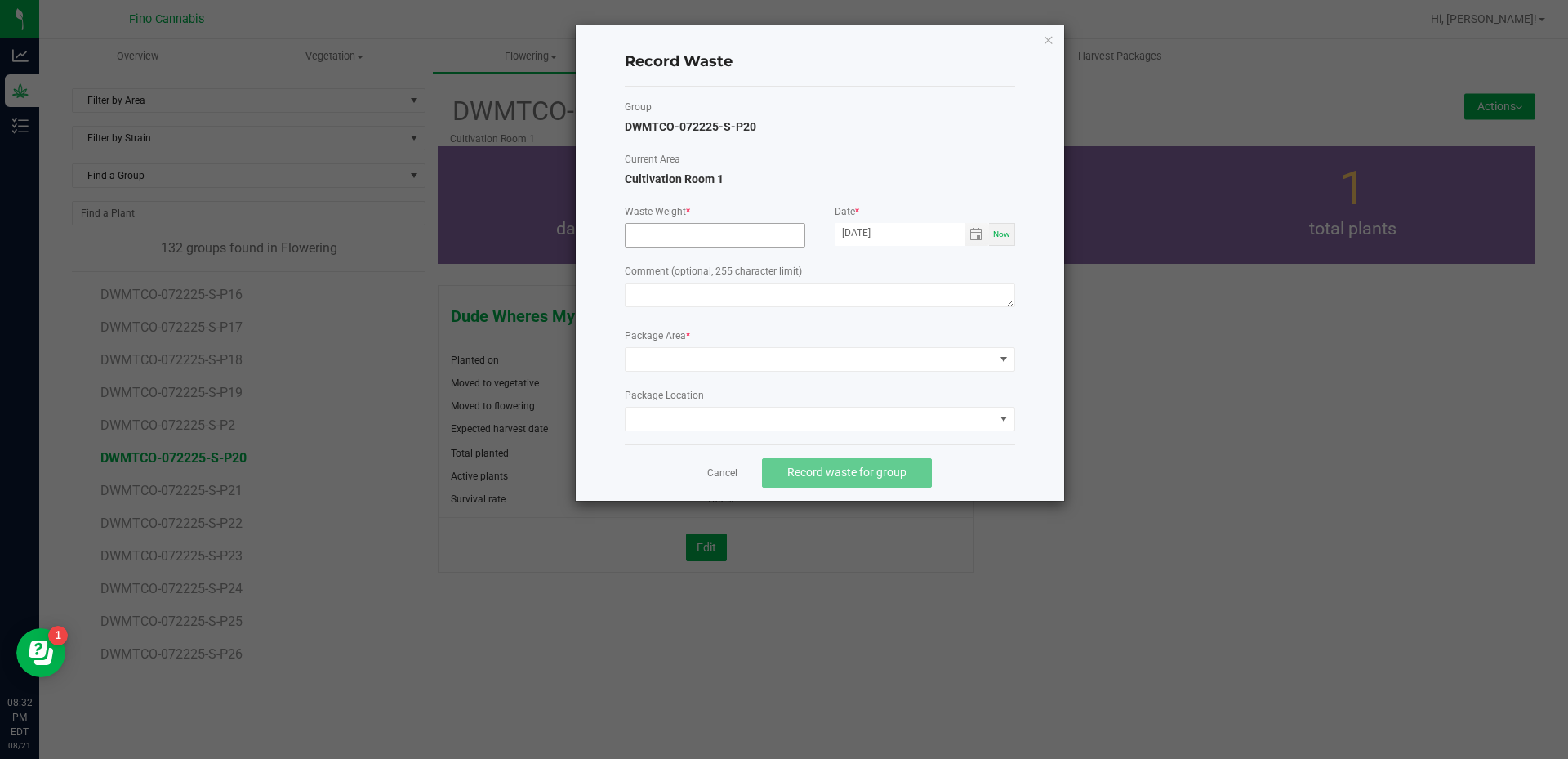
click at [646, 242] on input at bounding box center [715, 235] width 179 height 23
type input "122.6000 g"
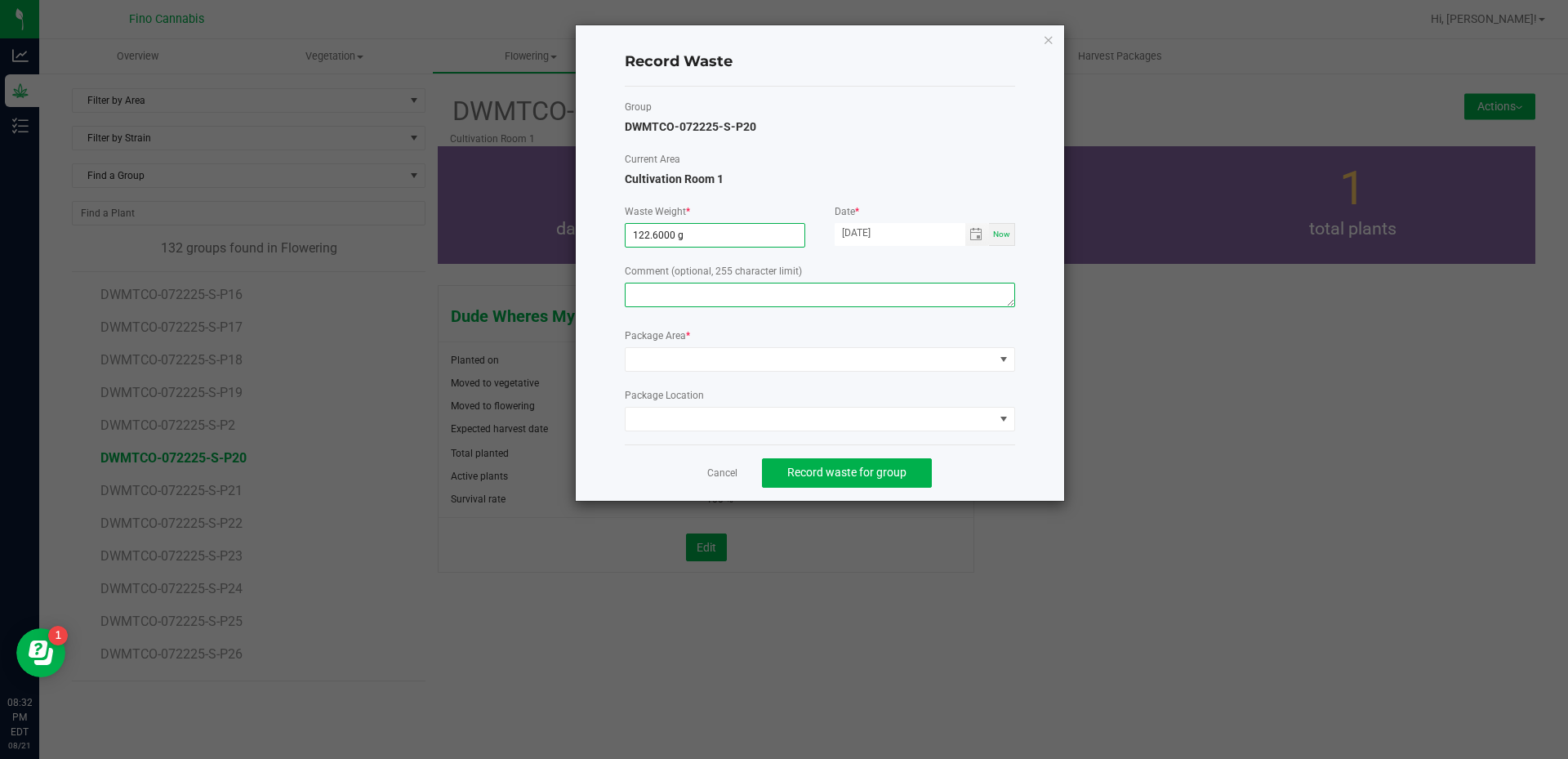
click at [657, 293] on textarea at bounding box center [820, 295] width 390 height 25
type textarea "Culled [DEMOGRAPHIC_DATA]"
click at [733, 469] on link "Cancel" at bounding box center [723, 473] width 30 height 14
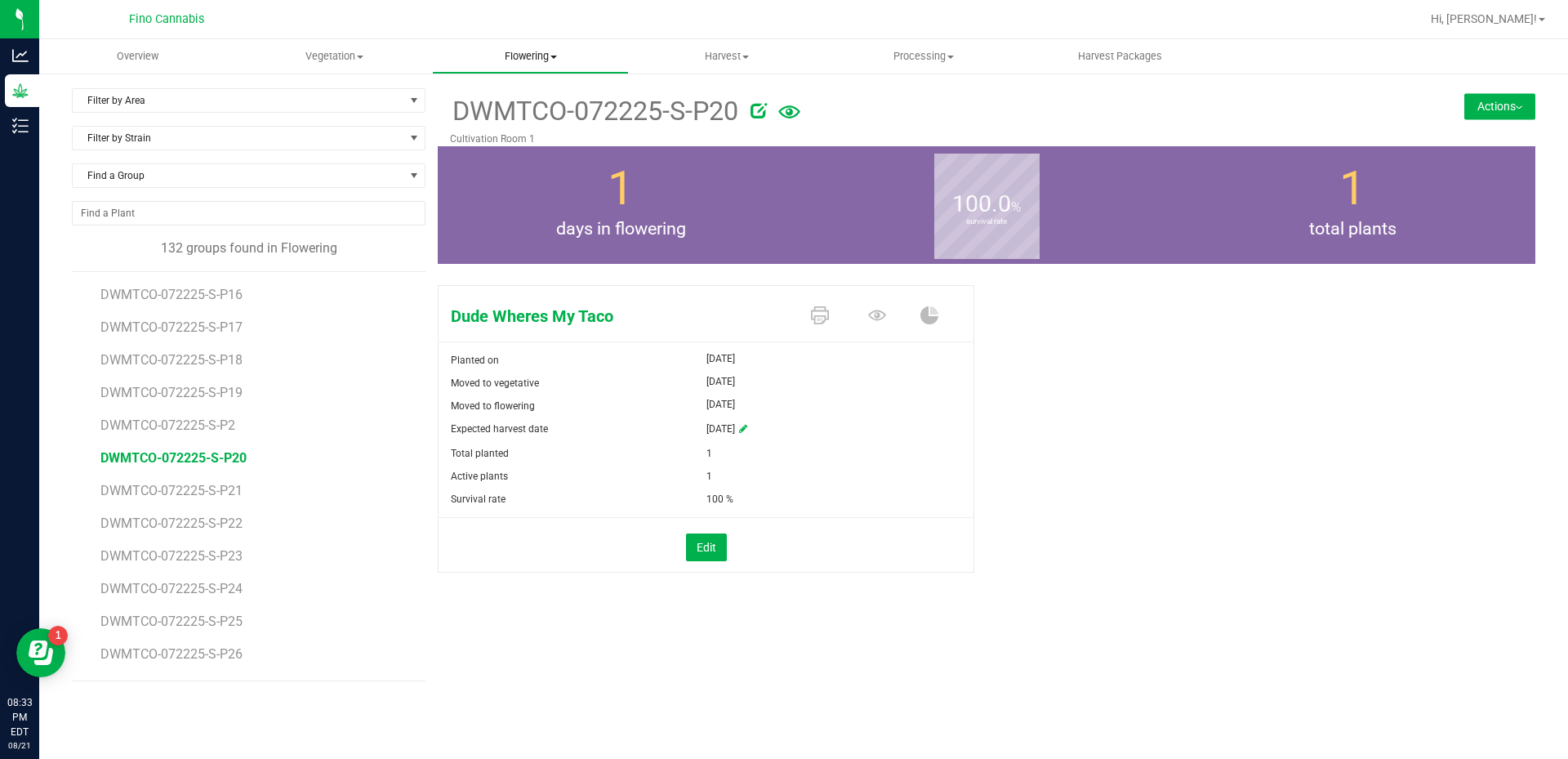
click at [524, 48] on uib-tab-heading "Flowering Create harvest Flowering groups Flowering plants Apply to plants Plan…" at bounding box center [530, 56] width 195 height 32
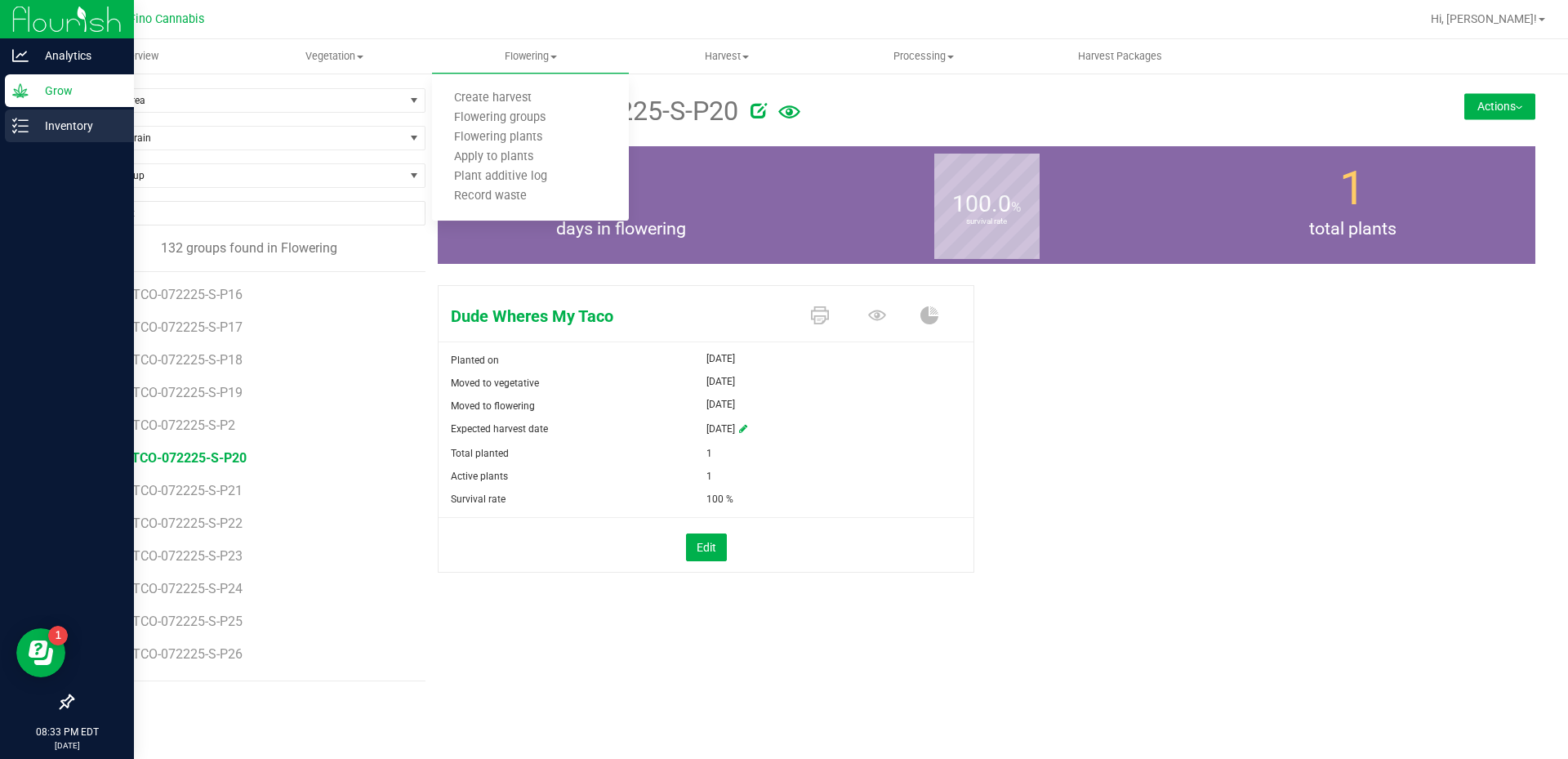
click at [12, 119] on icon at bounding box center [20, 126] width 16 height 16
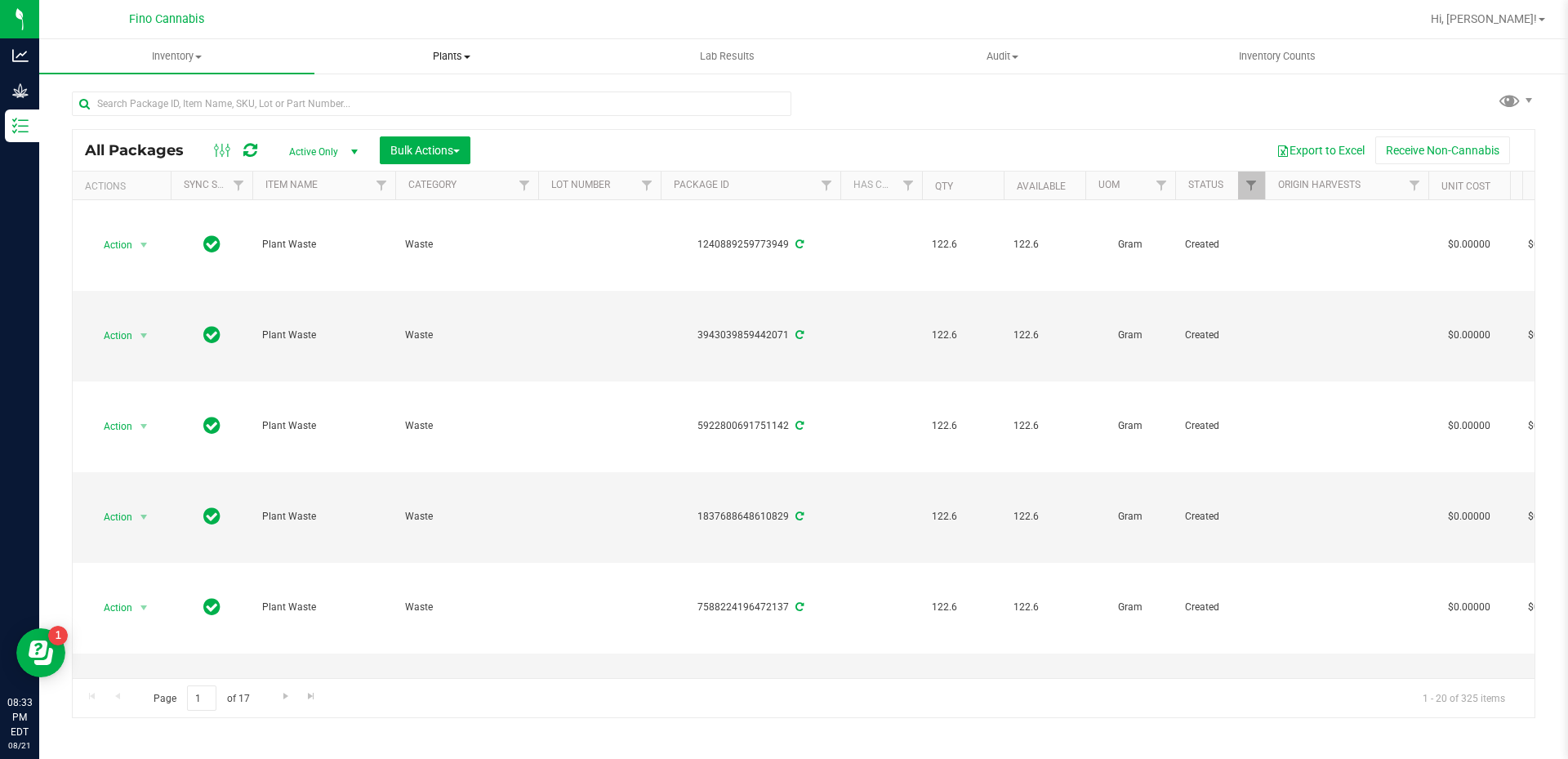
click at [460, 51] on span "Plants" at bounding box center [451, 55] width 273 height 14
click at [433, 125] on li "Waste log" at bounding box center [451, 118] width 275 height 20
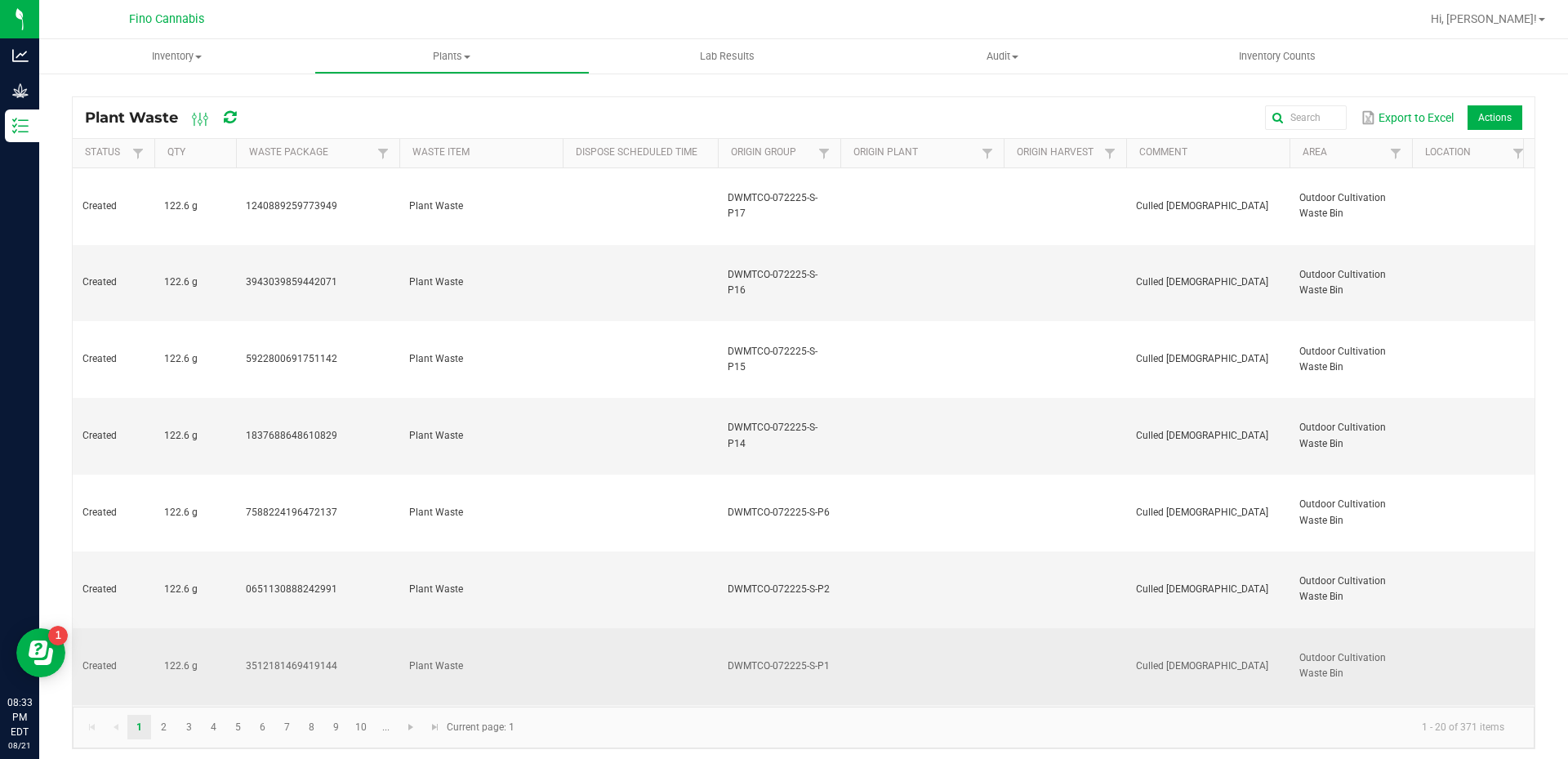
click at [891, 629] on td at bounding box center [923, 667] width 164 height 77
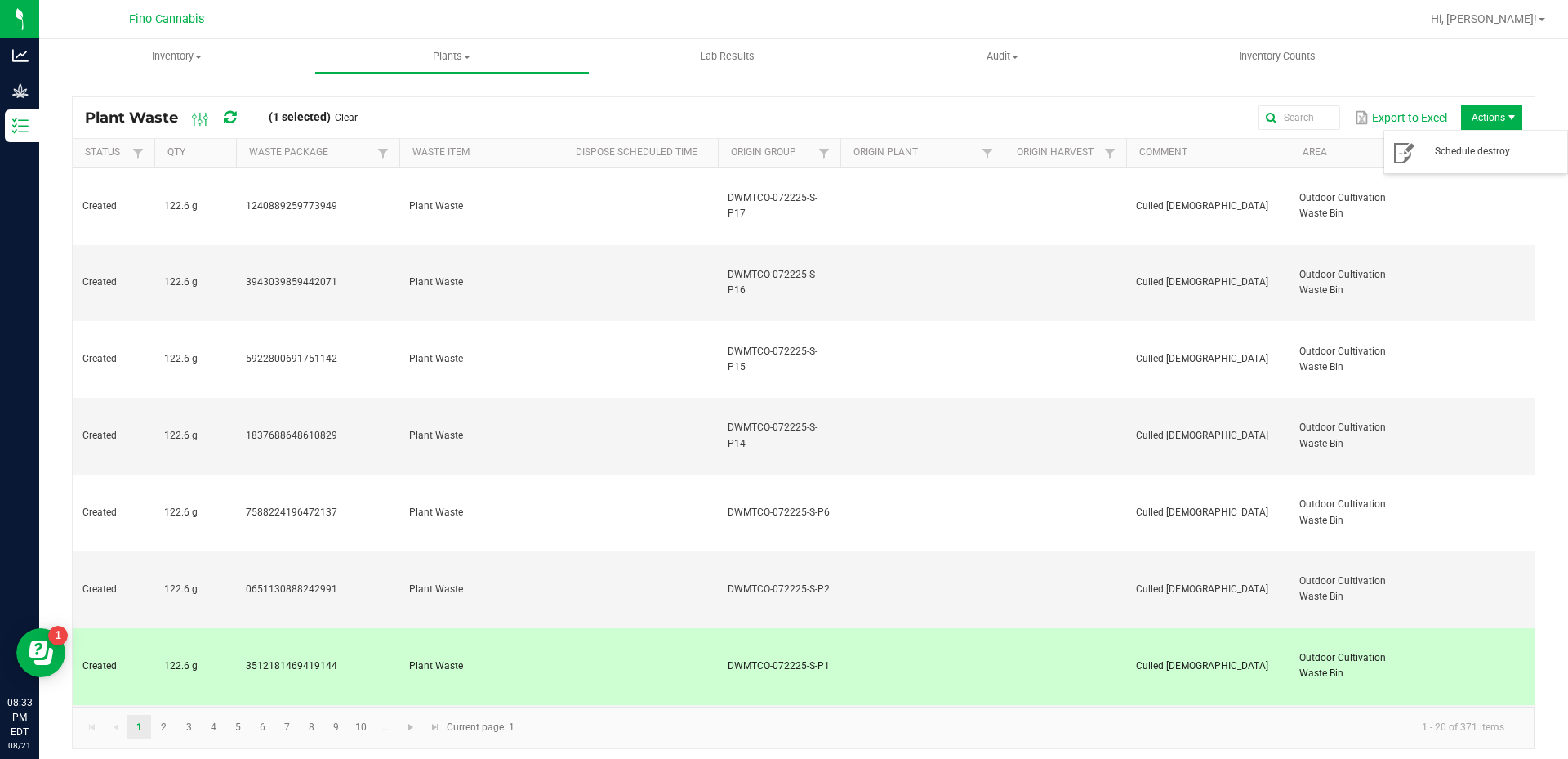
click at [1492, 122] on span "Actions" at bounding box center [1492, 118] width 61 height 25
click at [1456, 71] on ul "Inventory All packages All inventory Waste log Create inventory Plants All plan…" at bounding box center [823, 56] width 1568 height 35
click at [883, 629] on td at bounding box center [923, 667] width 164 height 77
click at [547, 629] on td "Plant Waste" at bounding box center [481, 667] width 164 height 77
click at [1505, 122] on span "Actions" at bounding box center [1512, 118] width 13 height 13
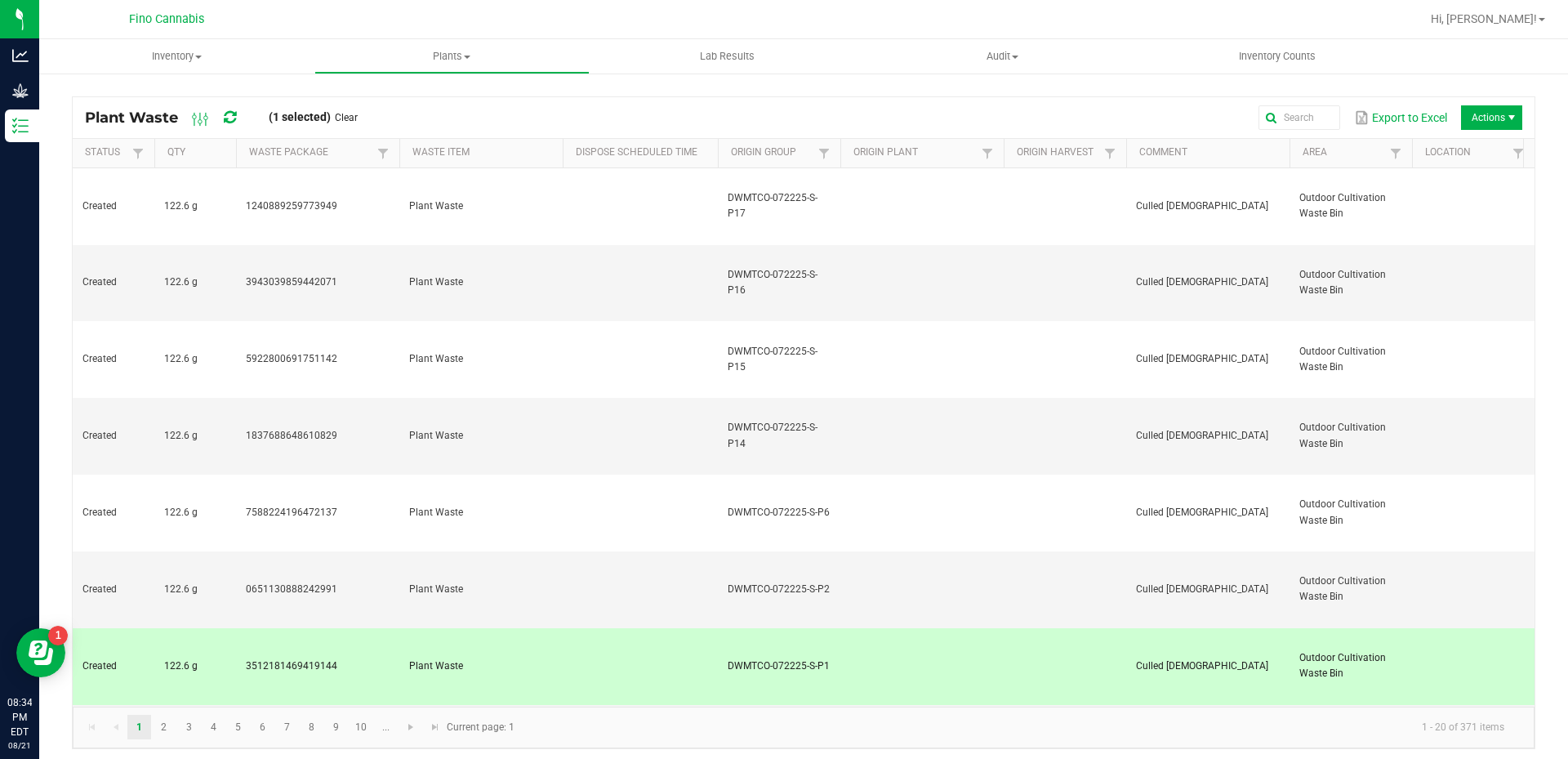
click at [899, 629] on td at bounding box center [923, 667] width 164 height 77
click at [139, 629] on td "Created" at bounding box center [113, 667] width 82 height 77
click at [466, 58] on span at bounding box center [466, 56] width 7 height 3
click at [375, 100] on span "All plants" at bounding box center [361, 98] width 94 height 14
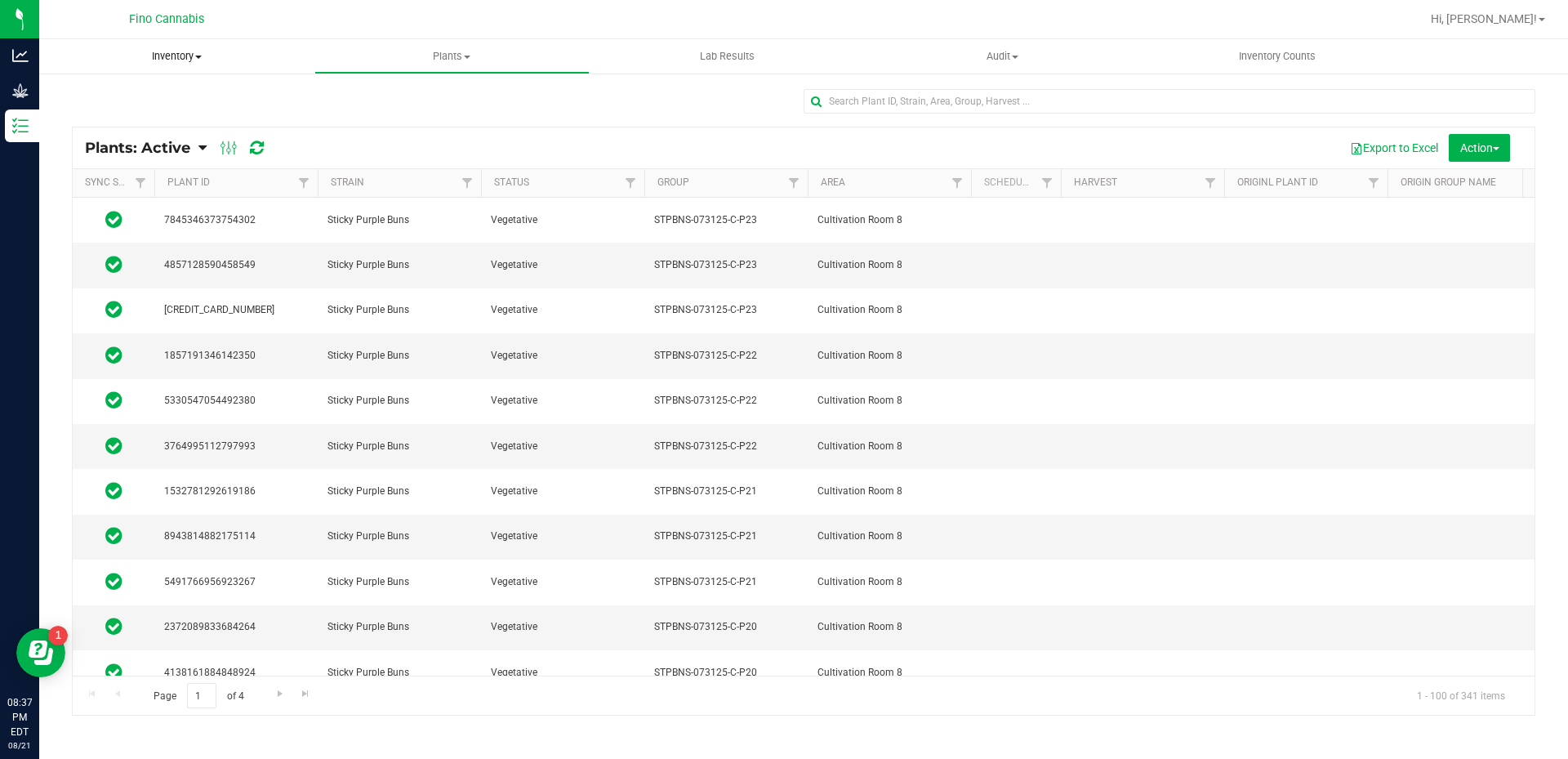
click at [198, 59] on span "Inventory" at bounding box center [176, 55] width 275 height 14
click at [90, 139] on span "Waste log" at bounding box center [88, 137] width 97 height 14
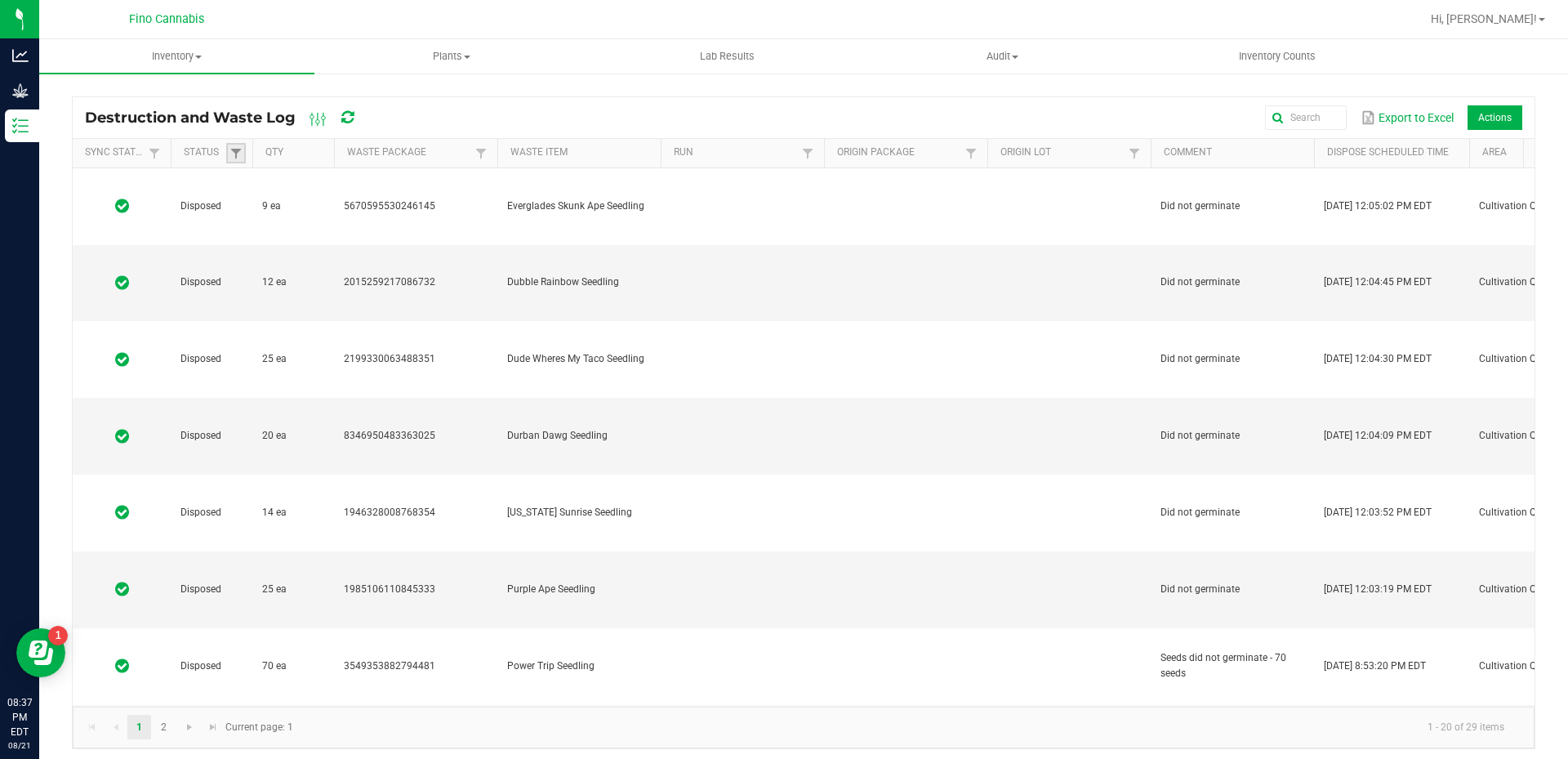
click at [239, 162] on link at bounding box center [236, 152] width 20 height 20
click at [253, 245] on li "Created" at bounding box center [316, 243] width 158 height 21
checkbox input "true"
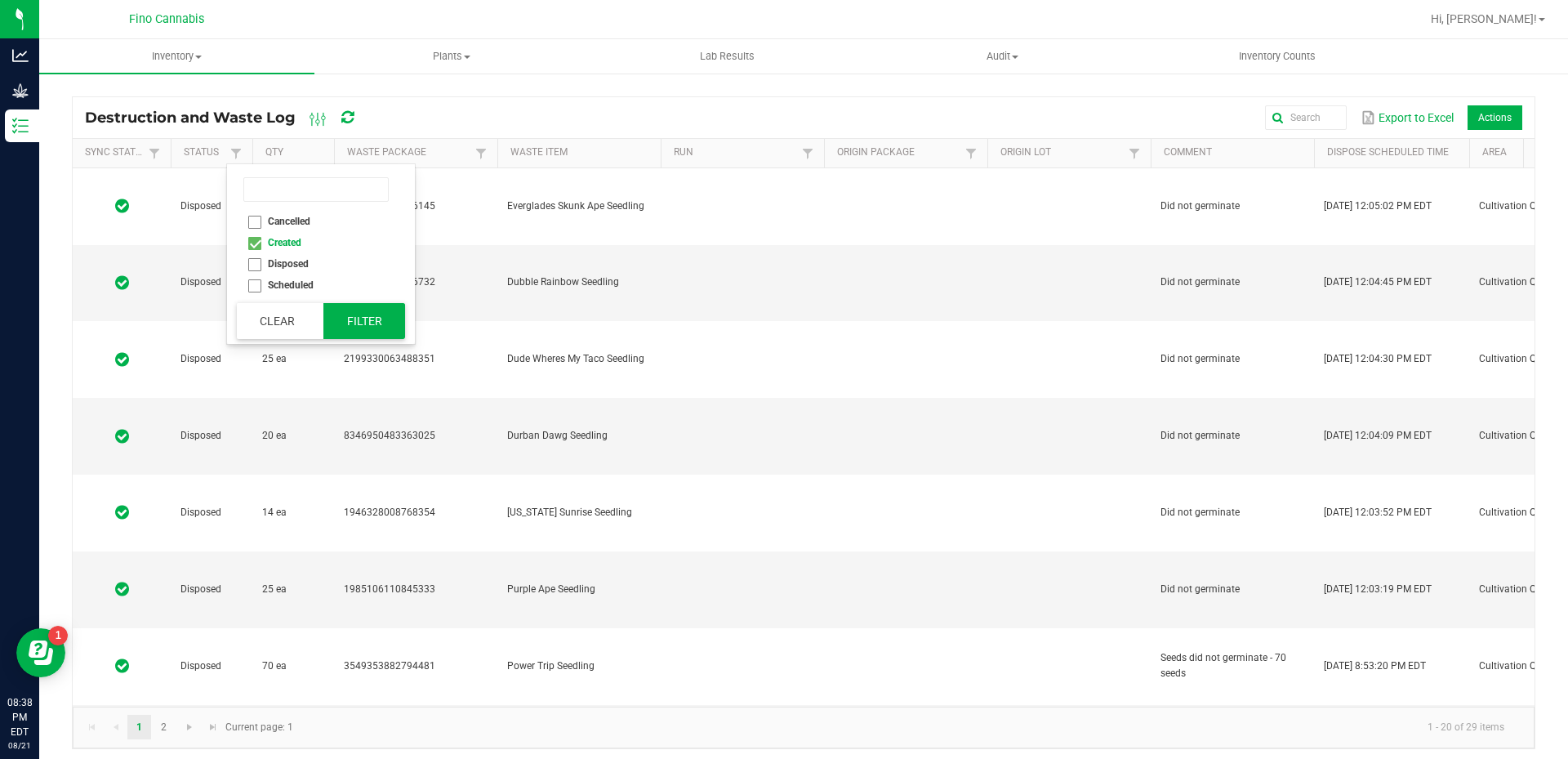
click at [370, 325] on button "Filter" at bounding box center [365, 321] width 82 height 36
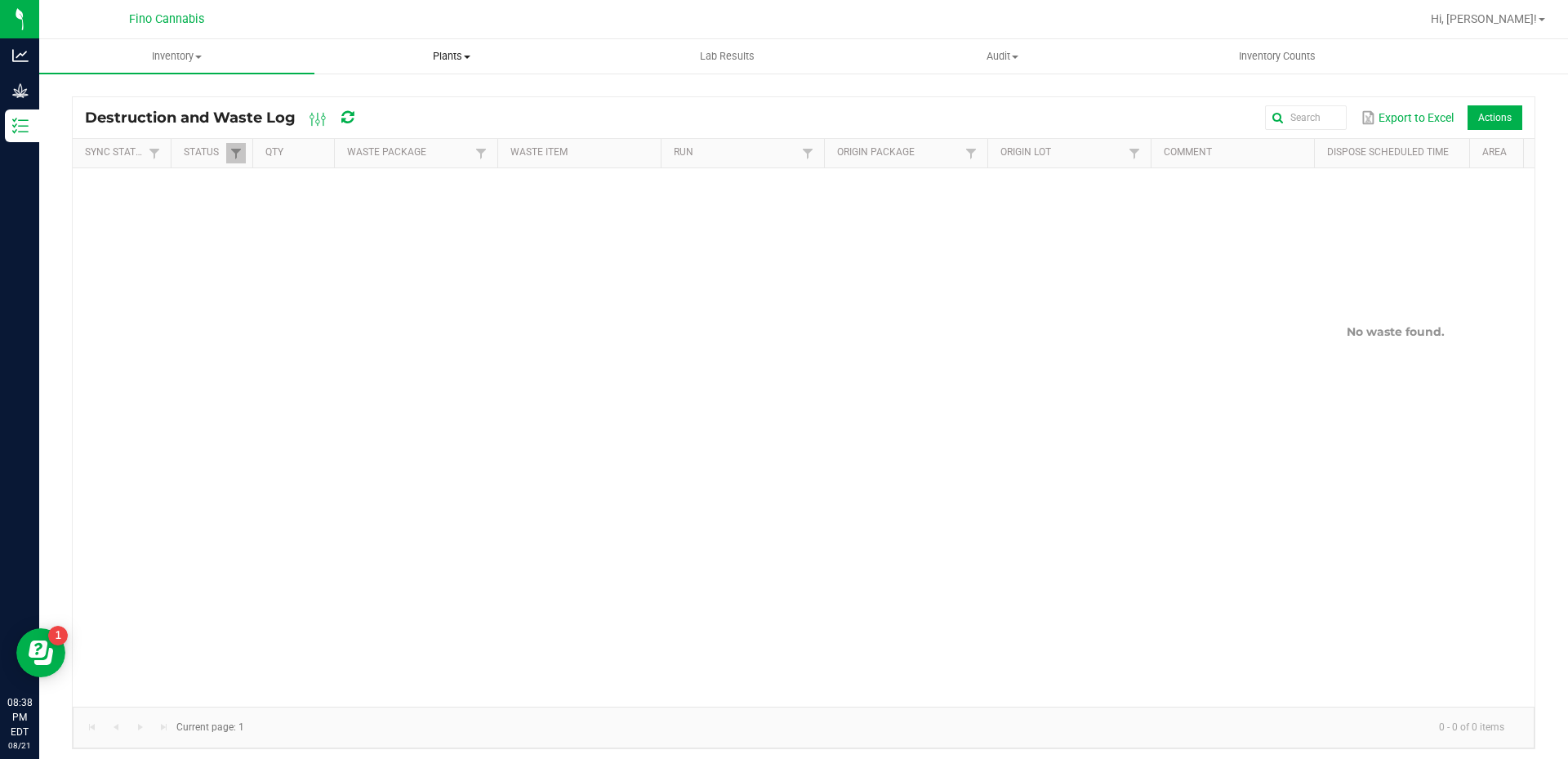
click at [474, 58] on span "Plants" at bounding box center [451, 55] width 273 height 14
click at [387, 115] on span "Waste log" at bounding box center [363, 118] width 97 height 14
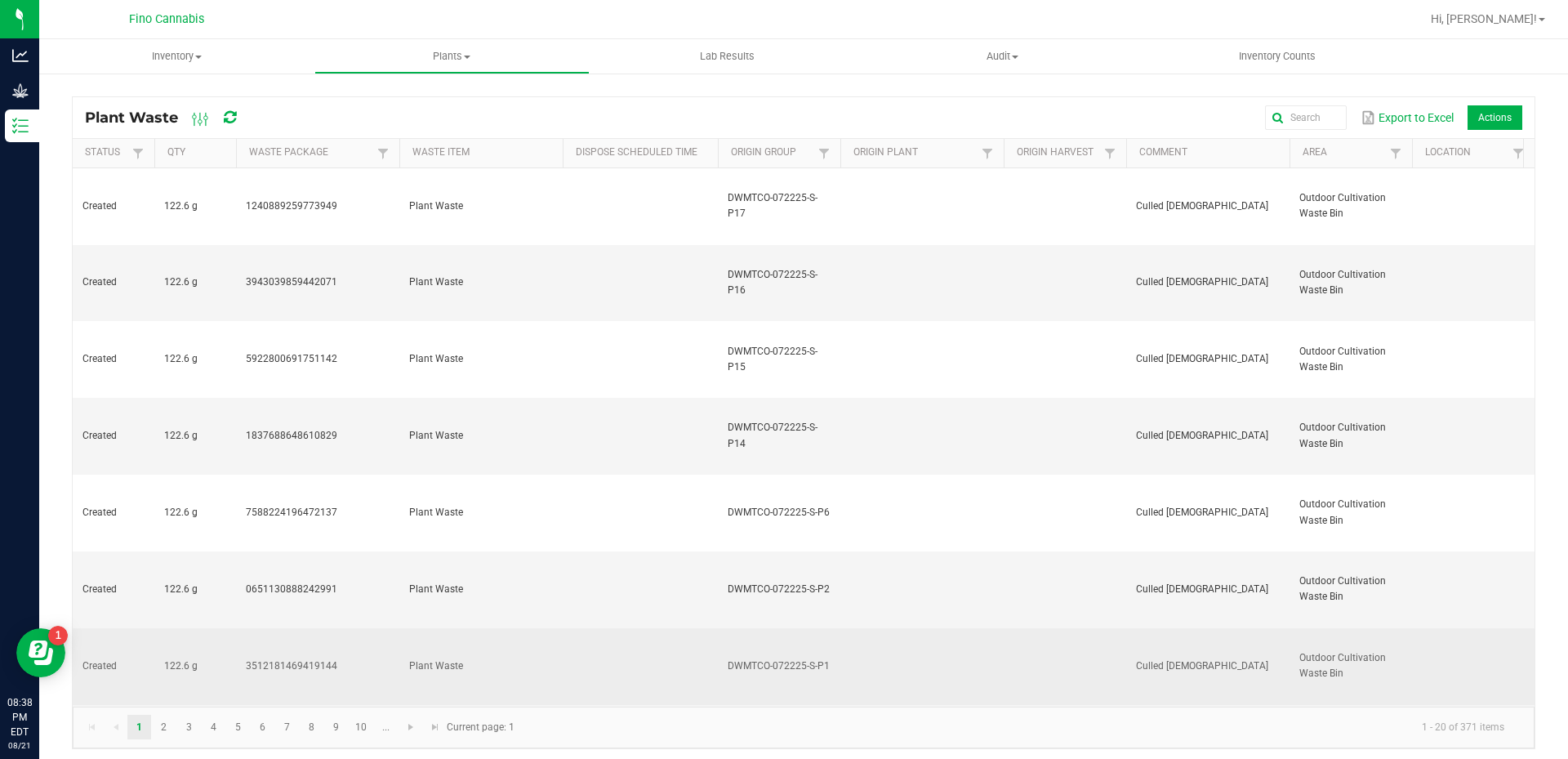
click at [571, 629] on td at bounding box center [640, 667] width 155 height 77
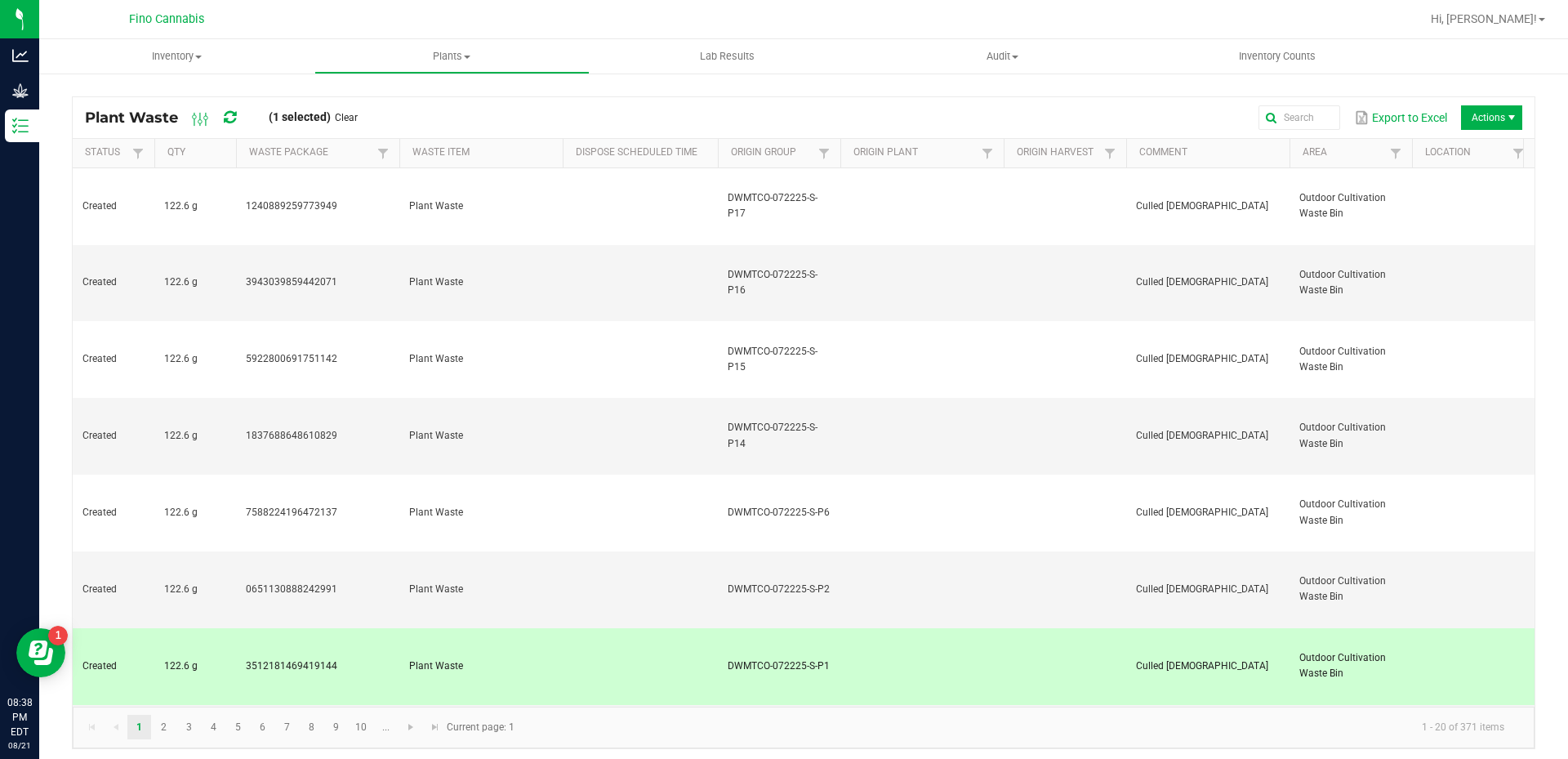
drag, startPoint x: 571, startPoint y: 457, endPoint x: 529, endPoint y: 467, distance: 43.2
click at [529, 629] on td "Plant Waste" at bounding box center [481, 667] width 164 height 77
click at [179, 629] on td "122.6 g" at bounding box center [195, 667] width 82 height 77
click at [1537, 14] on link "Hi, [PERSON_NAME]!" at bounding box center [1488, 19] width 128 height 17
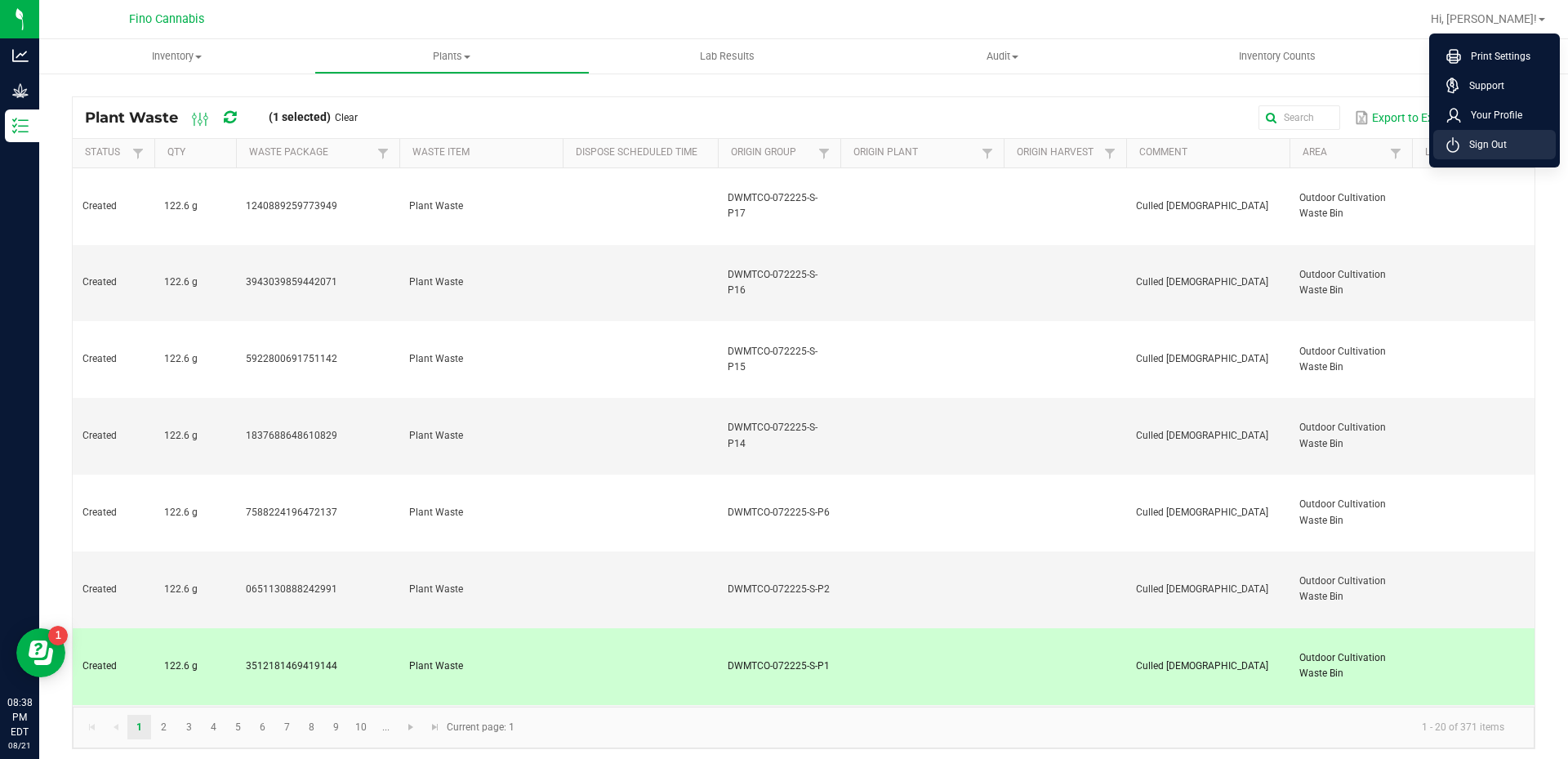
click at [1484, 142] on span "Sign Out" at bounding box center [1483, 144] width 48 height 16
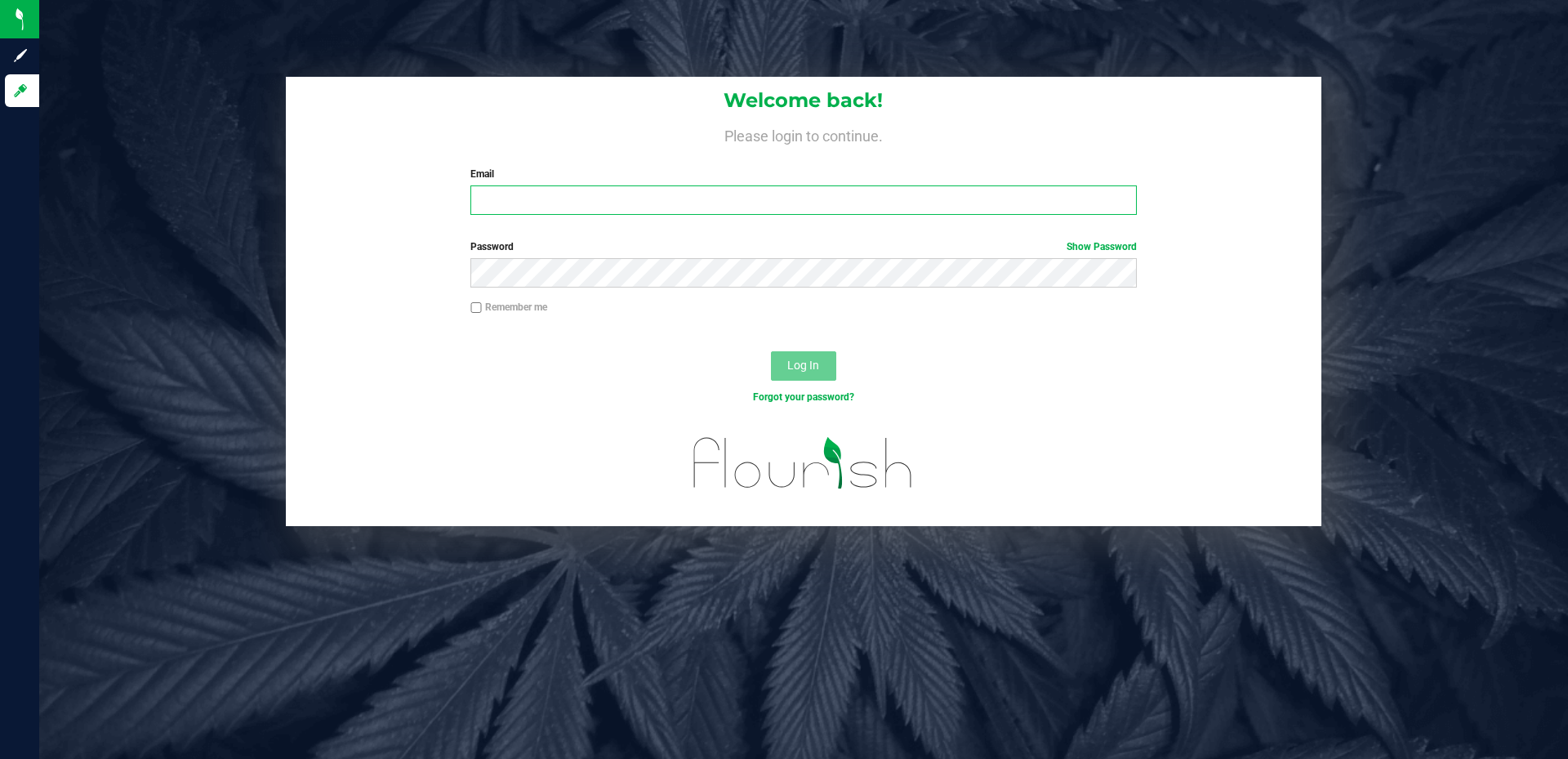
click at [723, 204] on input "Email" at bounding box center [803, 200] width 665 height 30
type input "[EMAIL_ADDRESS][DOMAIN_NAME]"
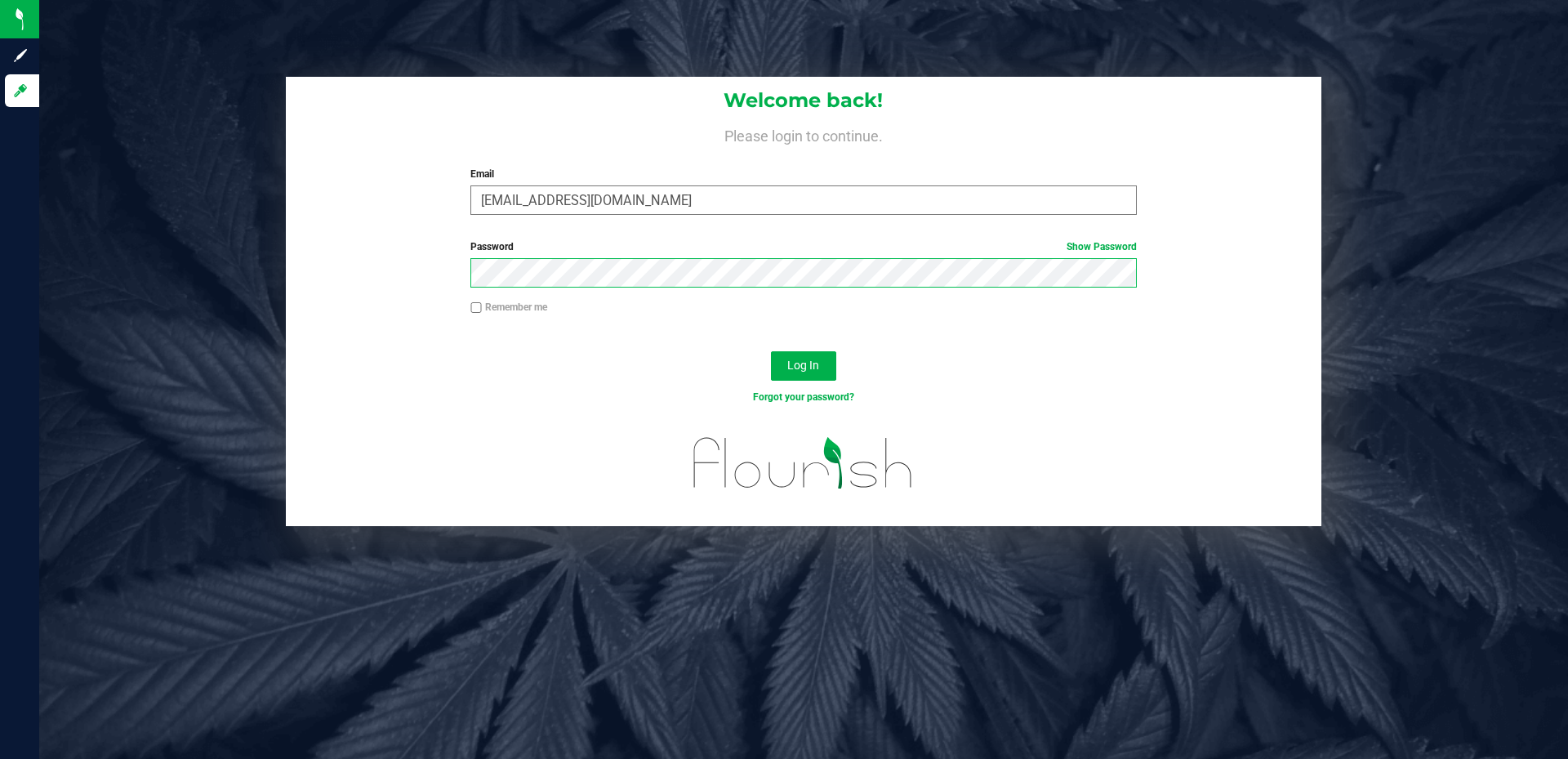
click at [771, 351] on button "Log In" at bounding box center [804, 366] width 66 height 30
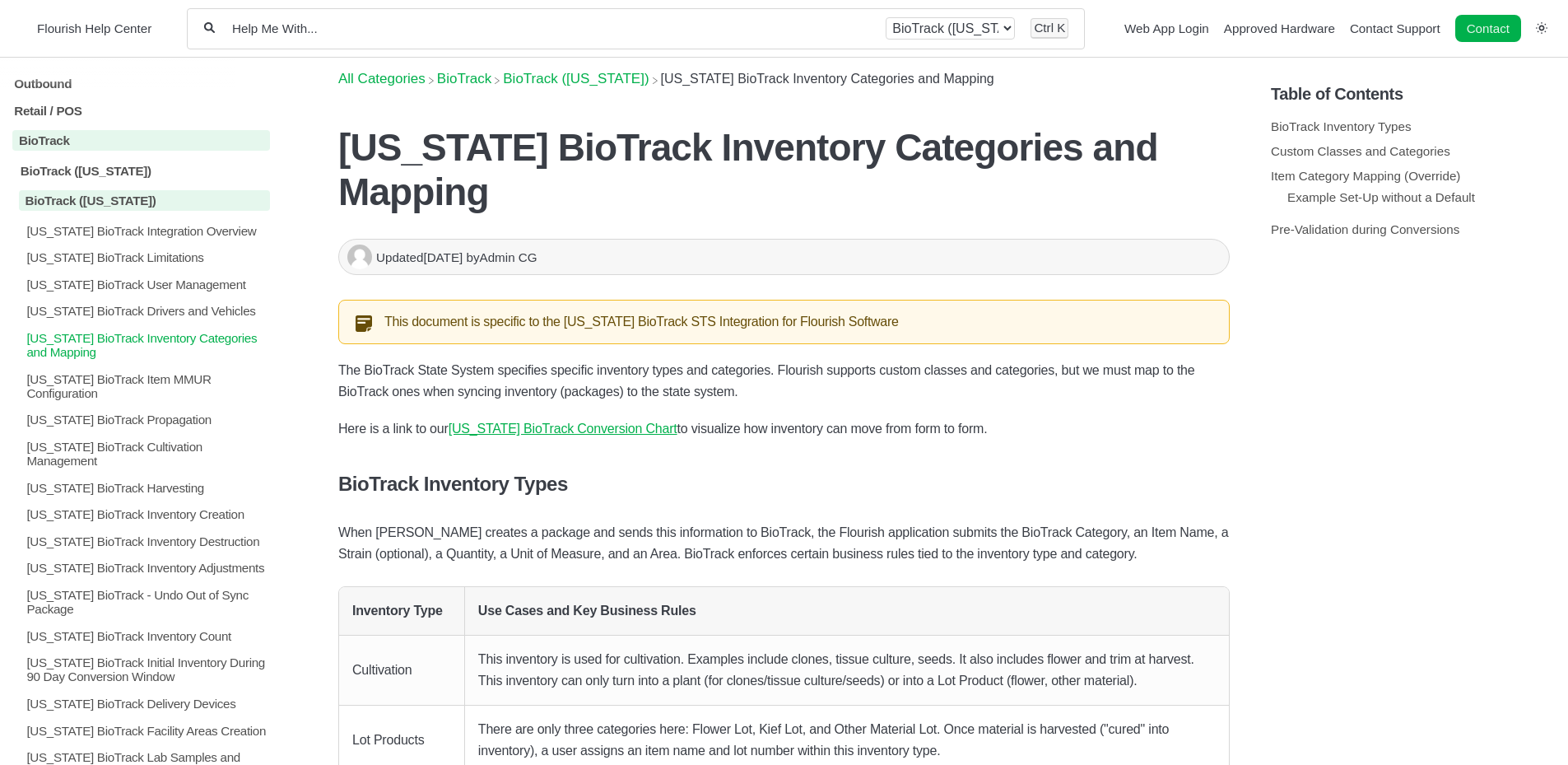
scroll to position [329, 0]
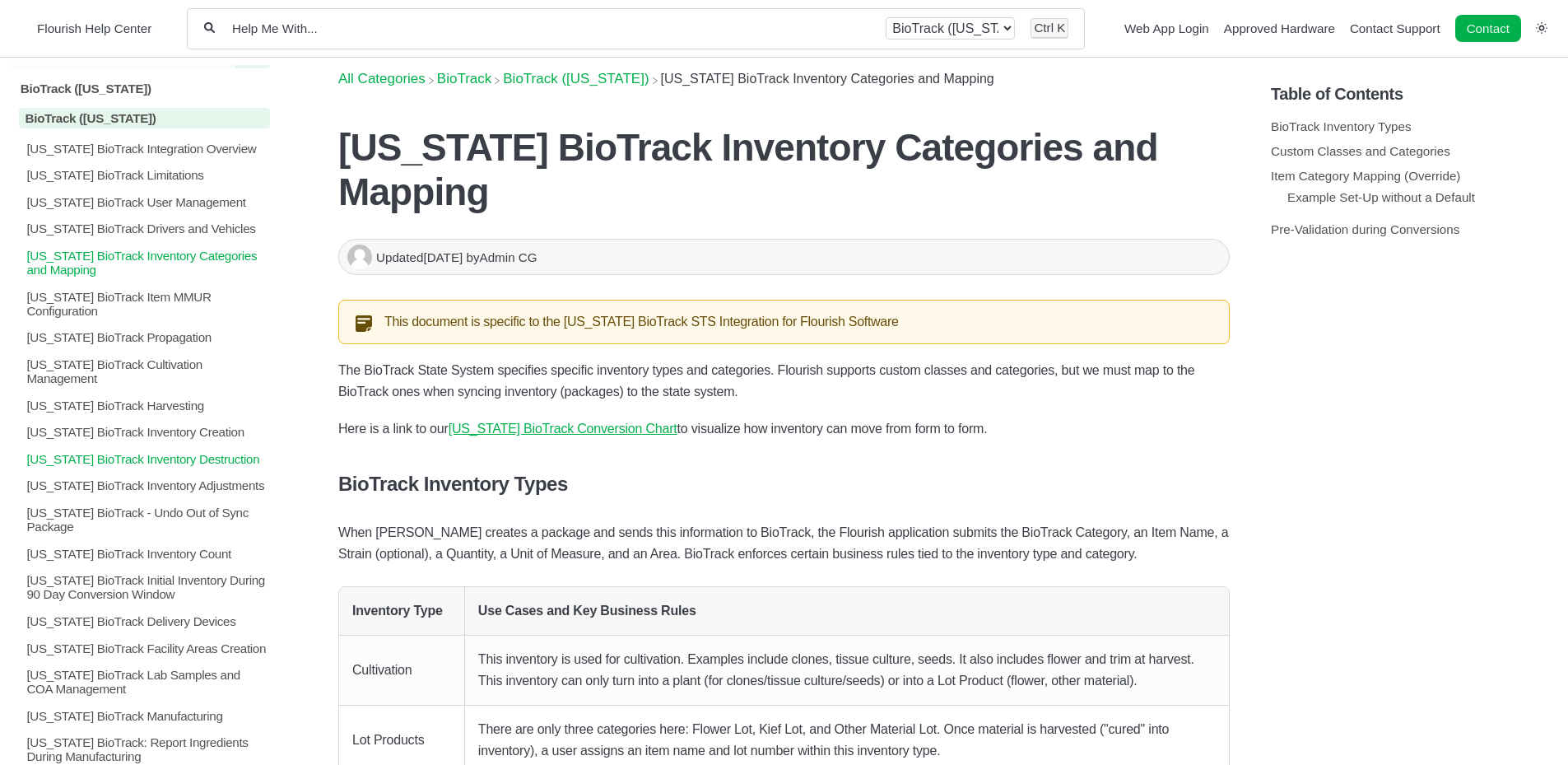
click at [131, 452] on p "Florida BioTrack Inventory Destruction" at bounding box center [148, 459] width 246 height 14
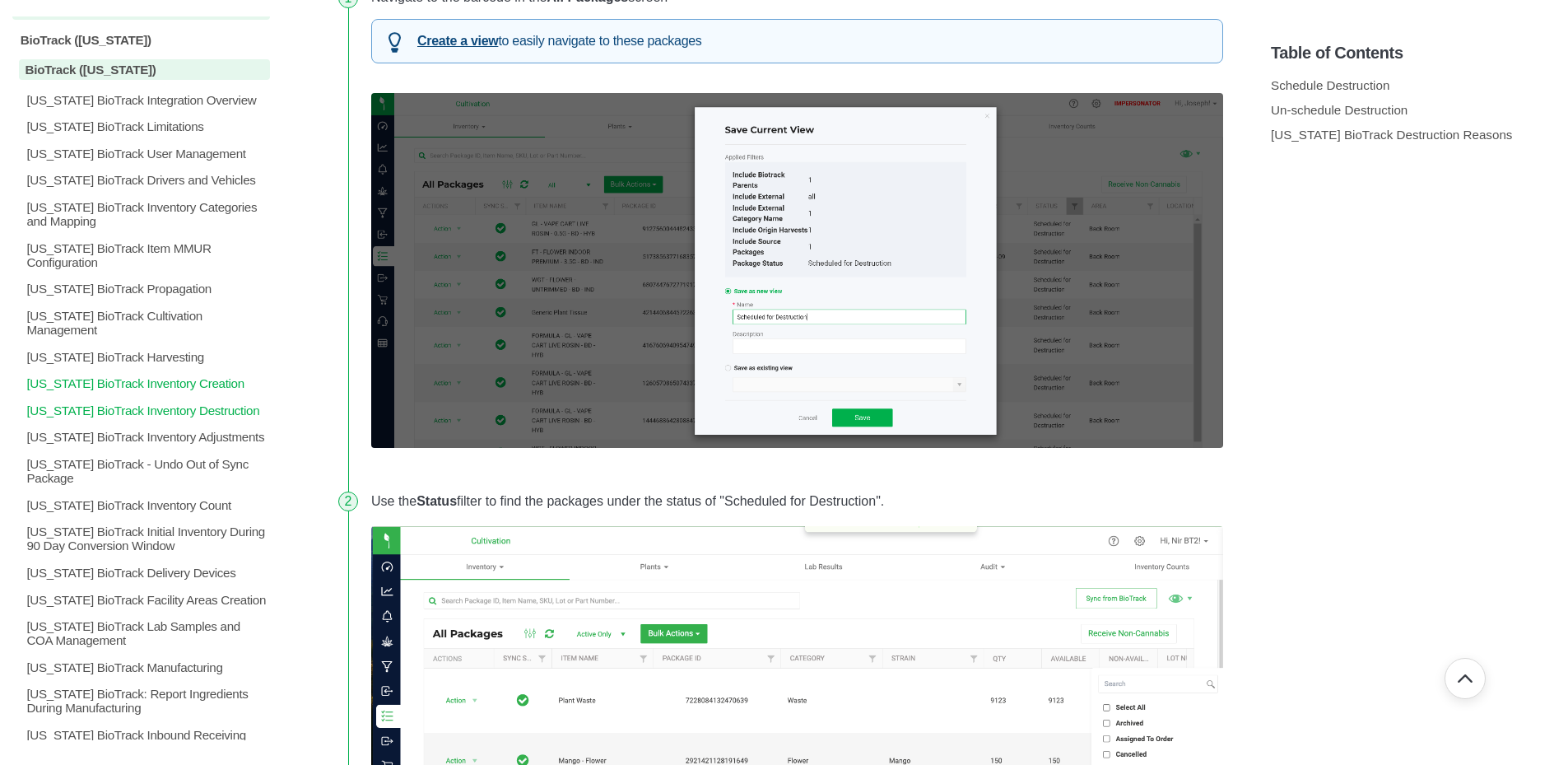
scroll to position [247, 0]
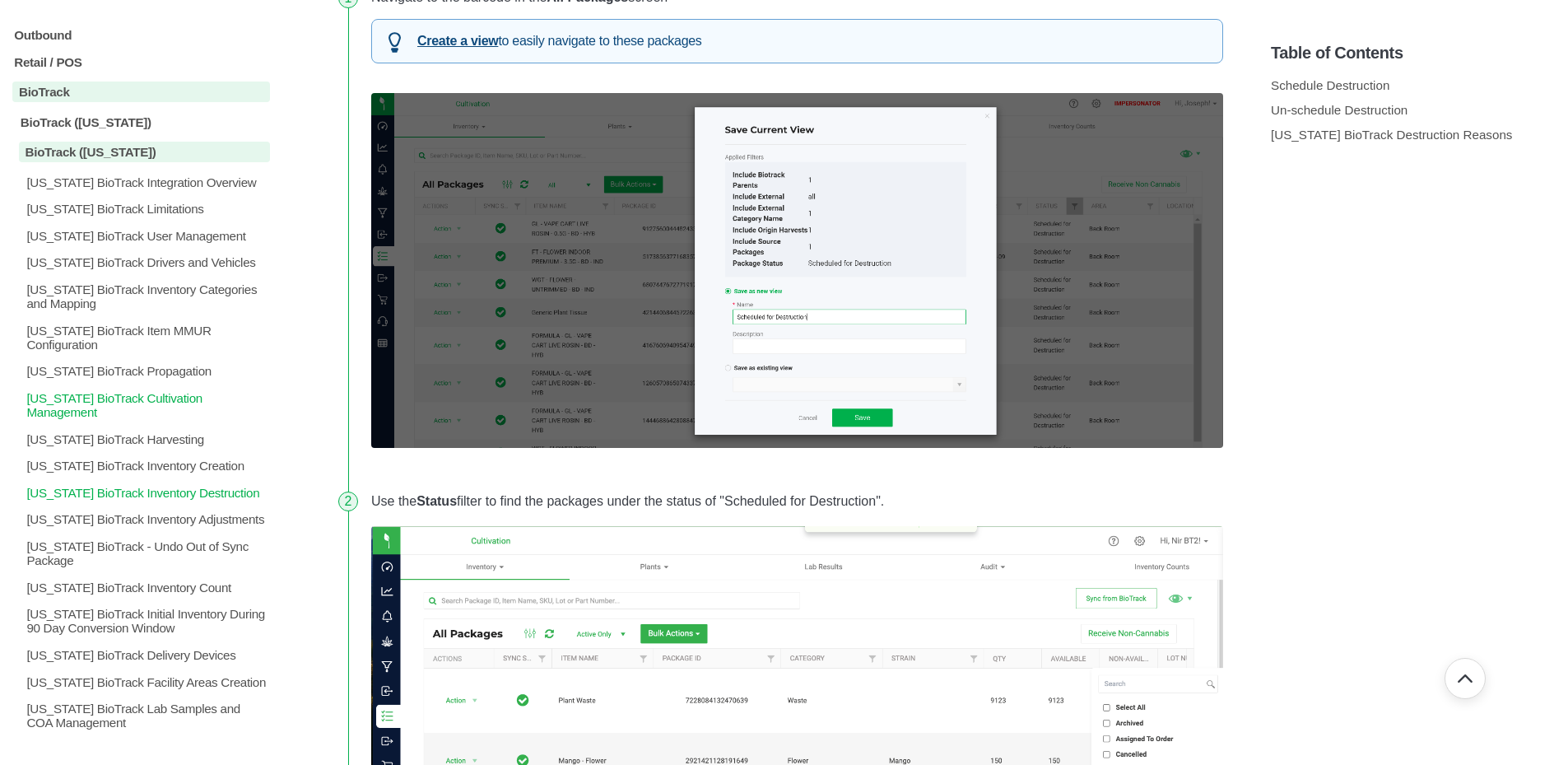
click at [233, 391] on p "Florida BioTrack Cultivation Management" at bounding box center [148, 404] width 246 height 28
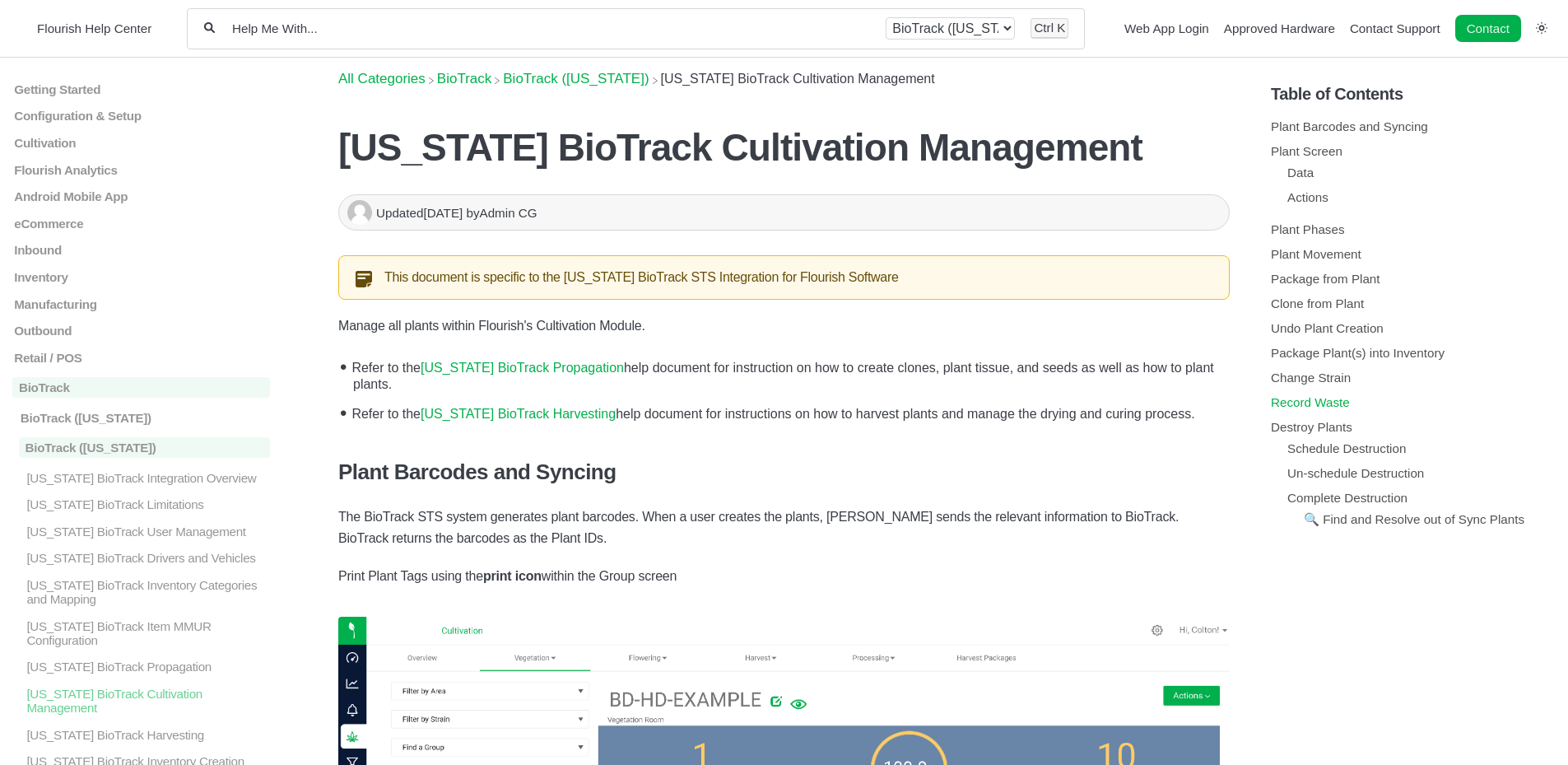
click at [1336, 405] on link "Record Waste" at bounding box center [1311, 402] width 79 height 14
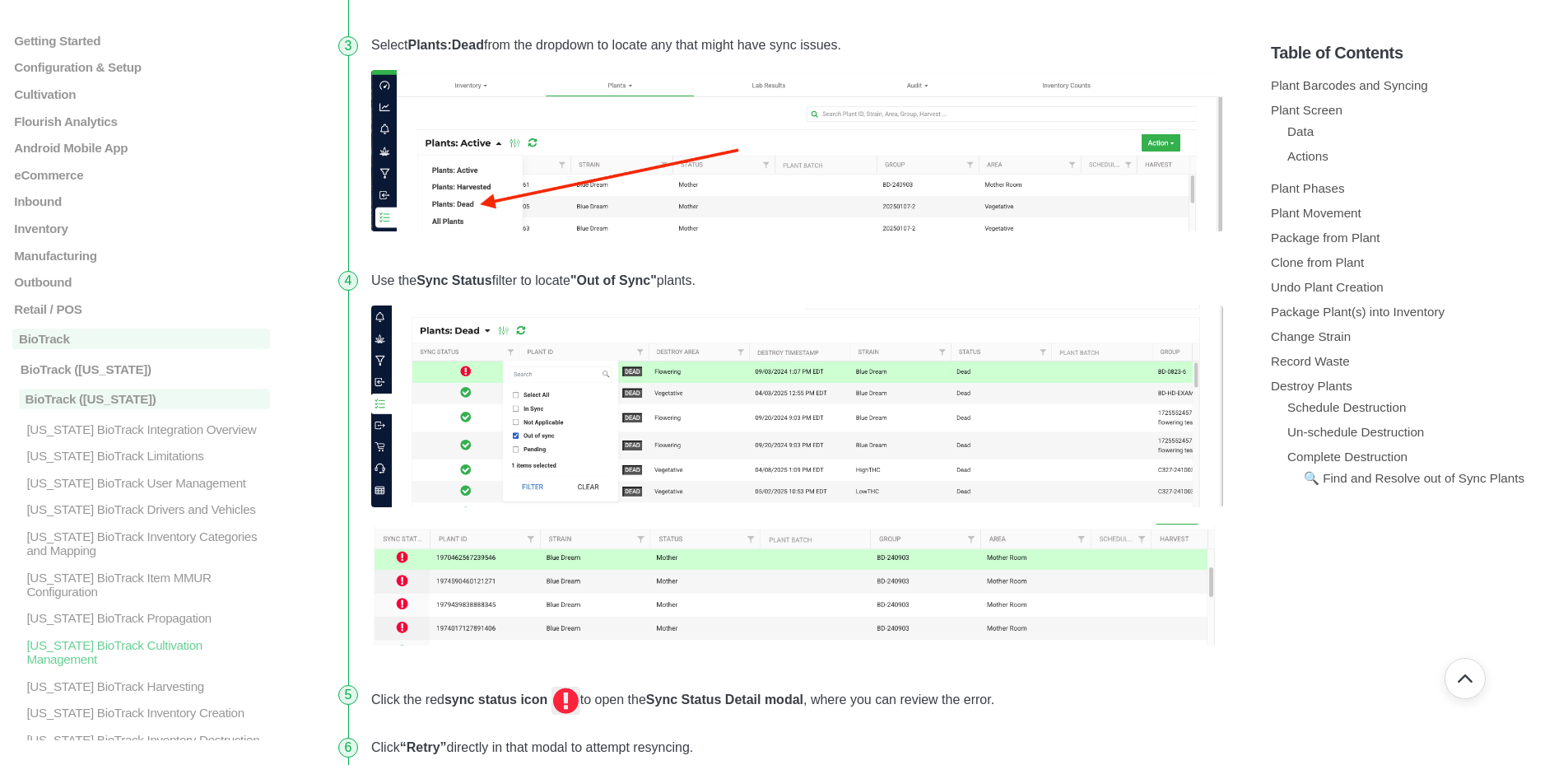
scroll to position [13586, 0]
